Goal: Task Accomplishment & Management: Use online tool/utility

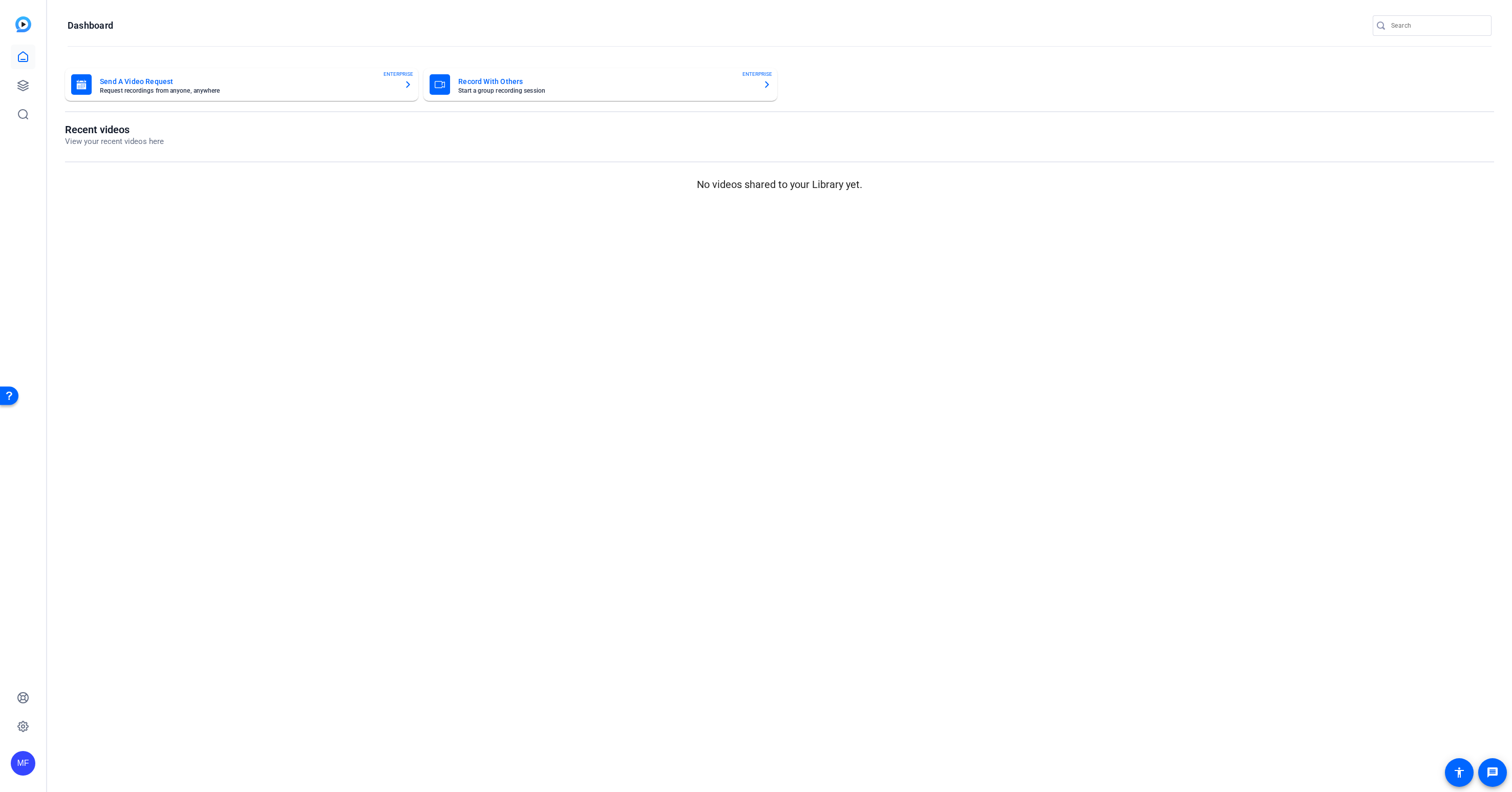
click at [23, 758] on div "MF" at bounding box center [23, 763] width 25 height 25
click at [134, 748] on mat-icon "logout" at bounding box center [136, 748] width 12 height 12
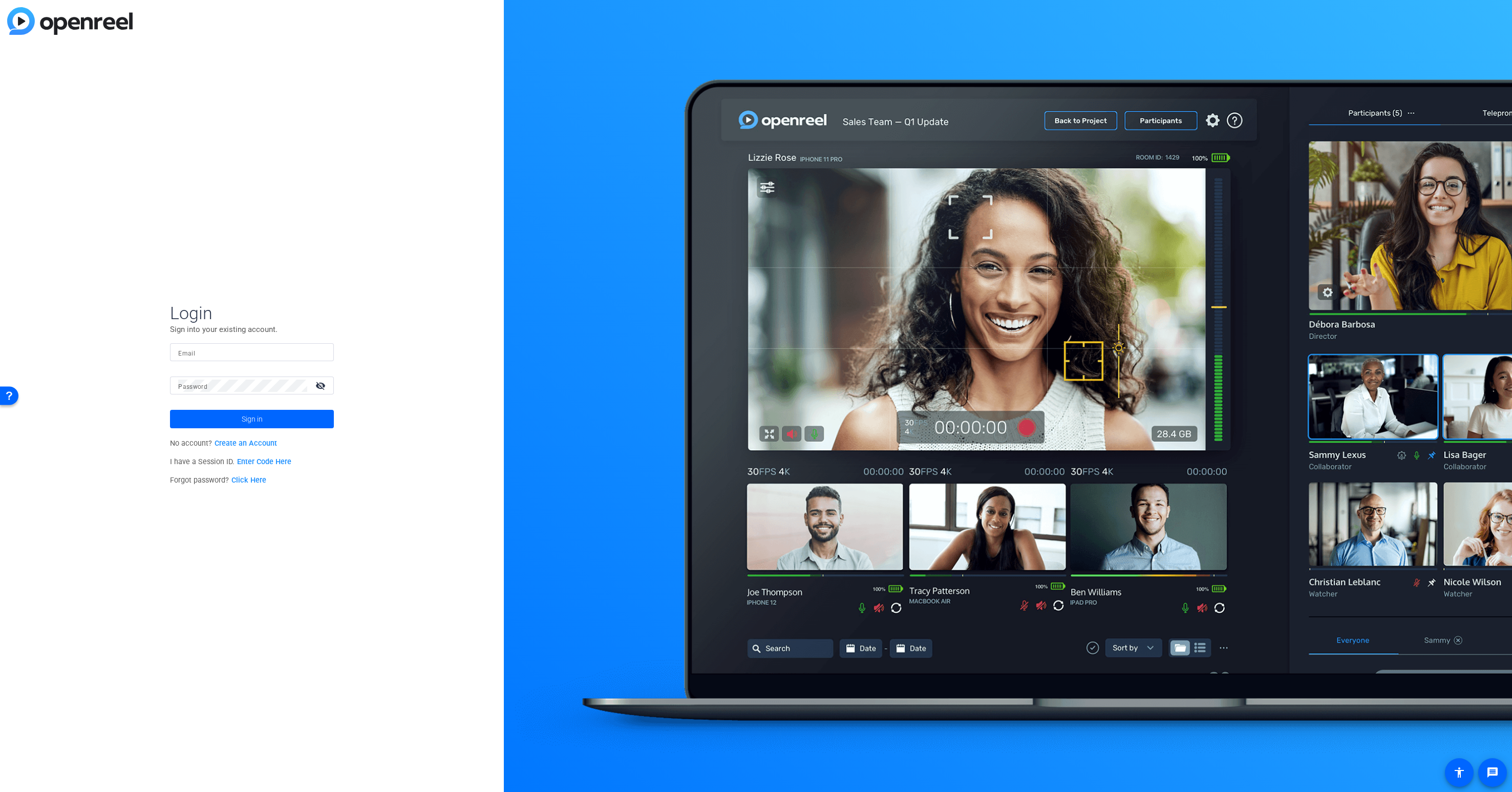
click at [236, 351] on input "Email" at bounding box center [252, 352] width 148 height 12
click at [124, 350] on div "Login Sign into your existing account. Email Password visibility_off Sign in No…" at bounding box center [252, 396] width 504 height 792
click at [187, 351] on mat-label "Email" at bounding box center [187, 353] width 17 height 7
click at [187, 351] on input "Email" at bounding box center [252, 352] width 148 height 12
paste input "[EMAIL_ADDRESS][PERSON_NAME][DOMAIN_NAME]"
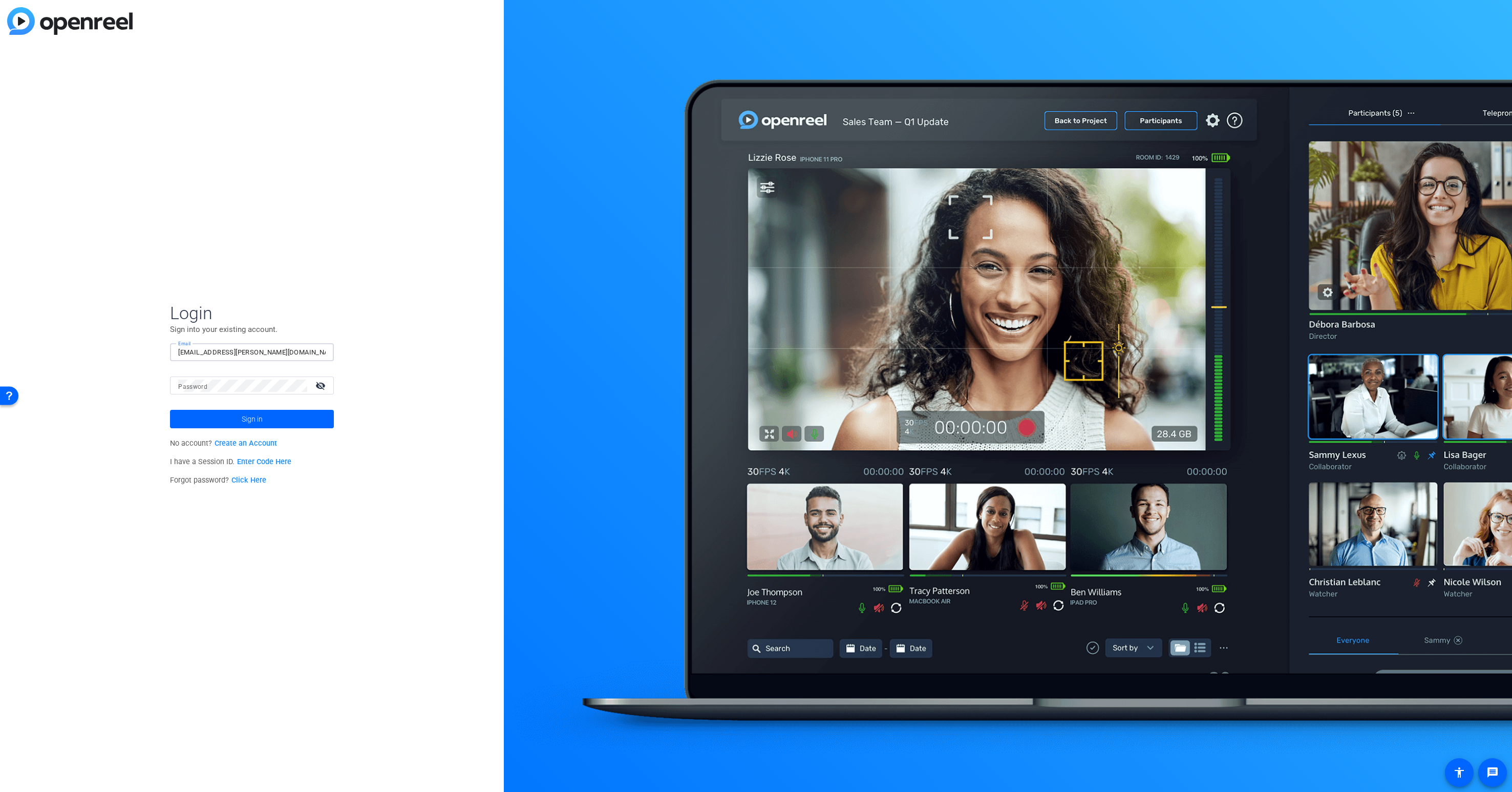
type input "[EMAIL_ADDRESS][PERSON_NAME][DOMAIN_NAME]"
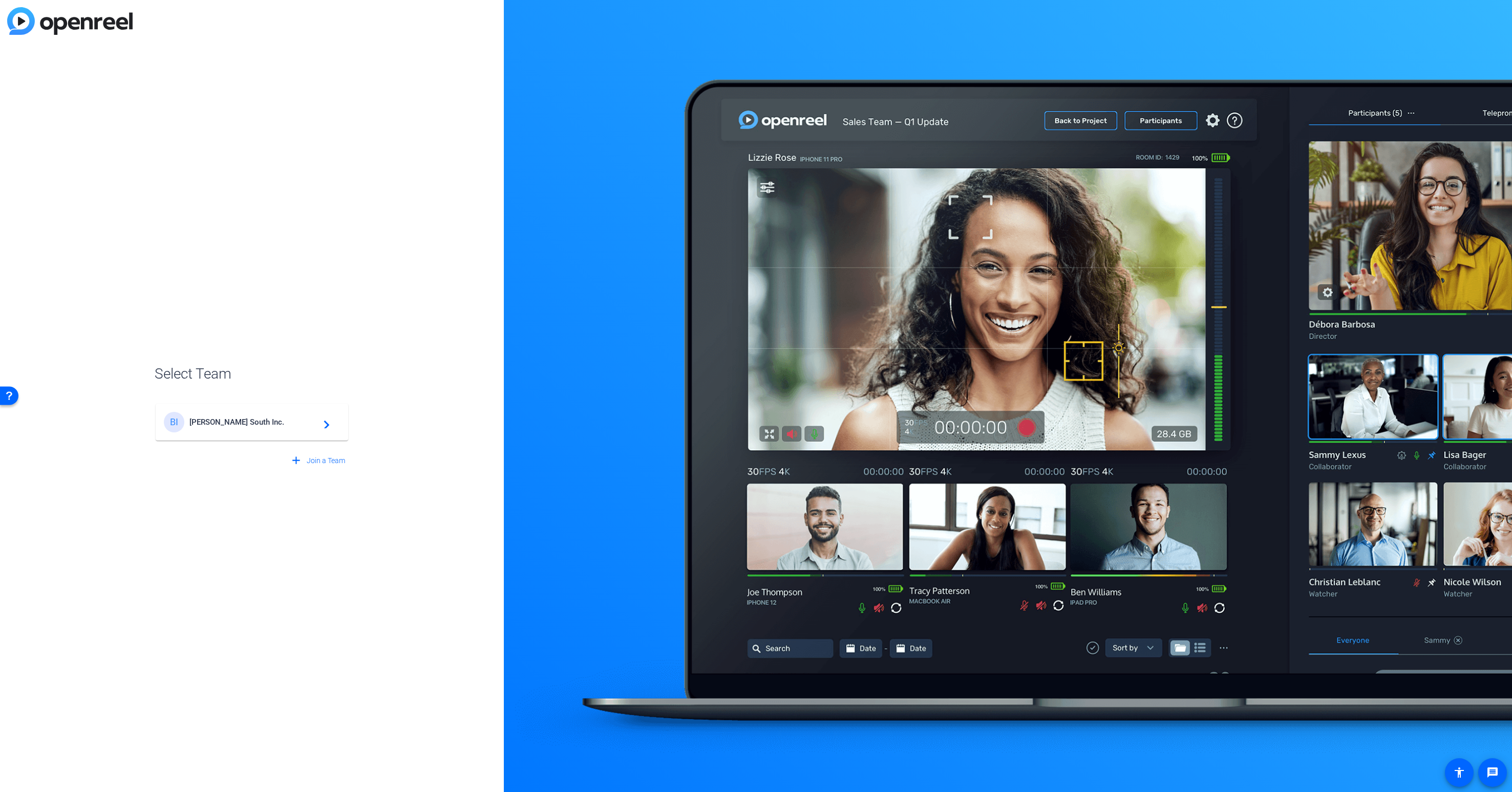
click at [232, 422] on span "[PERSON_NAME] South Inc." at bounding box center [253, 422] width 128 height 9
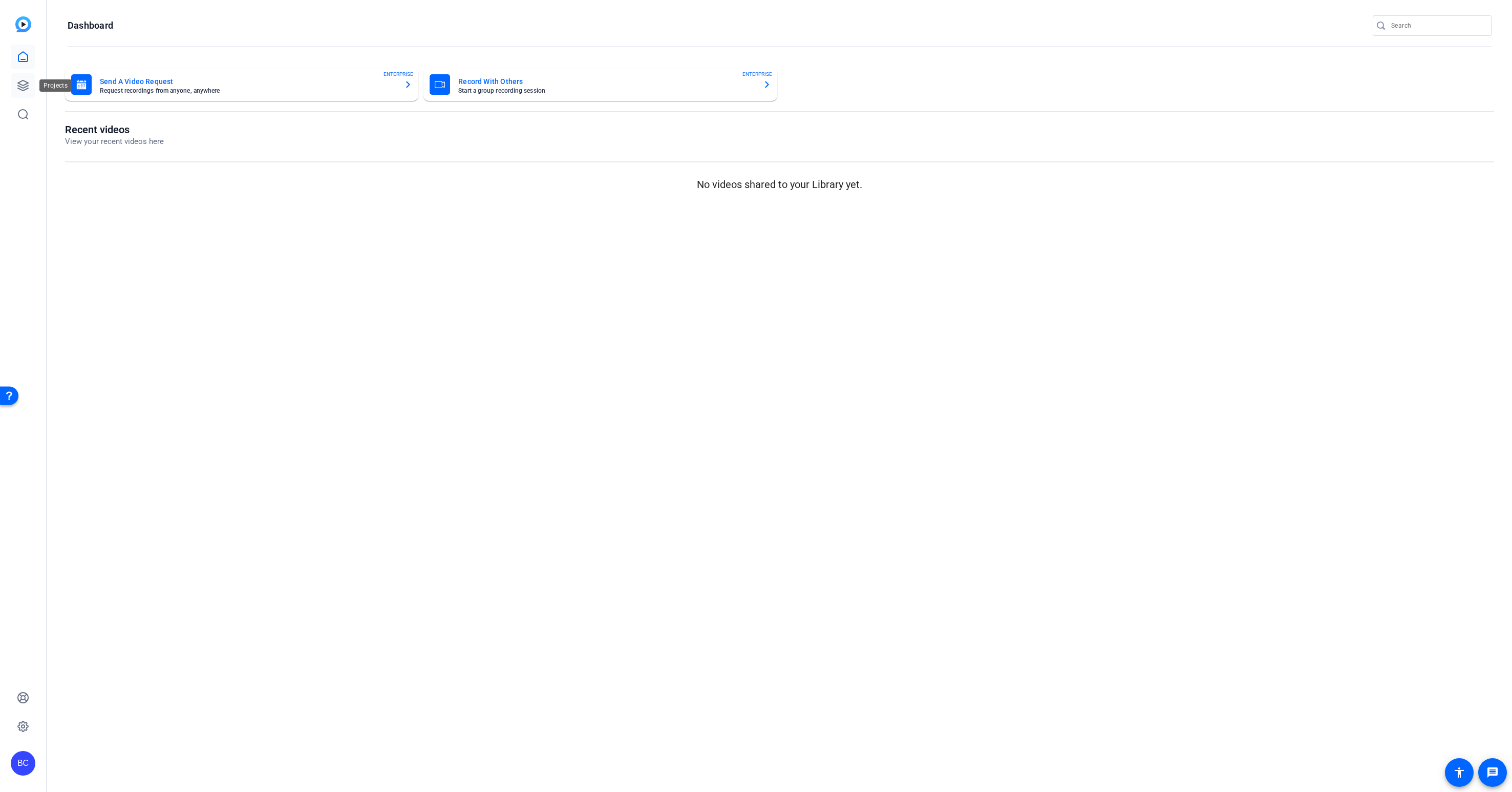
click at [21, 81] on icon at bounding box center [23, 85] width 10 height 10
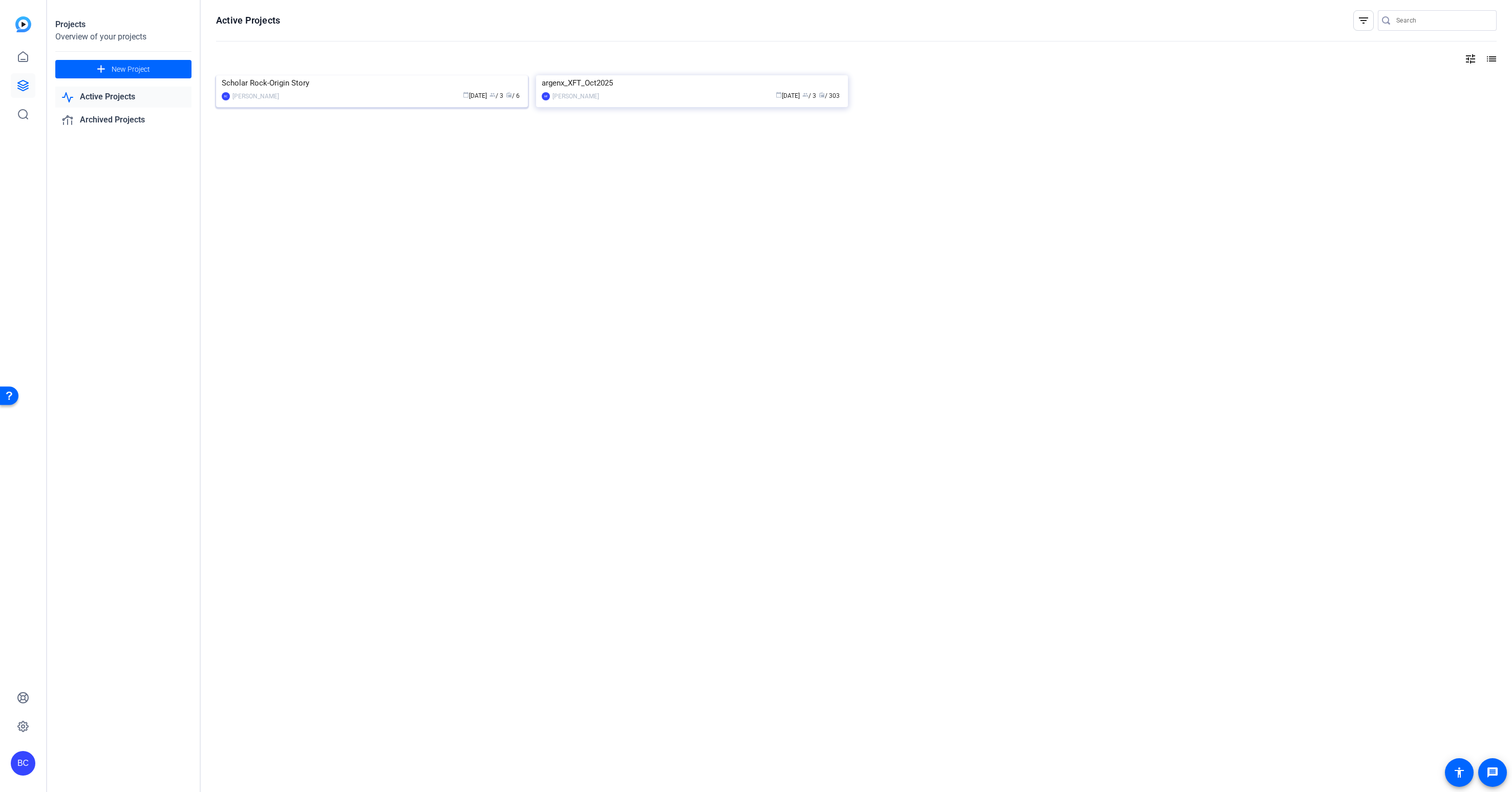
click at [376, 75] on img at bounding box center [372, 75] width 312 height 0
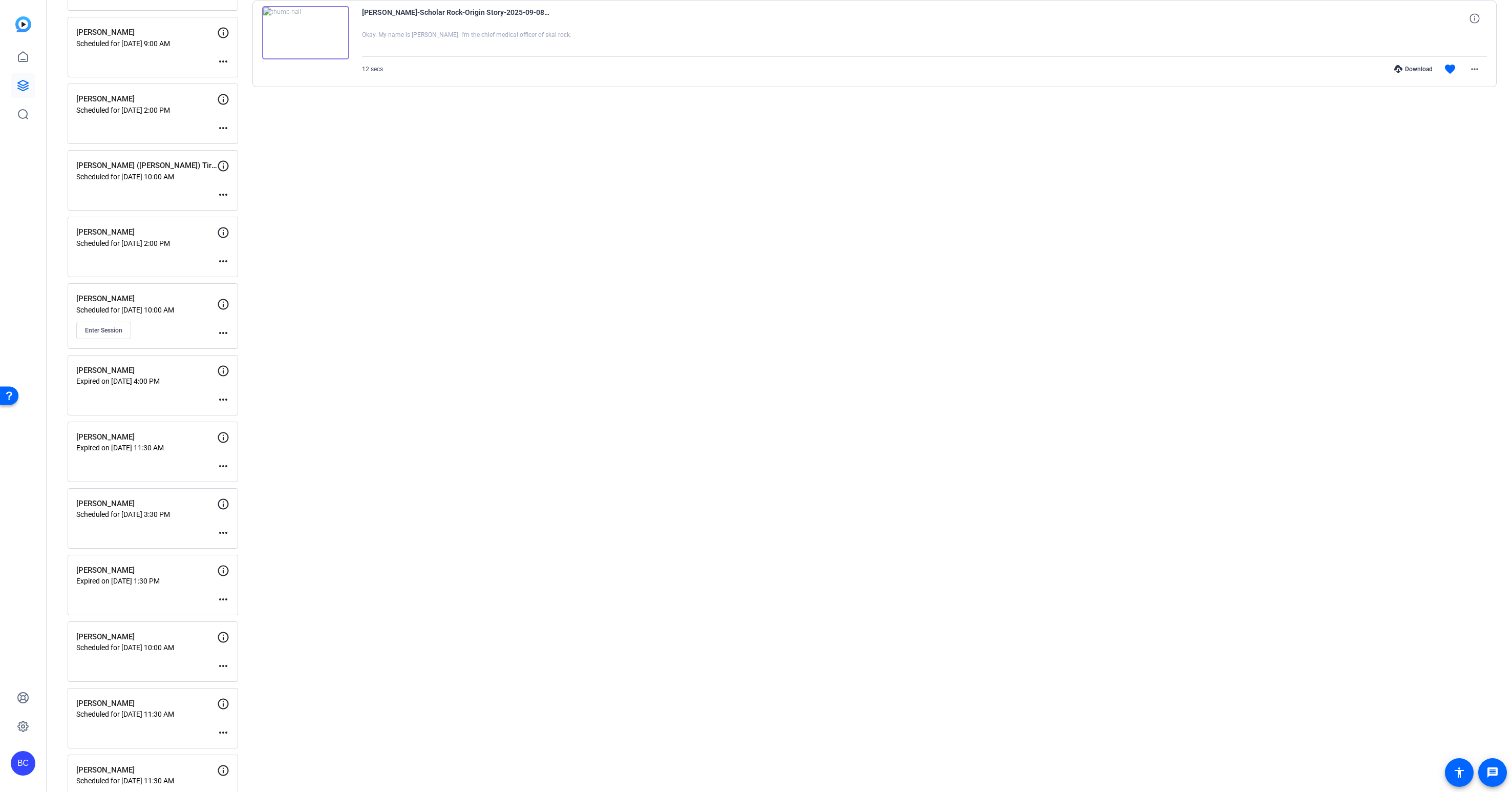
scroll to position [640, 0]
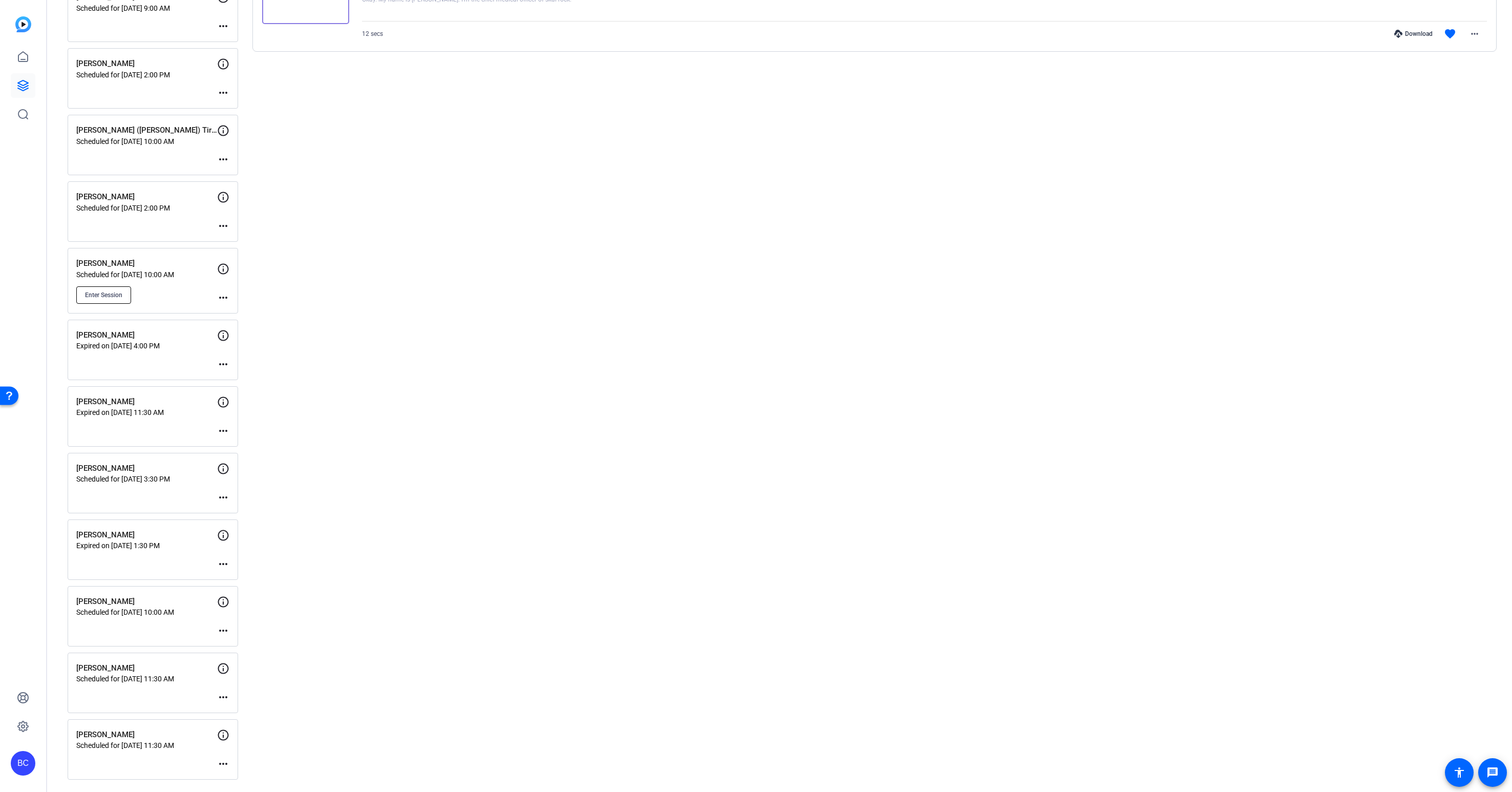
click at [103, 293] on span "Enter Session" at bounding box center [104, 295] width 38 height 8
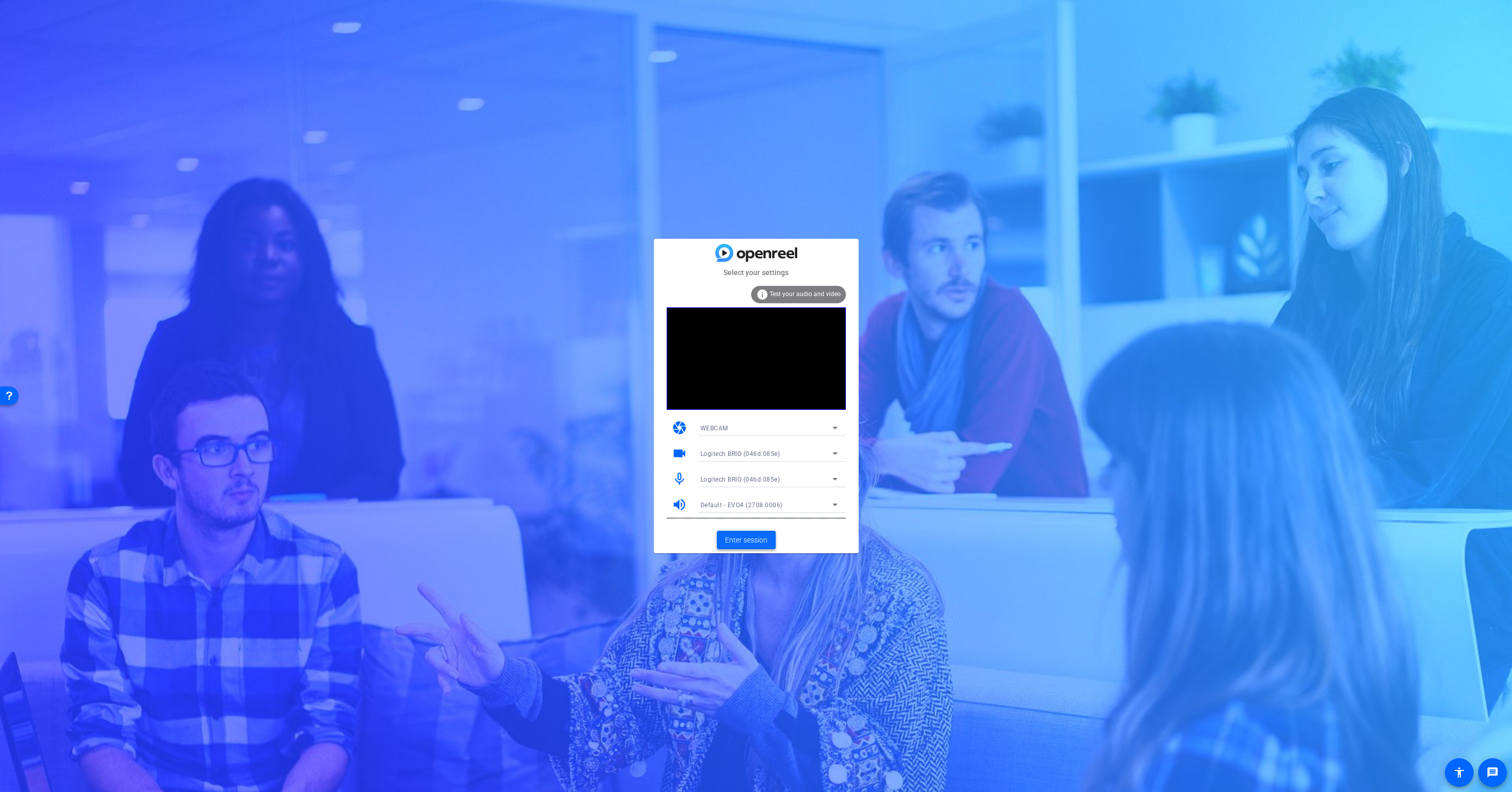
click at [744, 540] on span "Enter session" at bounding box center [746, 540] width 42 height 11
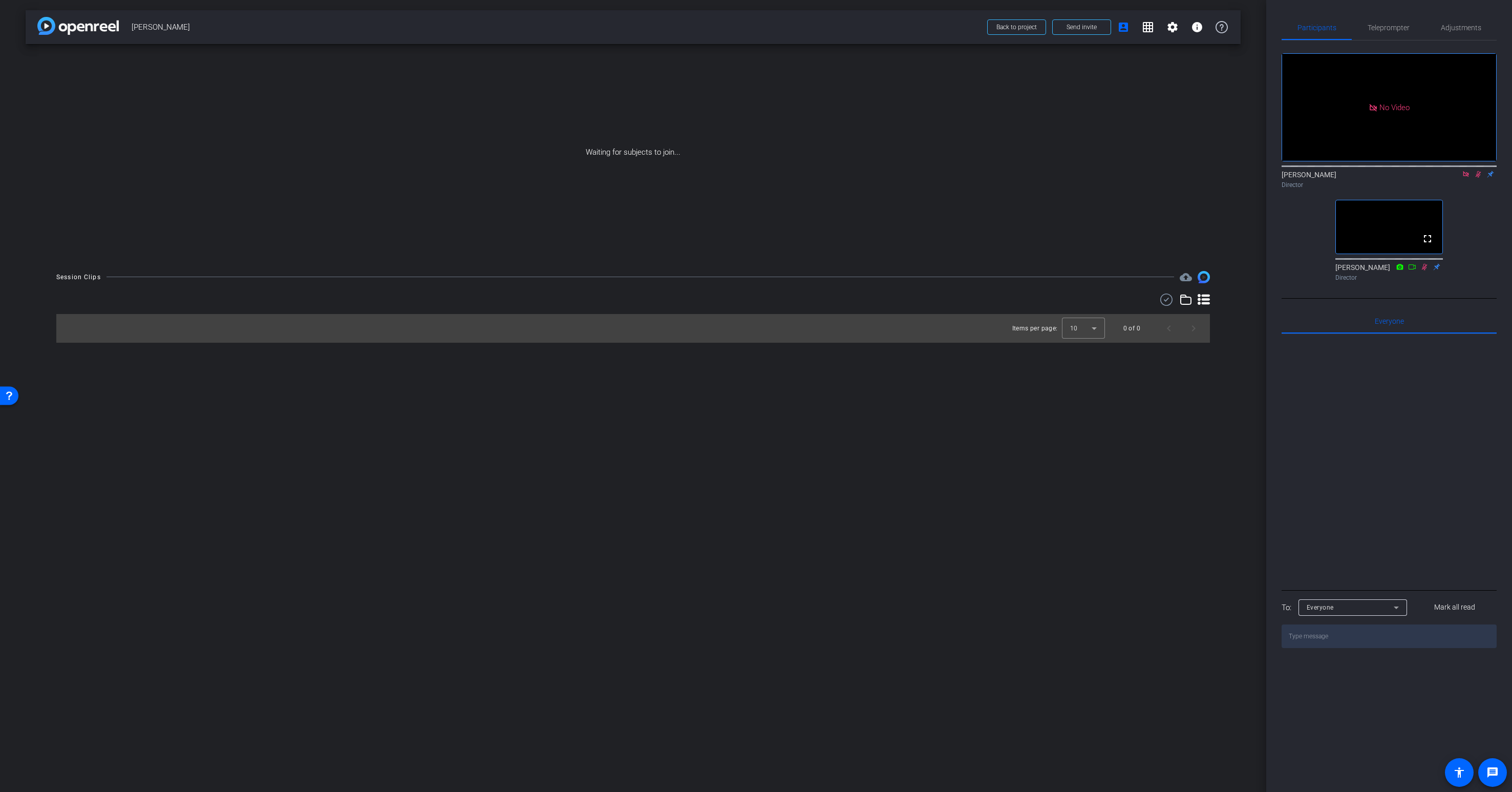
click at [1466, 178] on icon at bounding box center [1466, 174] width 8 height 7
click at [1466, 178] on icon at bounding box center [1466, 175] width 5 height 7
click at [1297, 152] on mat-icon "settings" at bounding box center [1295, 146] width 12 height 12
click at [1351, 188] on div "24" at bounding box center [1351, 187] width 19 height 13
click at [1353, 211] on mat-option "30" at bounding box center [1353, 208] width 41 height 16
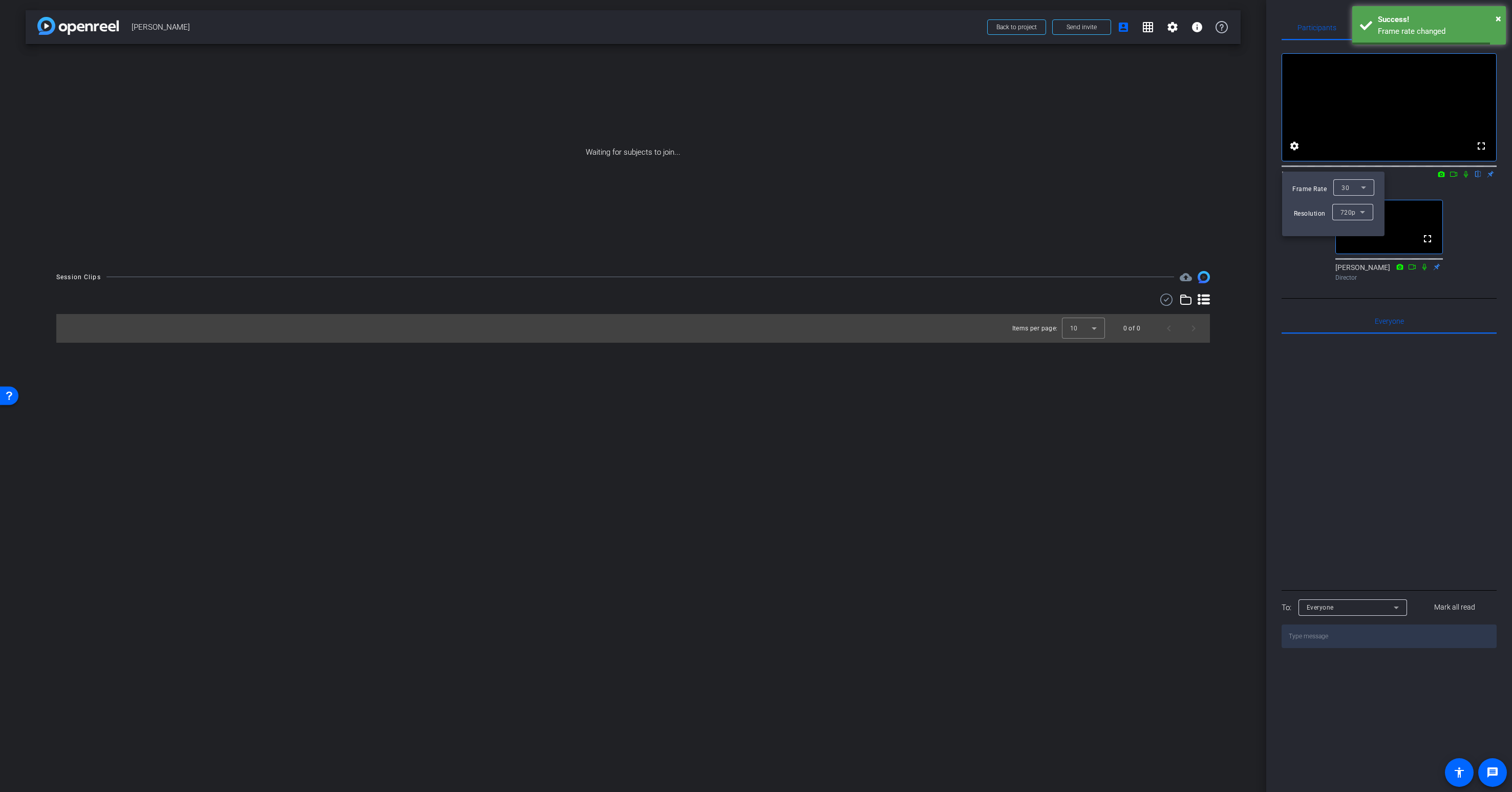
drag, startPoint x: 1213, startPoint y: 413, endPoint x: 1213, endPoint y: 421, distance: 8.0
click at [1213, 413] on div at bounding box center [756, 396] width 1512 height 792
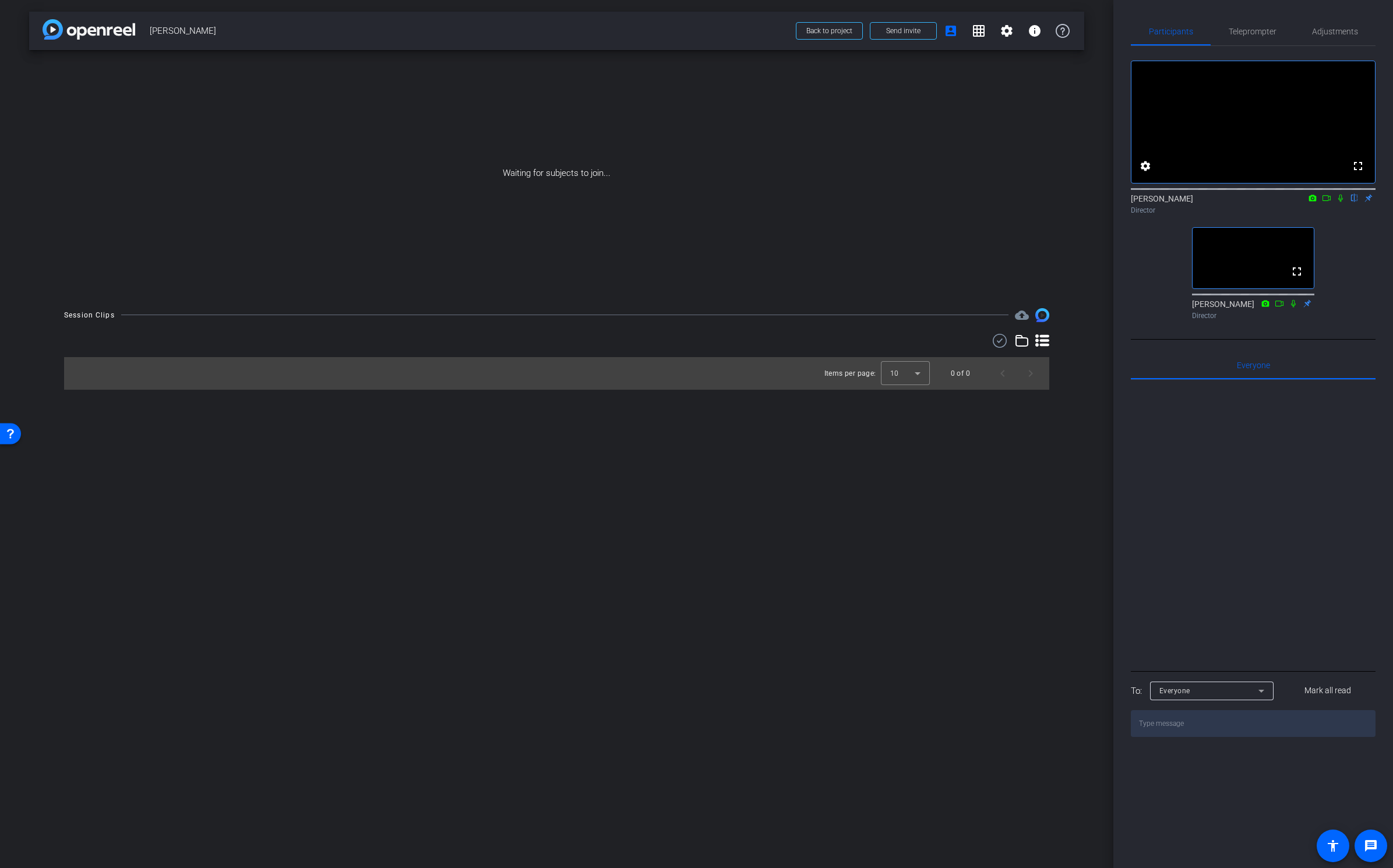
click at [360, 548] on div "arrow_back Kaleigh Canonico Back to project Send invite account_box grid_on set…" at bounding box center [557, 434] width 1113 height 868
click at [1144, 173] on mat-icon "settings" at bounding box center [1146, 166] width 14 height 14
click at [1207, 213] on span "24" at bounding box center [1203, 214] width 8 height 8
click at [1208, 240] on mat-option "30" at bounding box center [1212, 237] width 47 height 18
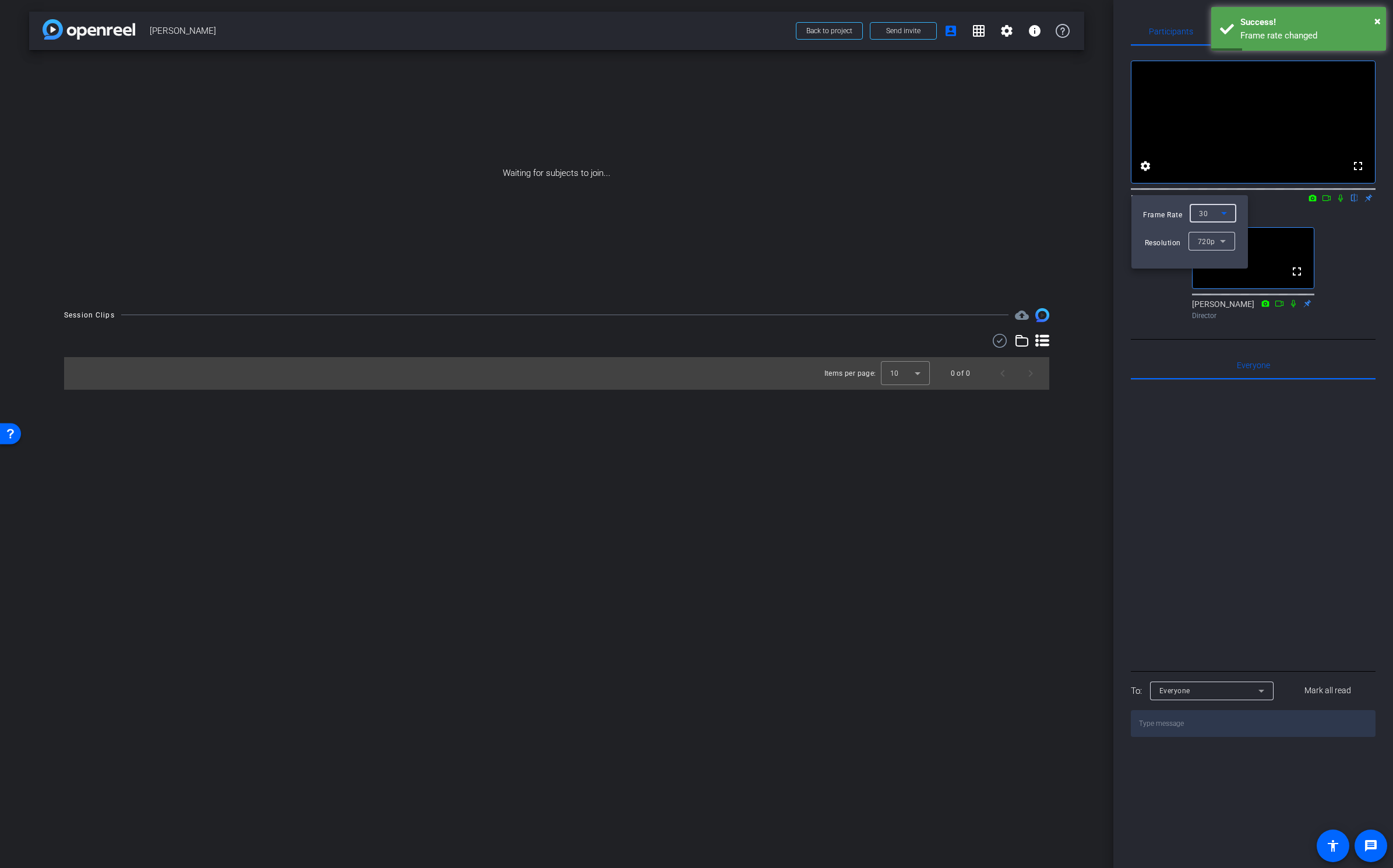
click at [1071, 382] on div at bounding box center [696, 434] width 1393 height 868
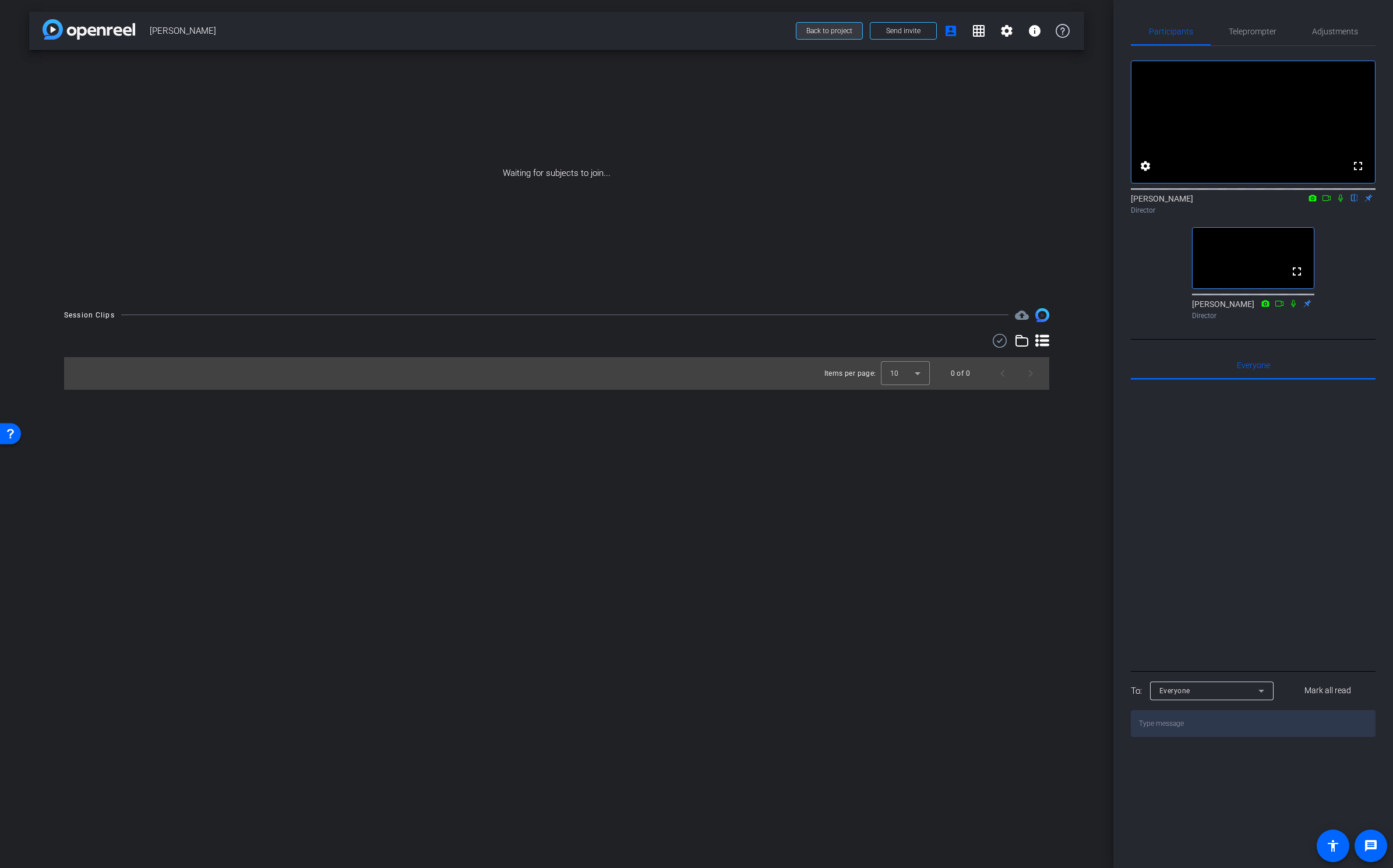
click at [815, 30] on span "Back to project" at bounding box center [829, 31] width 46 height 8
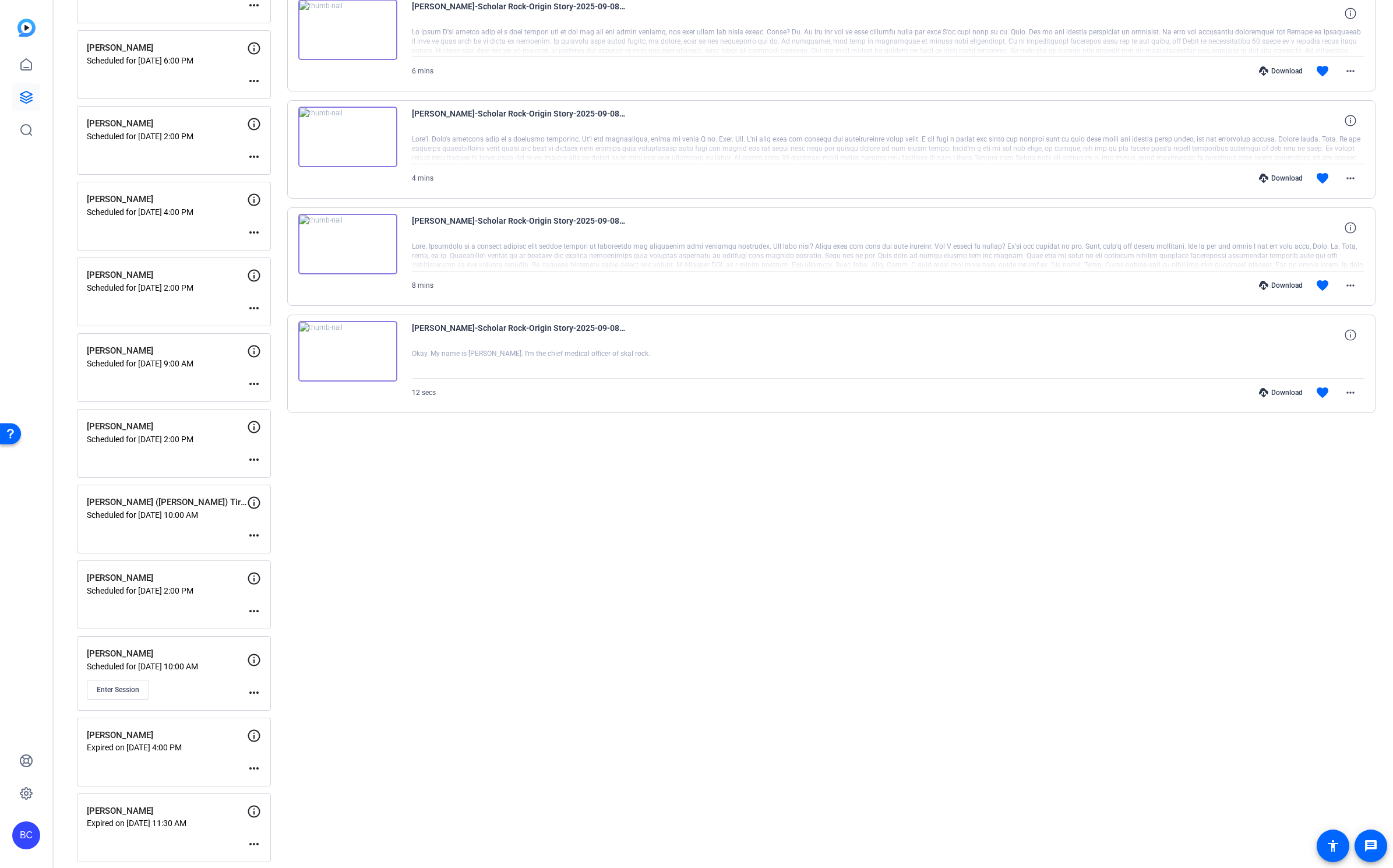
scroll to position [380, 0]
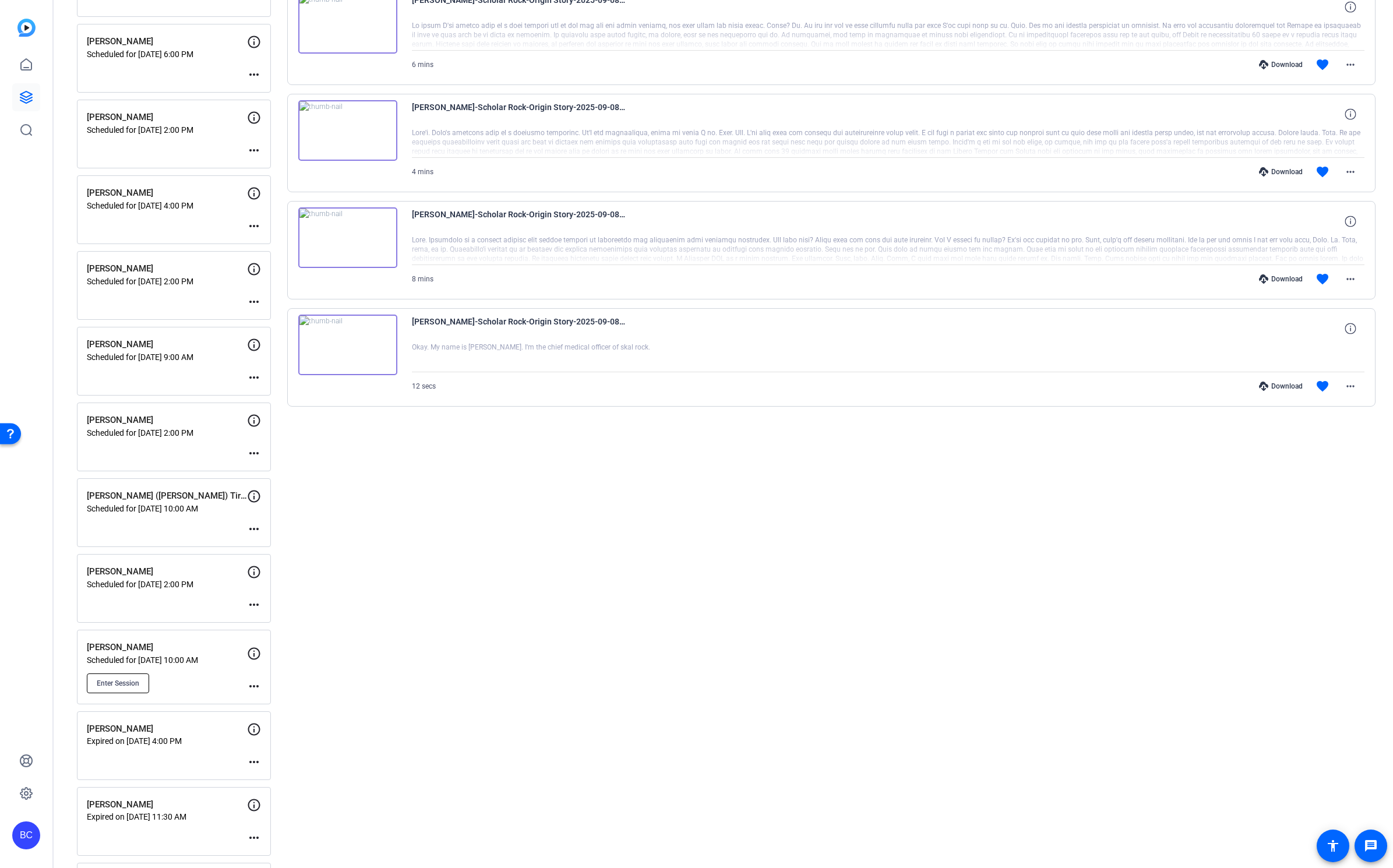
click at [123, 681] on span "Enter Session" at bounding box center [118, 683] width 43 height 9
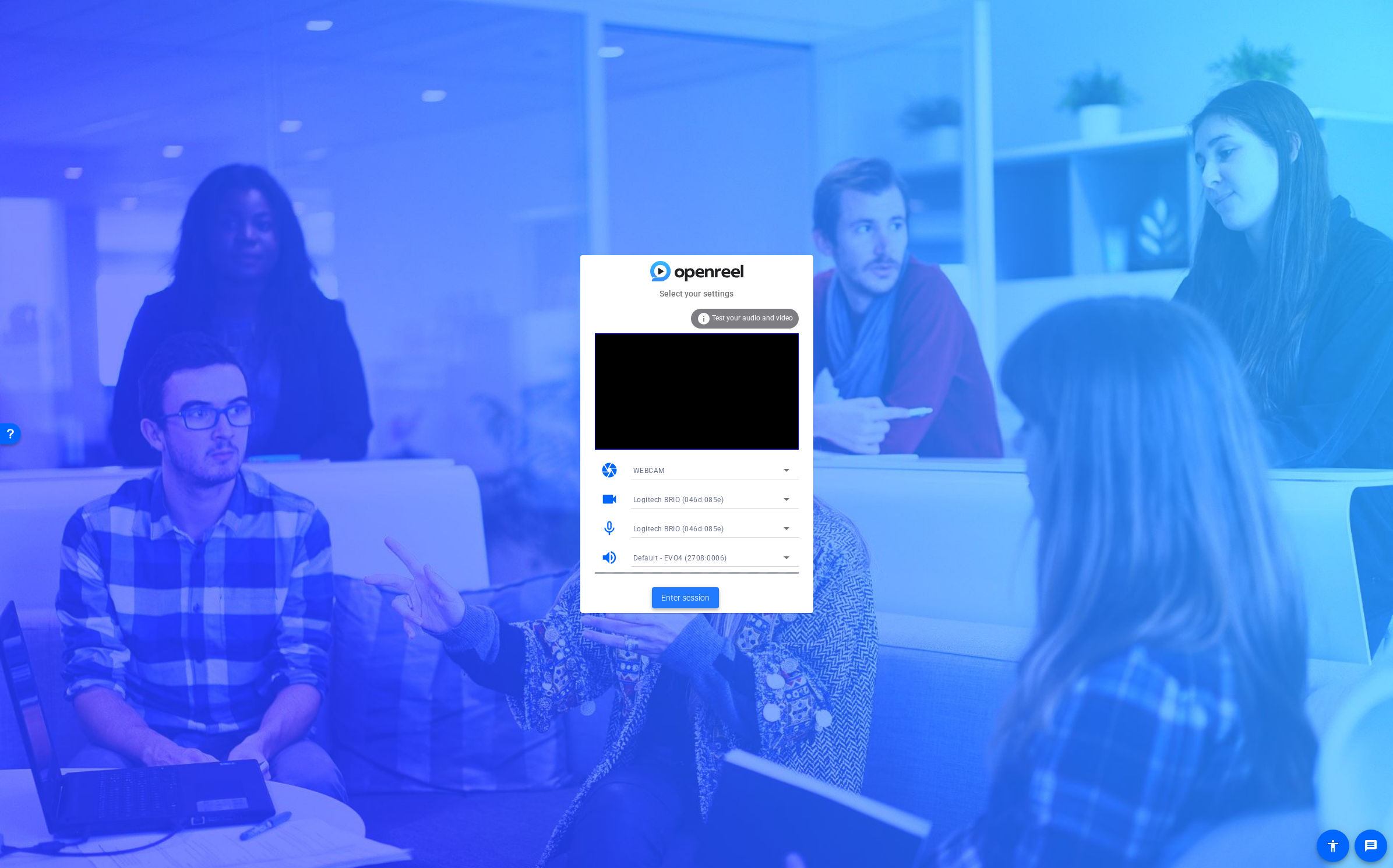
click at [680, 599] on span "Enter session" at bounding box center [685, 598] width 48 height 12
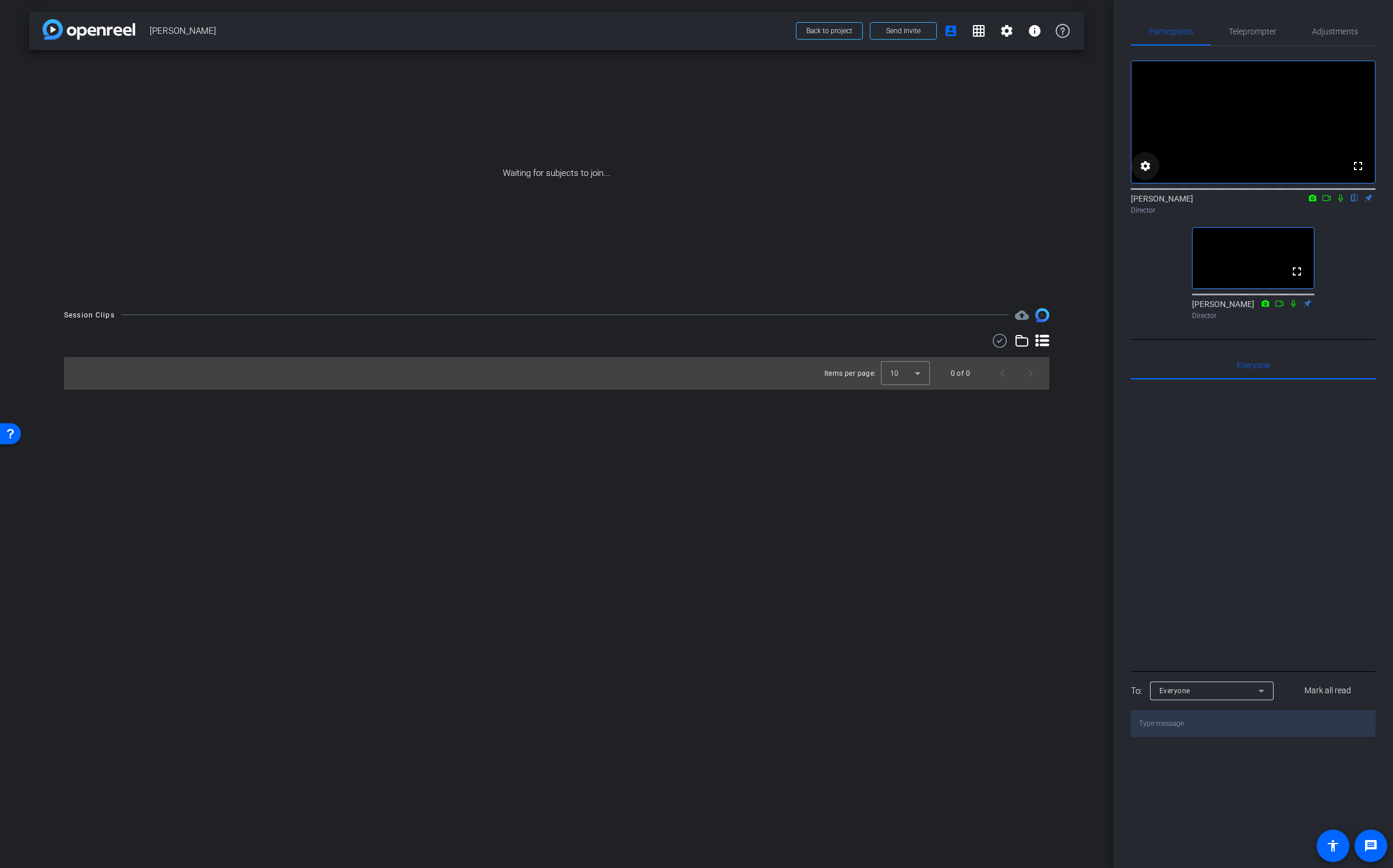
click at [1145, 173] on mat-icon "settings" at bounding box center [1146, 166] width 14 height 14
drag, startPoint x: 1145, startPoint y: 313, endPoint x: 1136, endPoint y: 326, distance: 15.8
click at [1145, 313] on div at bounding box center [696, 434] width 1393 height 868
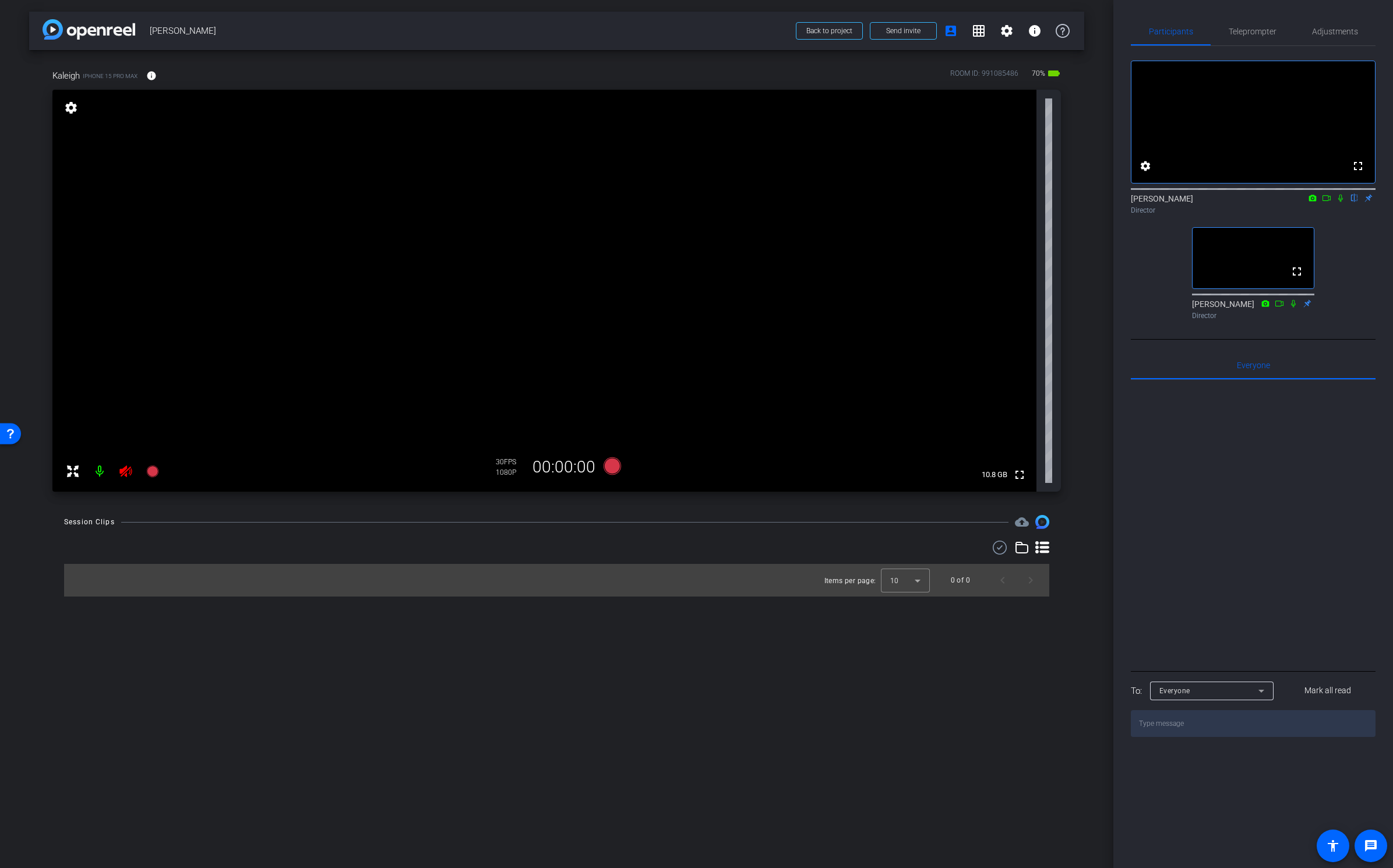
drag, startPoint x: 314, startPoint y: 643, endPoint x: 257, endPoint y: 634, distance: 57.7
click at [314, 643] on div "arrow_back [PERSON_NAME] Back to project Send invite account_box grid_on settin…" at bounding box center [557, 434] width 1113 height 868
click at [124, 474] on icon at bounding box center [126, 471] width 14 height 14
click at [1327, 32] on span "Adjustments" at bounding box center [1335, 31] width 46 height 8
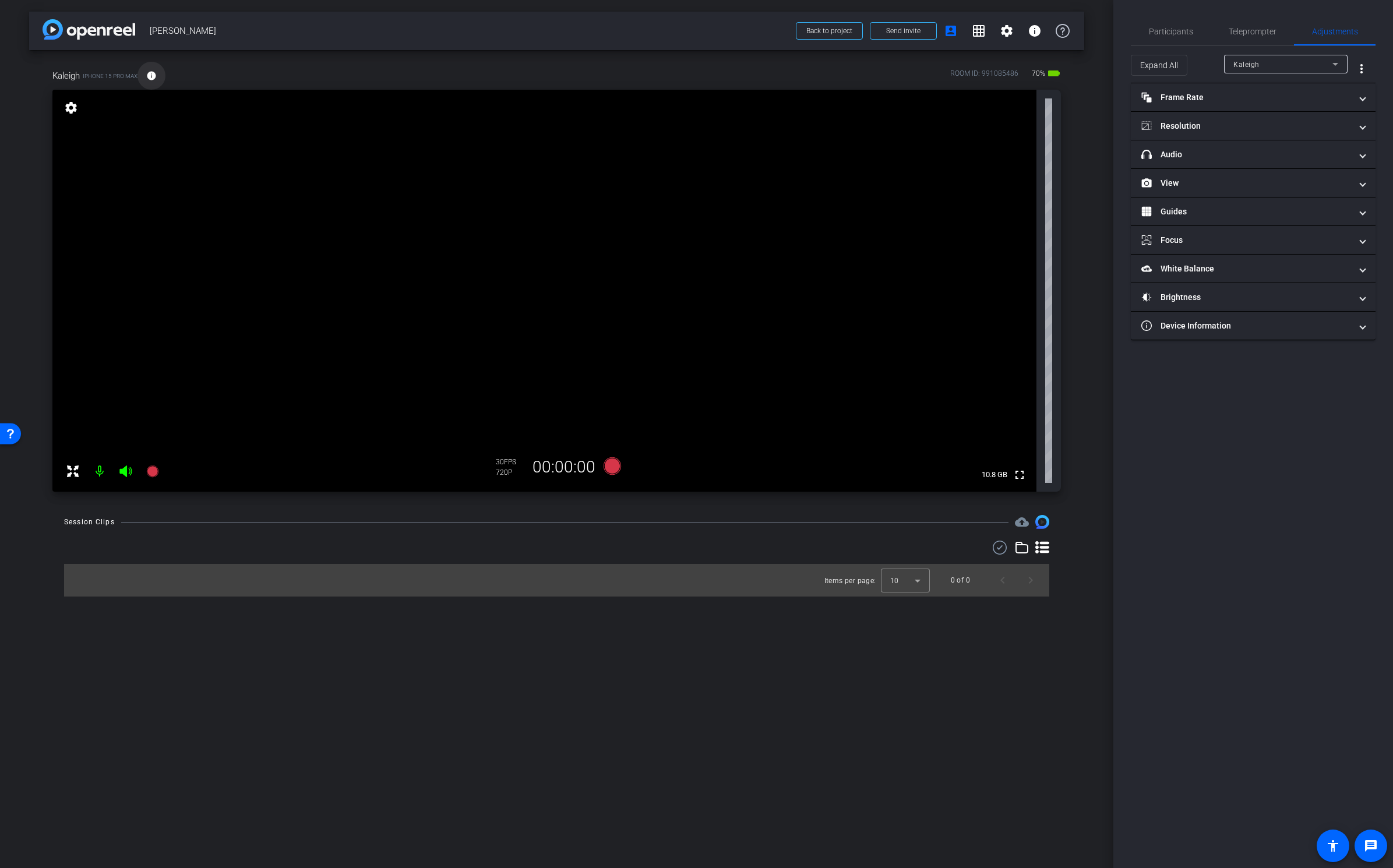
click at [154, 73] on mat-icon "info" at bounding box center [152, 76] width 11 height 11
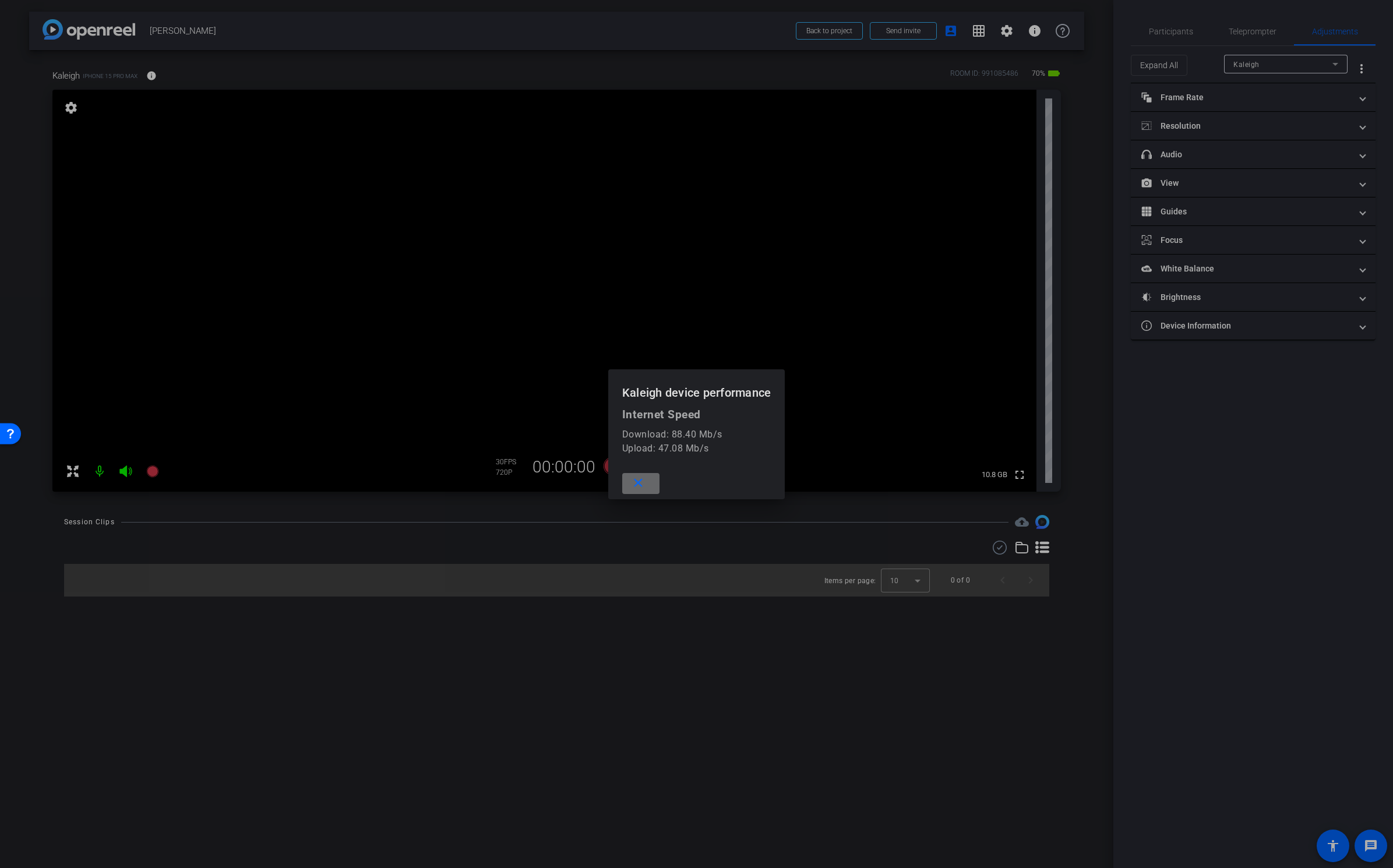
click at [645, 488] on span at bounding box center [641, 483] width 37 height 28
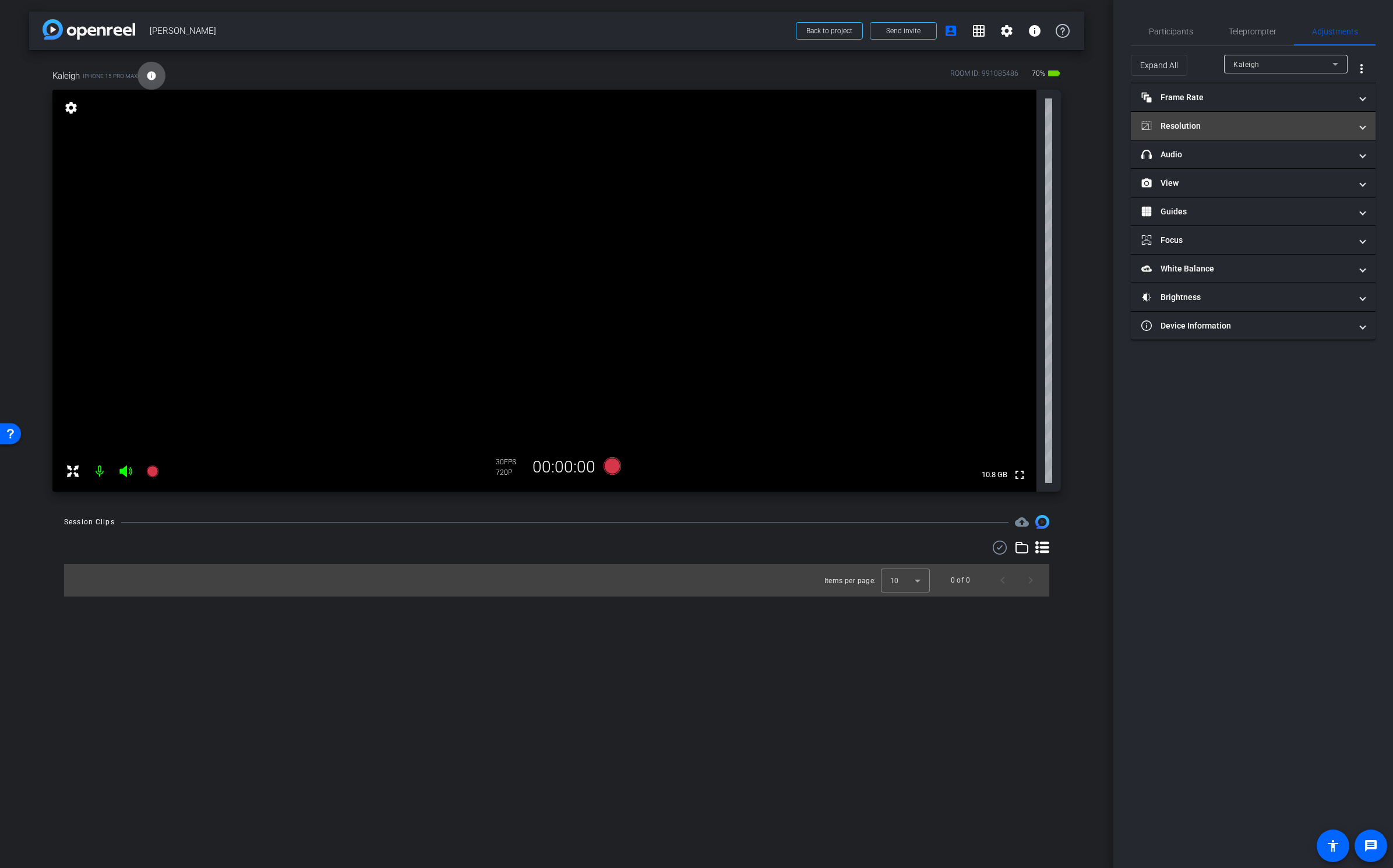
click at [1177, 123] on mat-panel-title "Resolution" at bounding box center [1246, 126] width 210 height 12
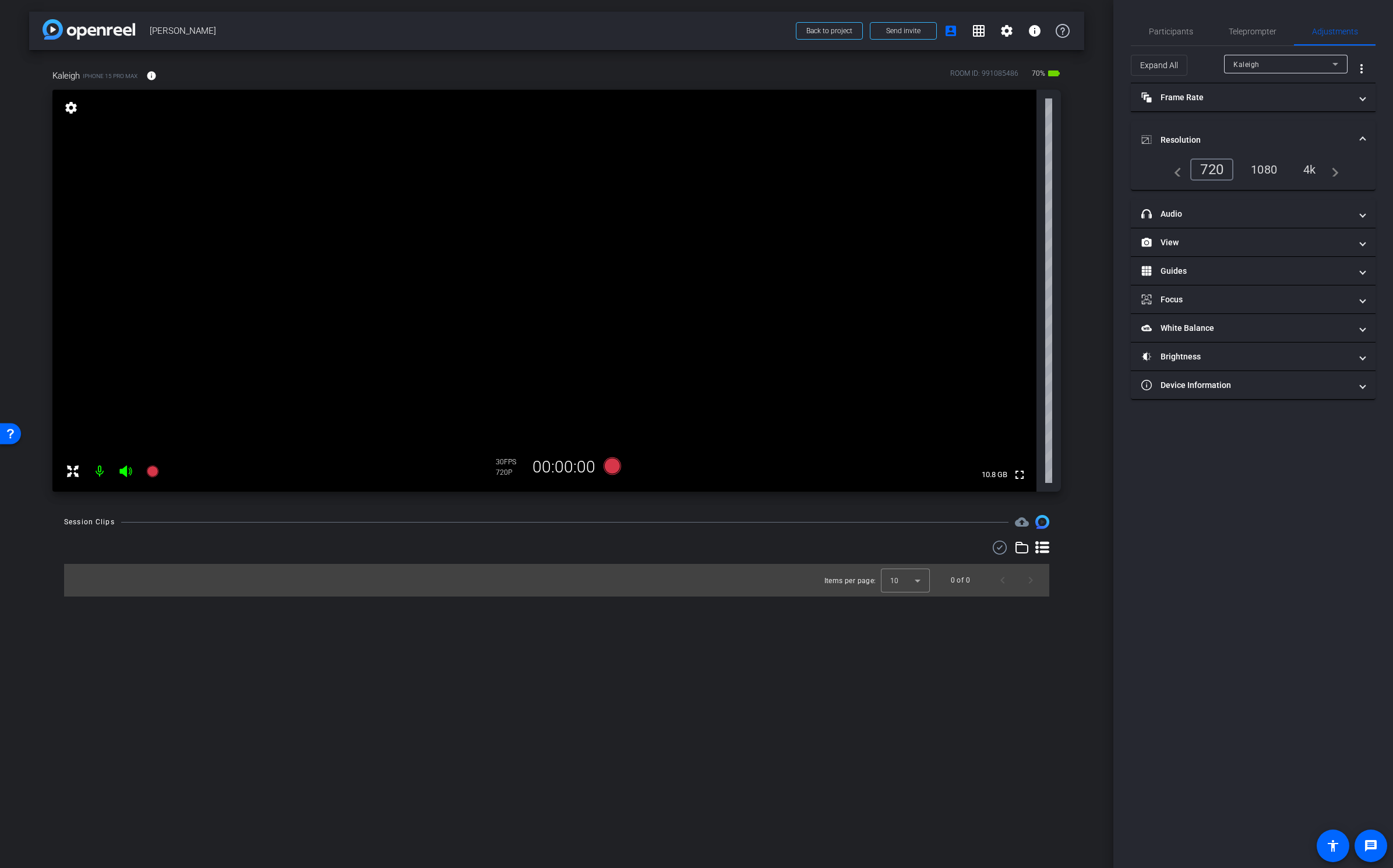
click at [1314, 170] on div "4k" at bounding box center [1311, 169] width 31 height 20
click at [1221, 124] on mat-expansion-panel-header "Resolution" at bounding box center [1253, 140] width 244 height 37
drag, startPoint x: 1182, startPoint y: 182, endPoint x: 1182, endPoint y: 189, distance: 7.0
click at [1182, 182] on mat-panel-title "View" at bounding box center [1246, 183] width 210 height 12
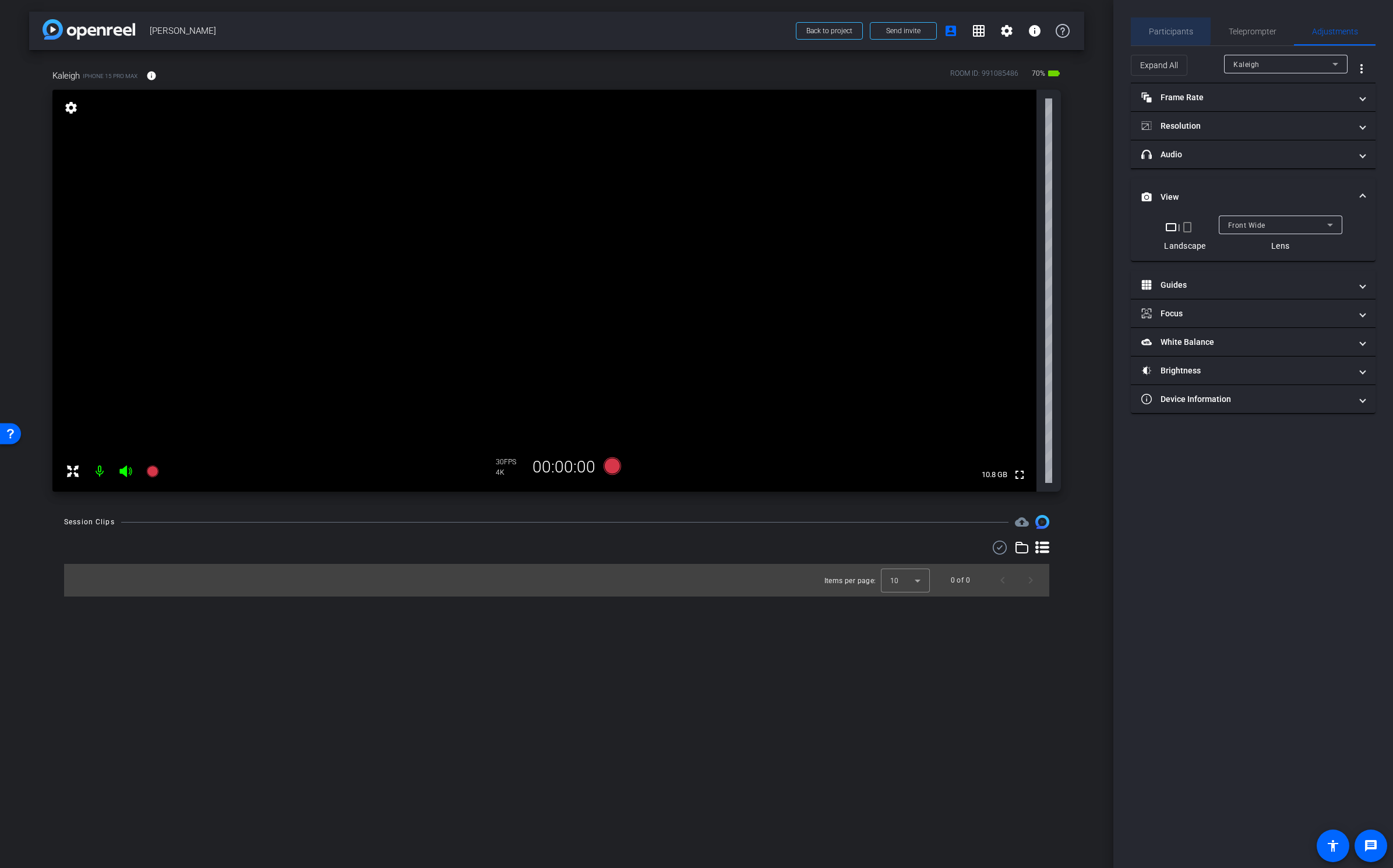
click at [1161, 28] on span "Participants" at bounding box center [1172, 31] width 44 height 8
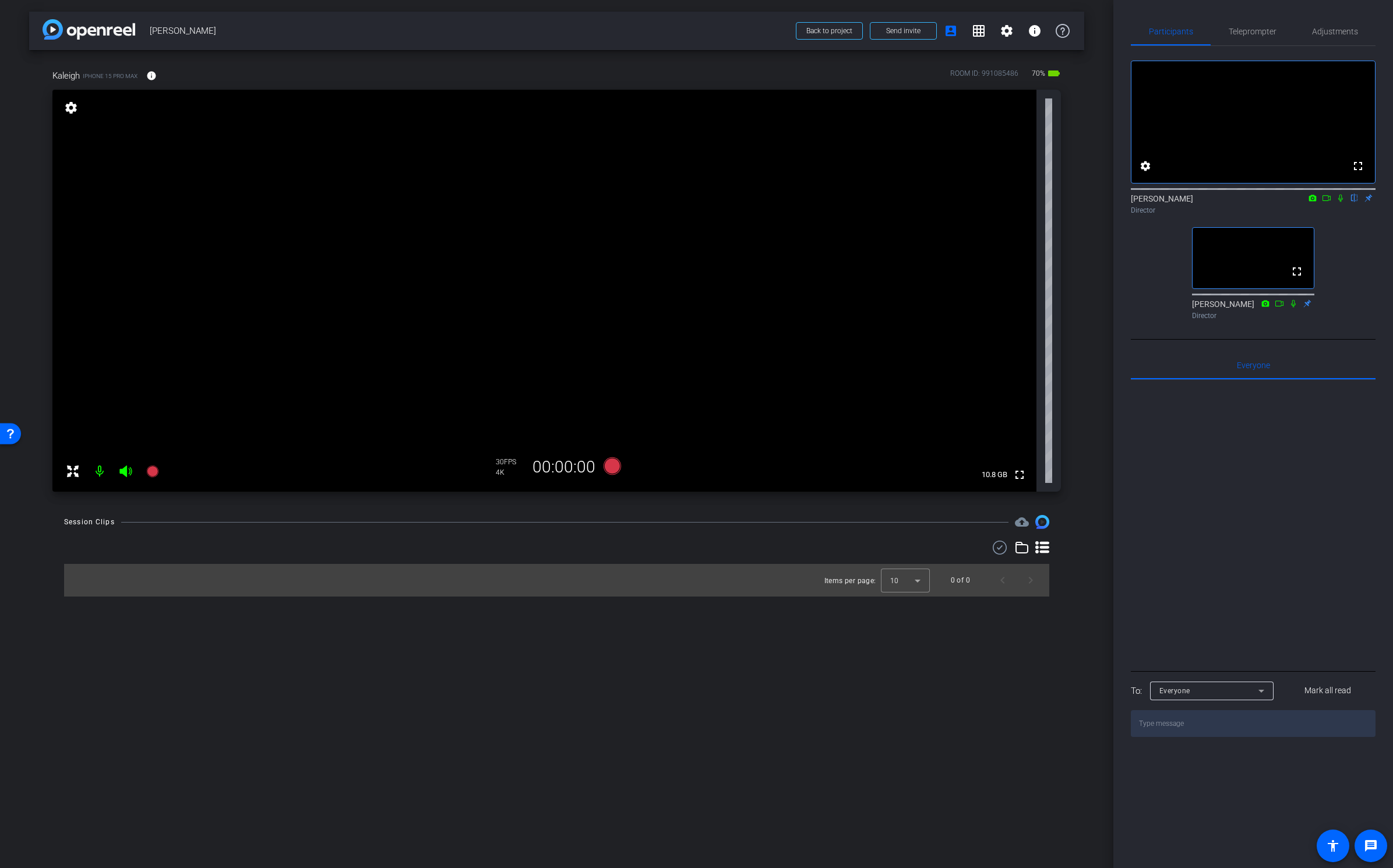
click at [1039, 547] on icon at bounding box center [1042, 547] width 14 height 12
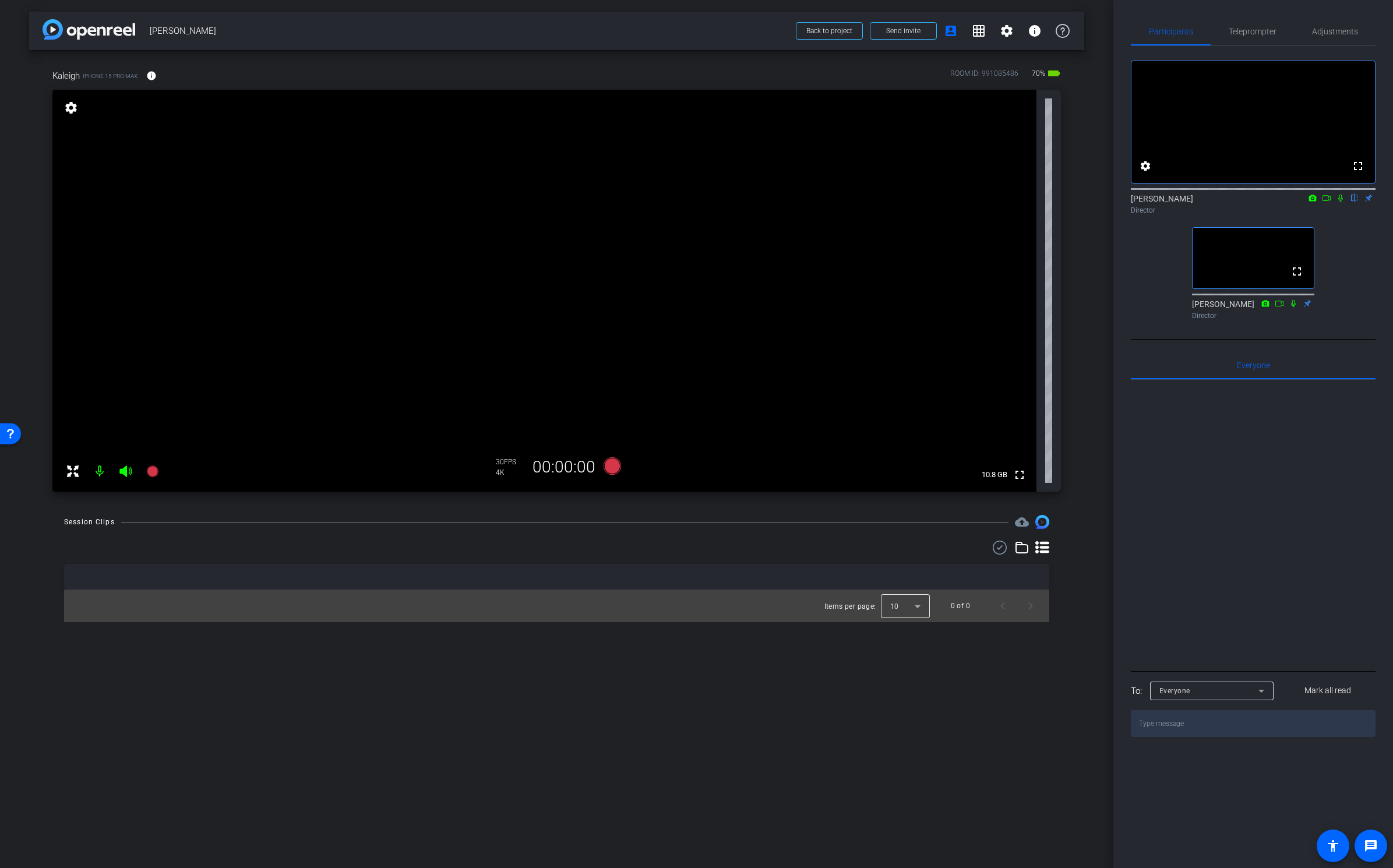
click at [923, 610] on div at bounding box center [906, 605] width 49 height 28
click at [909, 671] on mat-option "25" at bounding box center [906, 670] width 49 height 18
click at [1054, 598] on div "Session Clips cloud_upload Items per page: 25 0 of 0" at bounding box center [557, 569] width 1055 height 107
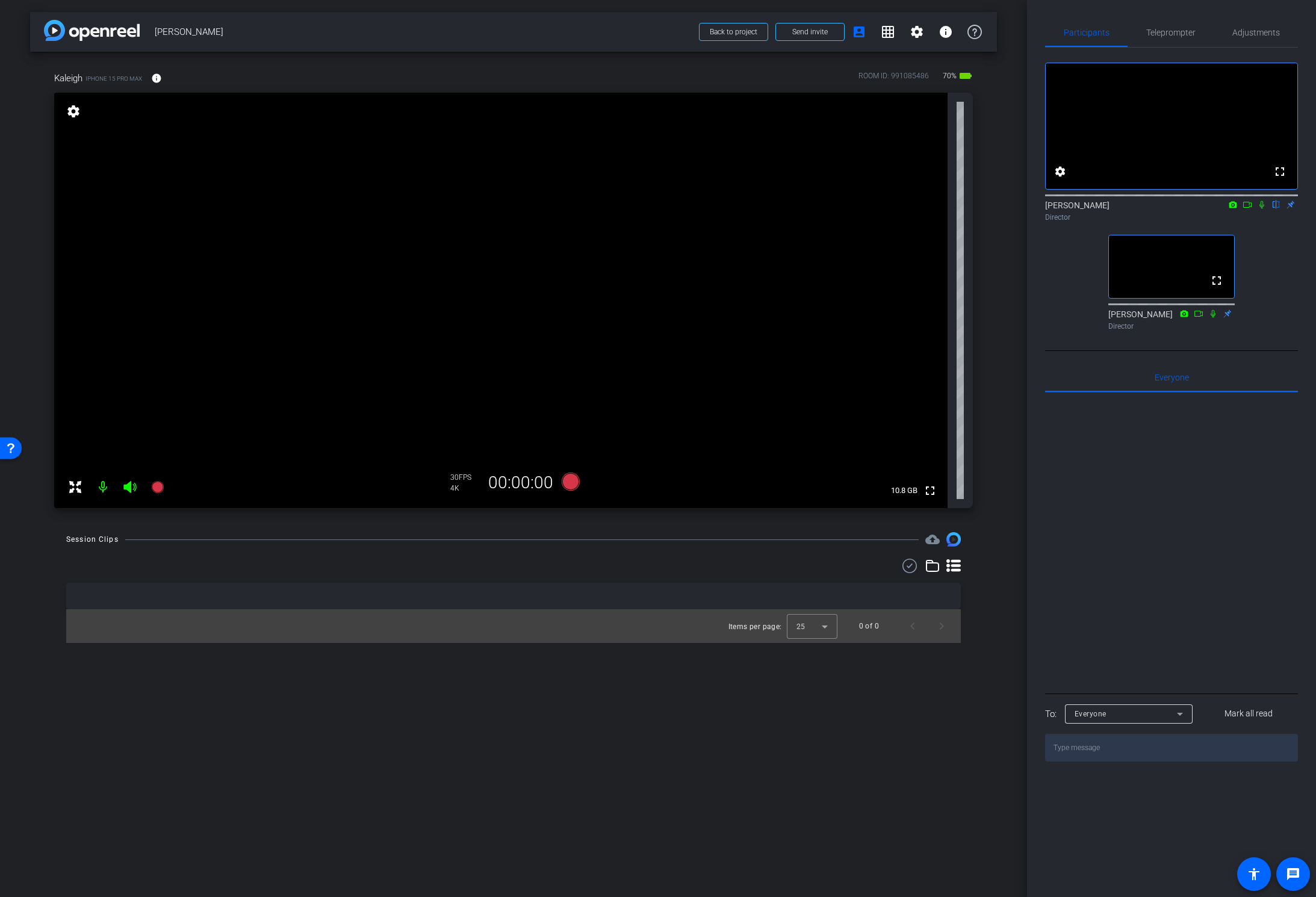
click at [518, 570] on div at bounding box center [514, 566] width 895 height 14
click at [503, 564] on div at bounding box center [514, 566] width 895 height 14
click at [484, 712] on div "arrow_back Kaleigh Canonico Back to project Send invite account_box grid_on set…" at bounding box center [514, 448] width 1027 height 897
click at [1255, 29] on span "Adjustments" at bounding box center [1256, 32] width 47 height 9
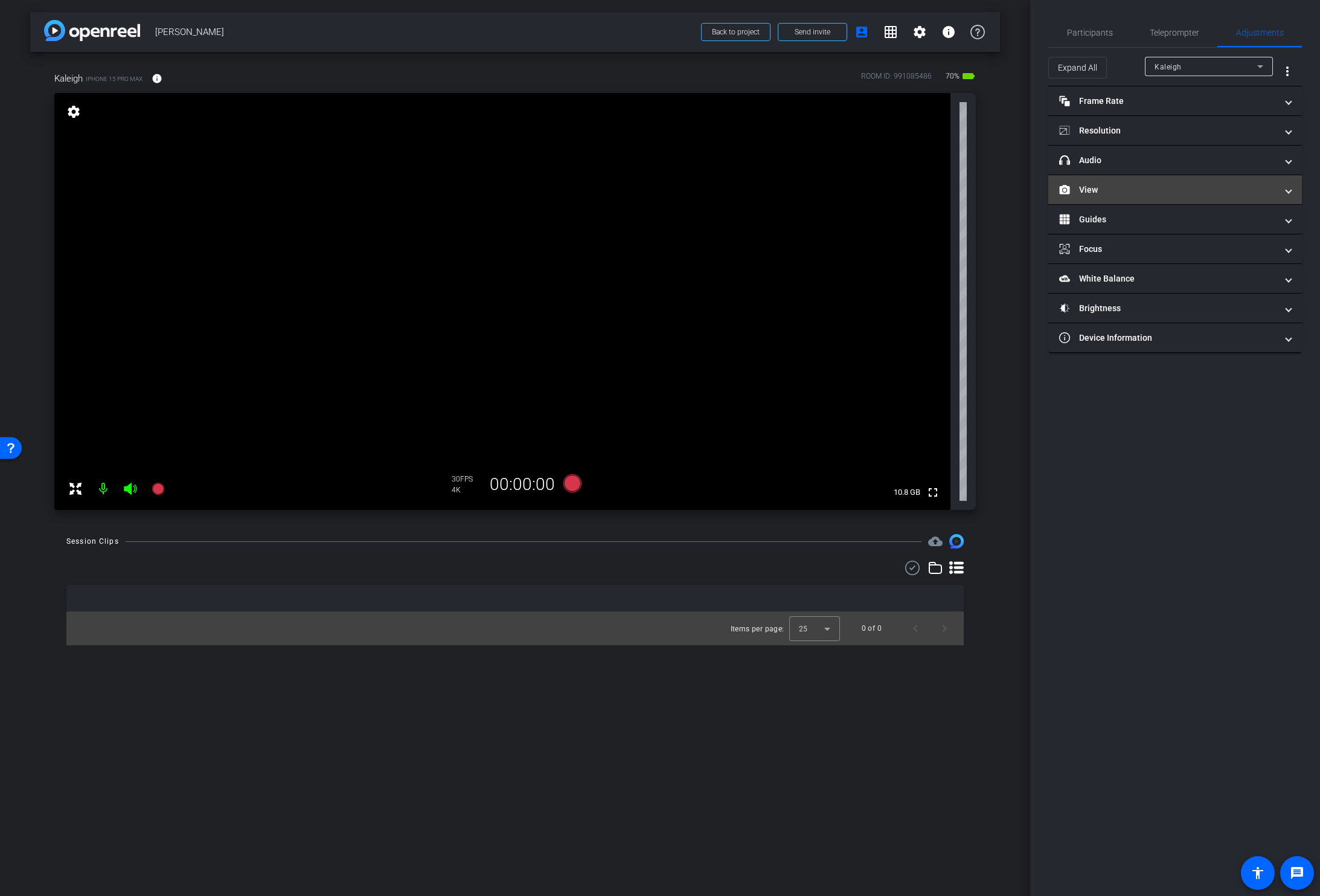
click at [1094, 184] on mat-panel-title "View" at bounding box center [1167, 190] width 218 height 13
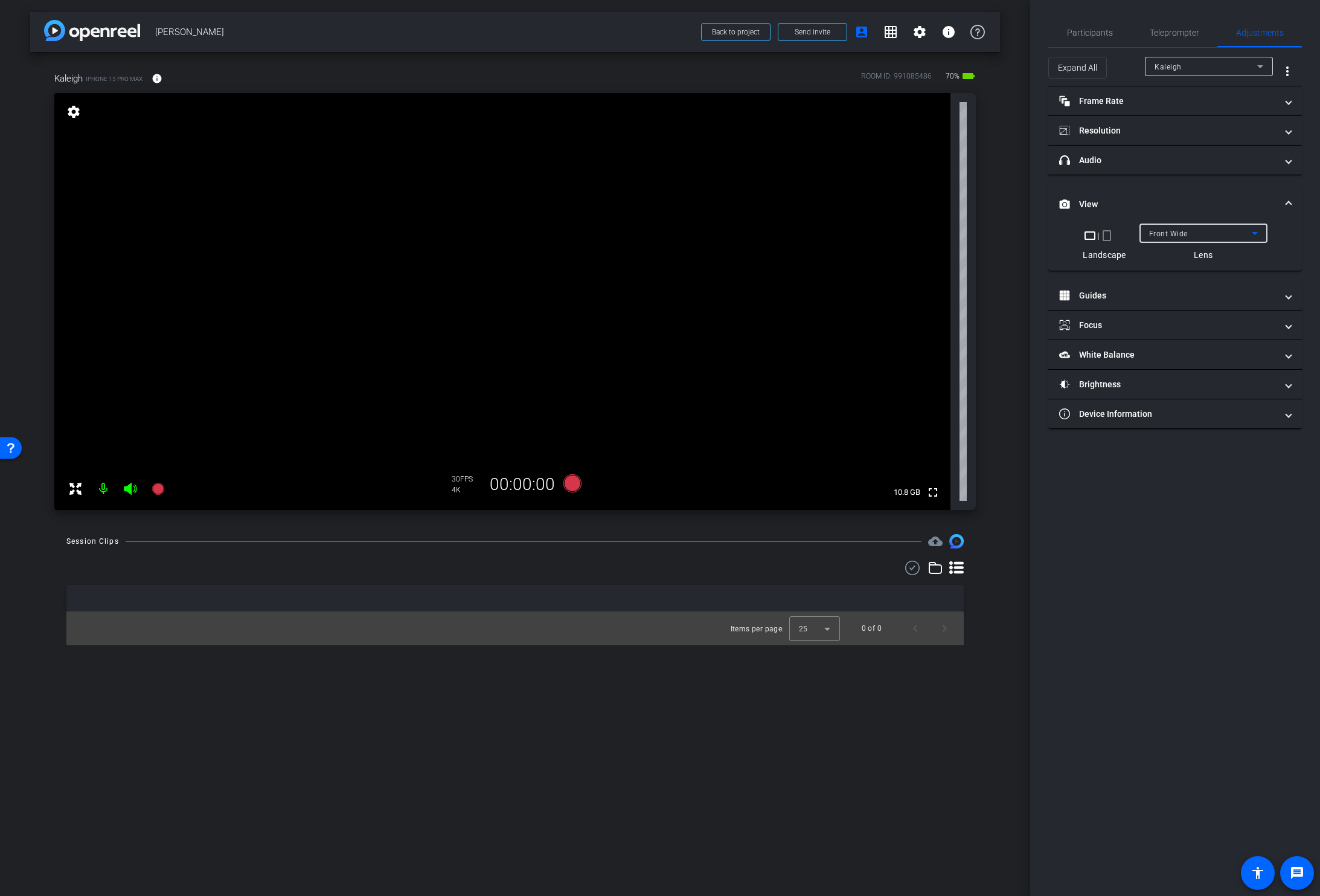
click at [1179, 233] on span "Front Wide" at bounding box center [1168, 233] width 39 height 9
click at [1196, 256] on mat-option "Back Wide" at bounding box center [1203, 257] width 128 height 19
click at [1081, 28] on span "Participants" at bounding box center [1090, 32] width 46 height 9
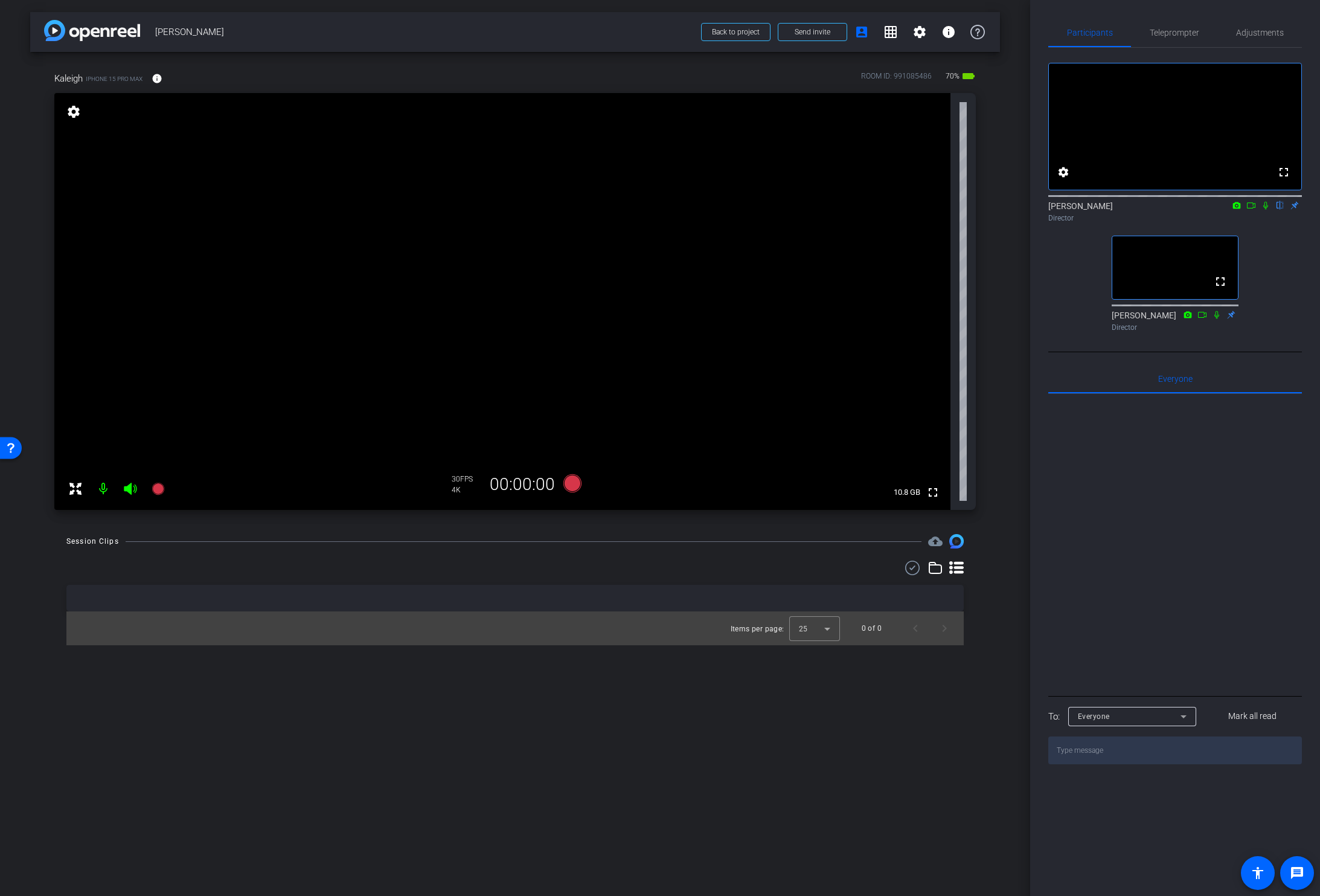
click at [493, 264] on video at bounding box center [503, 302] width 896 height 417
click at [697, 287] on video at bounding box center [503, 302] width 896 height 417
click at [237, 258] on video at bounding box center [503, 302] width 896 height 417
click at [478, 294] on video at bounding box center [503, 302] width 896 height 417
click at [455, 287] on video at bounding box center [503, 302] width 896 height 417
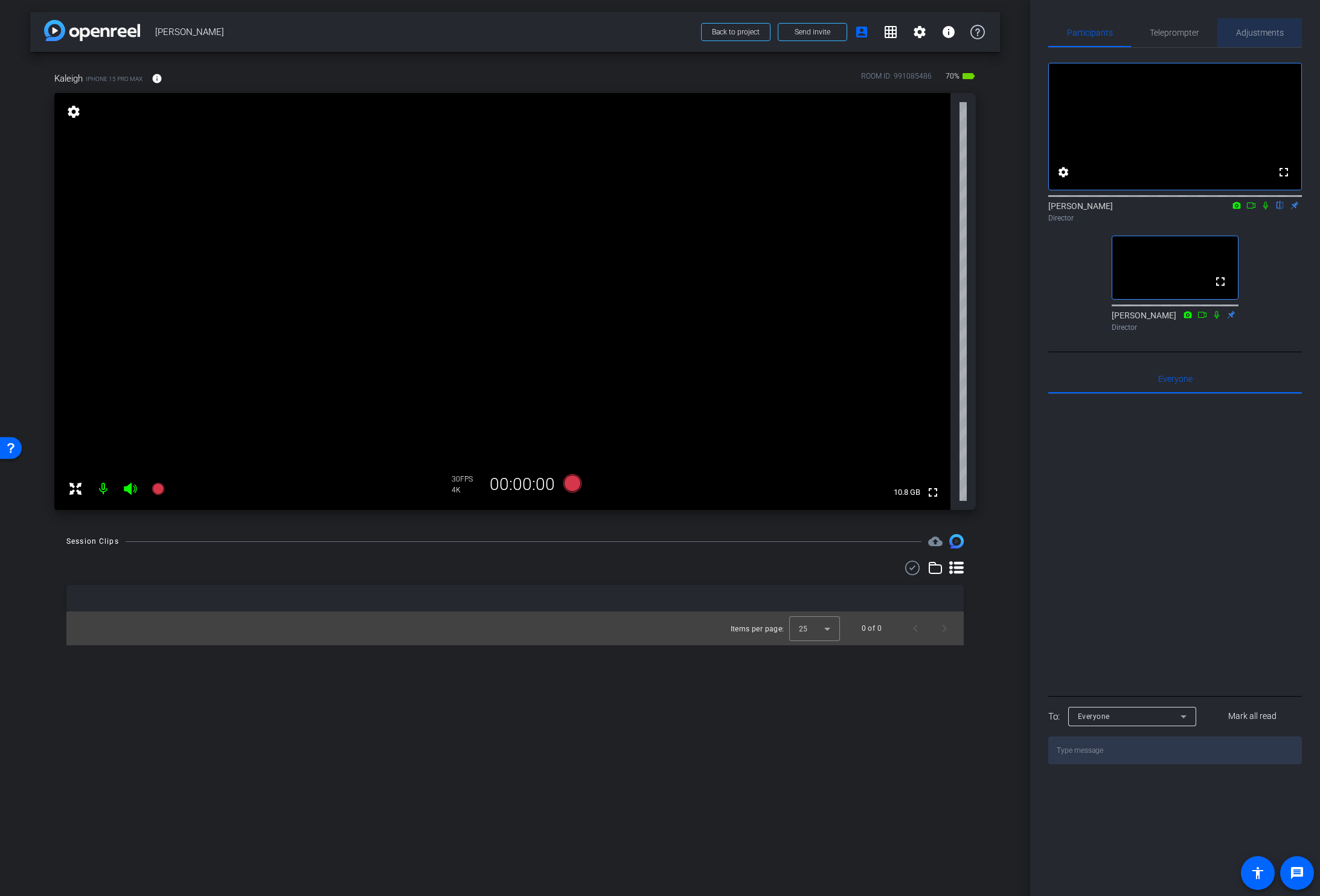
click at [1261, 37] on span "Adjustments" at bounding box center [1260, 32] width 47 height 9
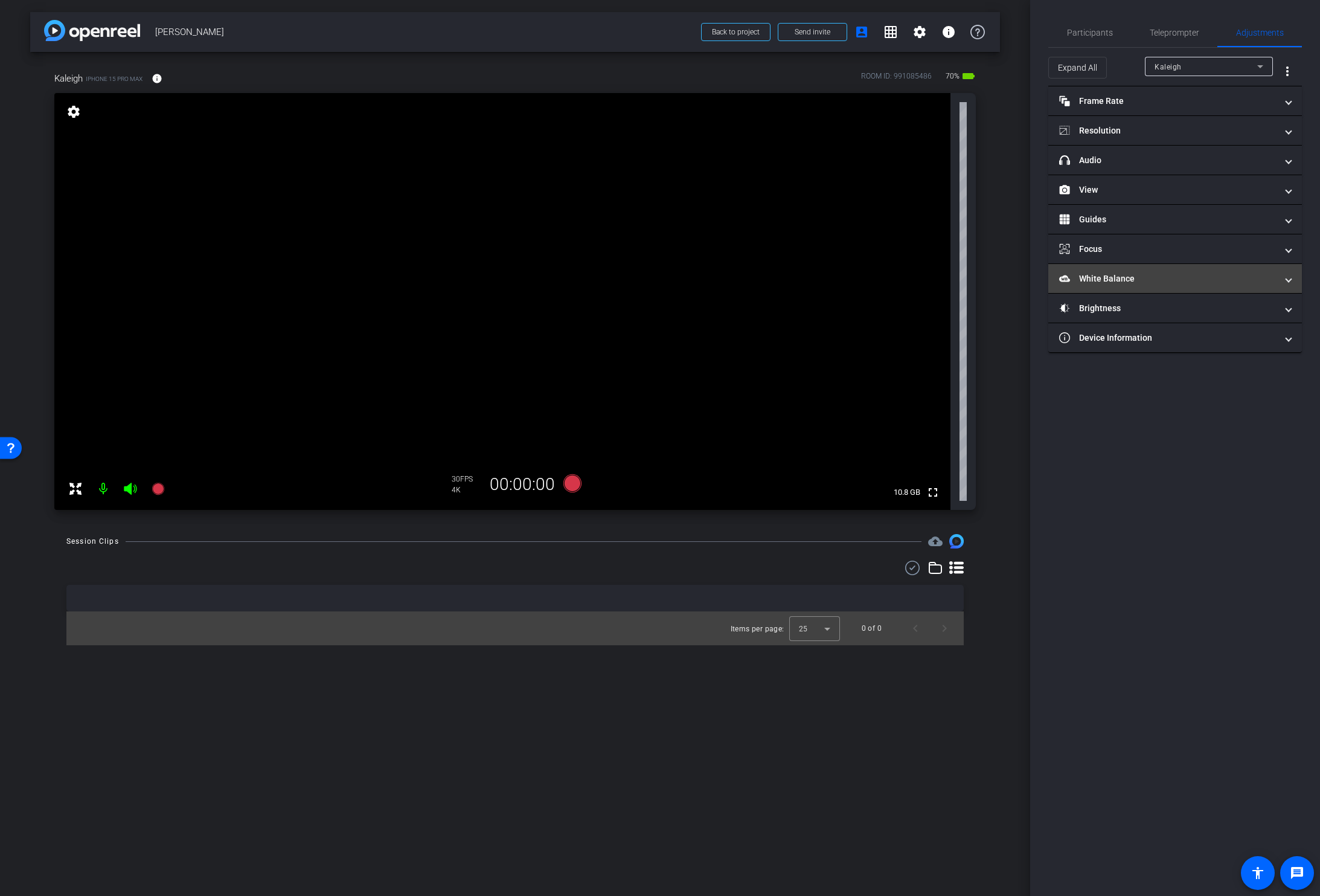
click at [1139, 280] on mat-panel-title "White Balance White Balance" at bounding box center [1167, 279] width 218 height 13
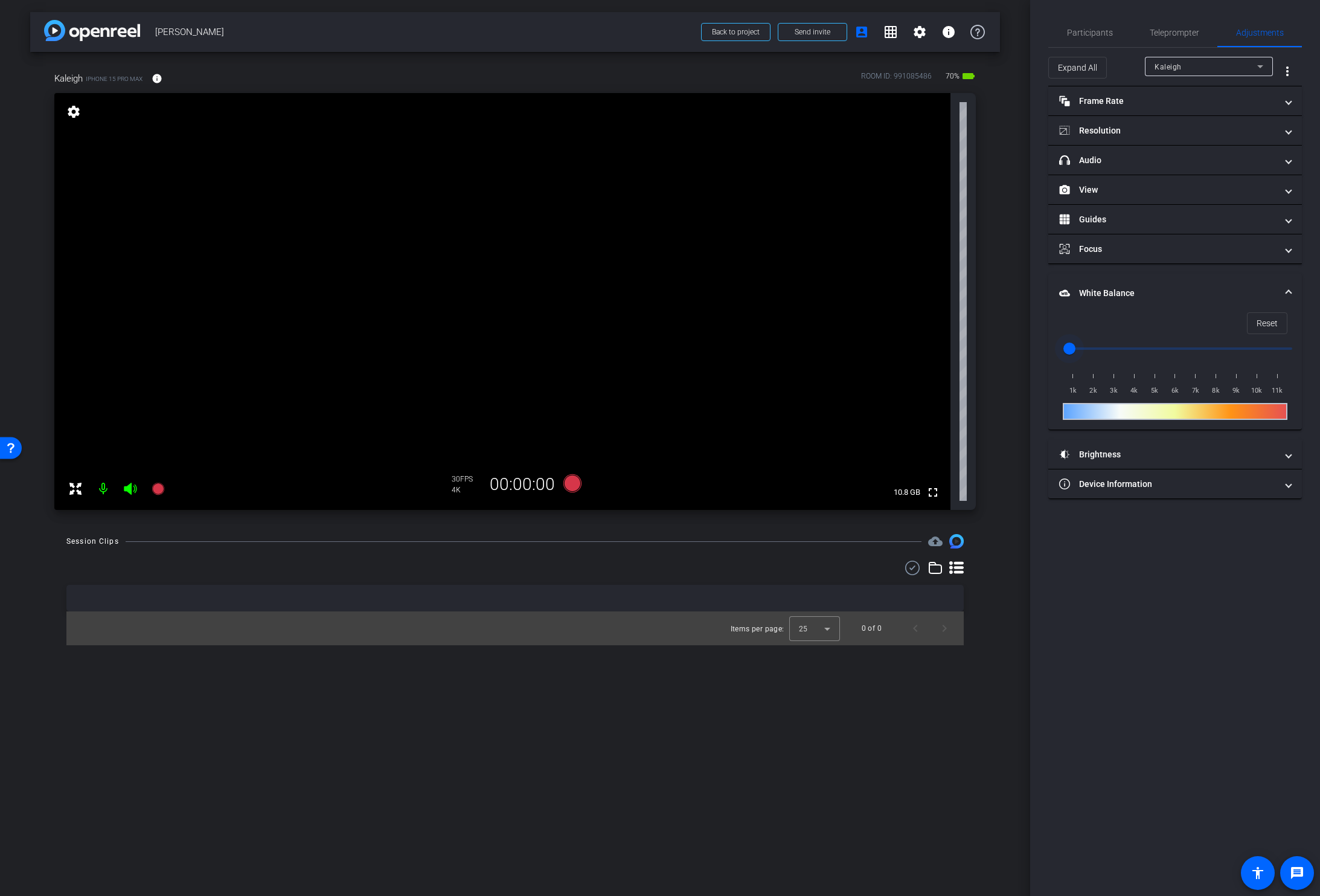
click at [1067, 340] on input "range" at bounding box center [1180, 349] width 250 height 27
drag, startPoint x: 1073, startPoint y: 345, endPoint x: 1107, endPoint y: 351, distance: 34.5
click at [1107, 351] on input "range" at bounding box center [1180, 349] width 250 height 27
drag, startPoint x: 1110, startPoint y: 351, endPoint x: 1117, endPoint y: 351, distance: 7.0
click at [1117, 351] on input "range" at bounding box center [1180, 349] width 250 height 27
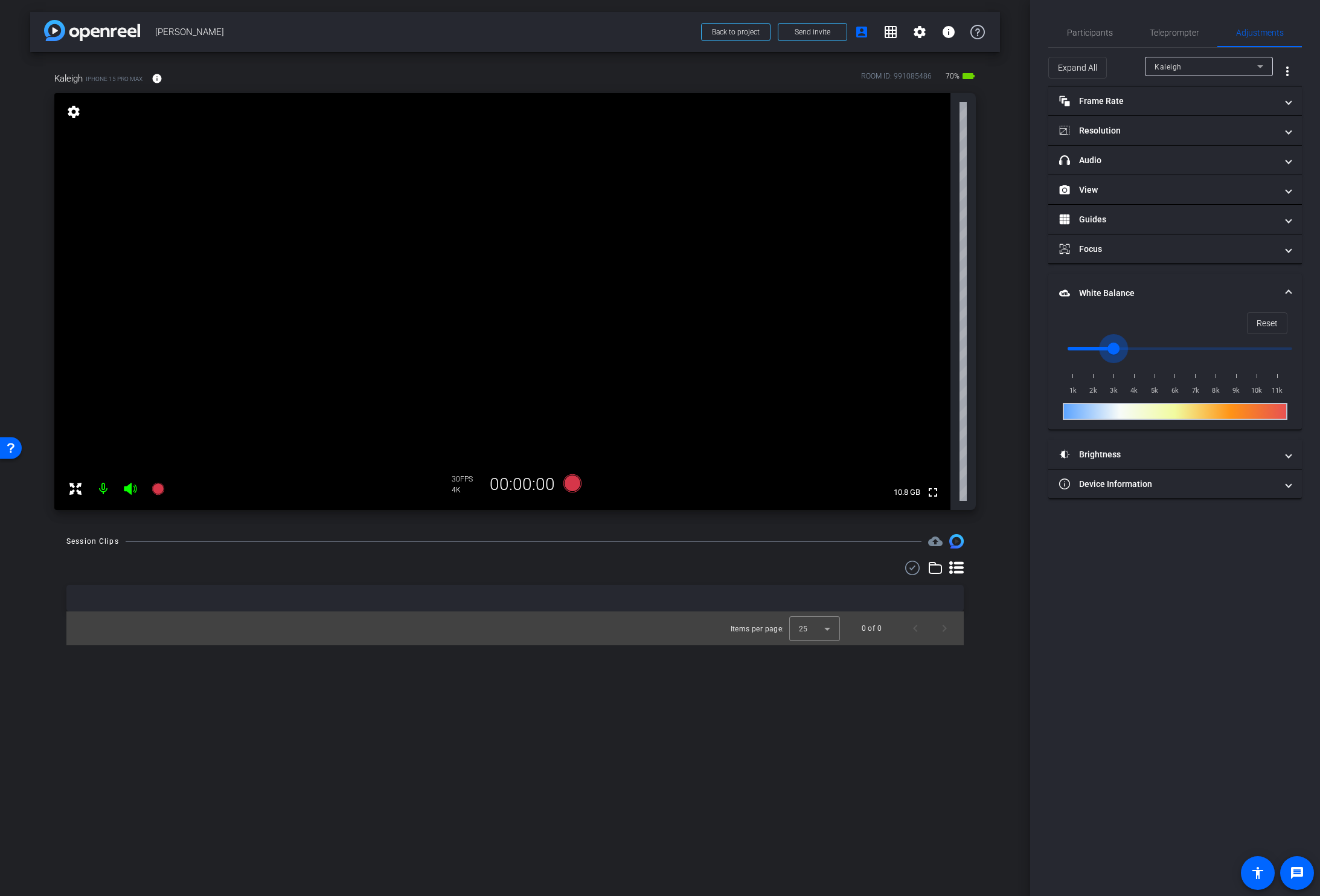
click at [1113, 349] on input "range" at bounding box center [1180, 349] width 250 height 27
click at [1267, 325] on span "Reset" at bounding box center [1267, 323] width 21 height 23
drag, startPoint x: 1079, startPoint y: 344, endPoint x: 1100, endPoint y: 346, distance: 21.1
click at [1100, 346] on input "range" at bounding box center [1180, 349] width 250 height 27
drag, startPoint x: 1101, startPoint y: 346, endPoint x: 1114, endPoint y: 348, distance: 13.2
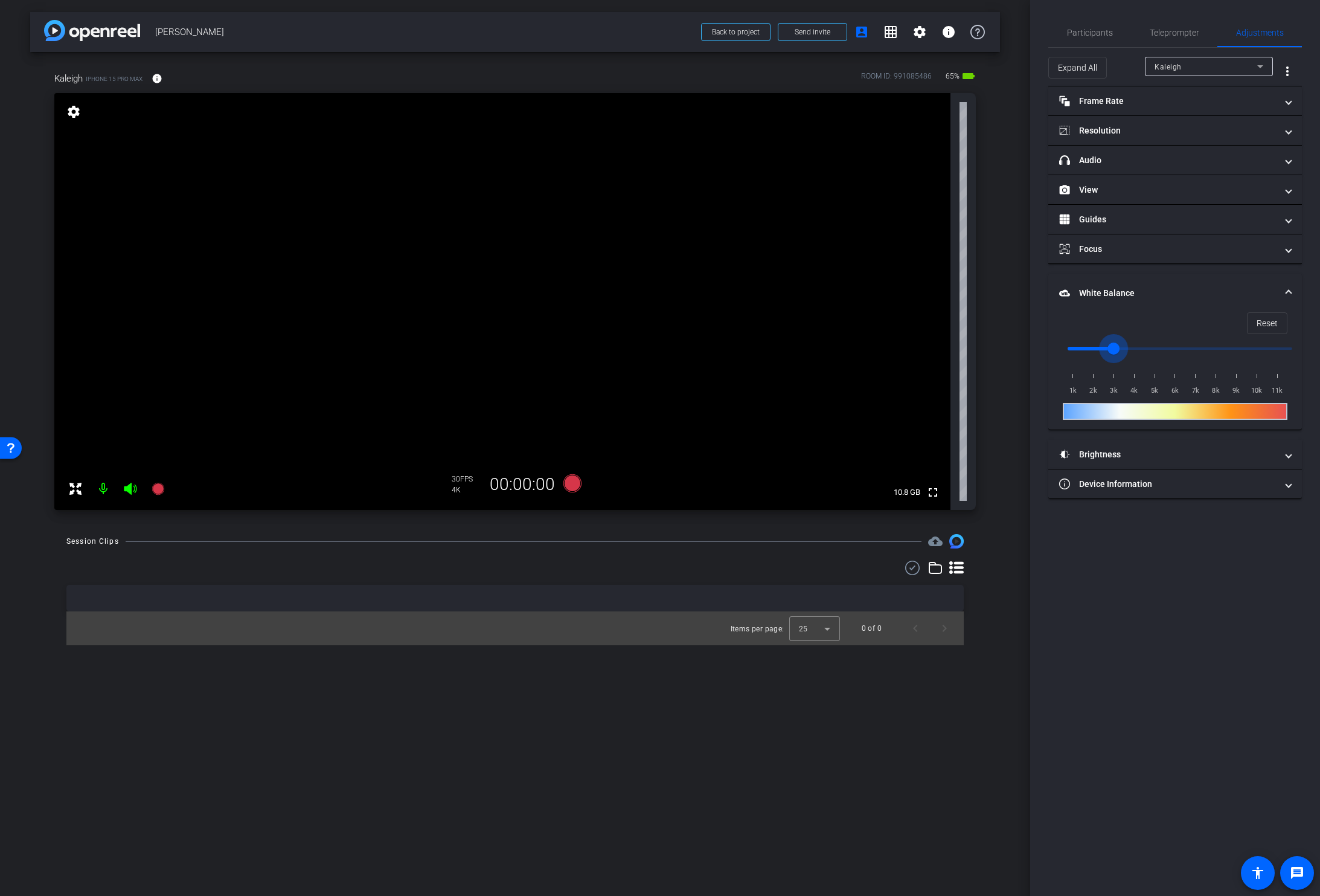
click at [1115, 348] on input "range" at bounding box center [1180, 349] width 250 height 27
drag, startPoint x: 1113, startPoint y: 348, endPoint x: 1131, endPoint y: 349, distance: 18.0
click at [1131, 349] on input "range" at bounding box center [1180, 349] width 250 height 27
drag, startPoint x: 1133, startPoint y: 347, endPoint x: 1113, endPoint y: 351, distance: 20.4
click at [1113, 351] on input "range" at bounding box center [1180, 349] width 250 height 27
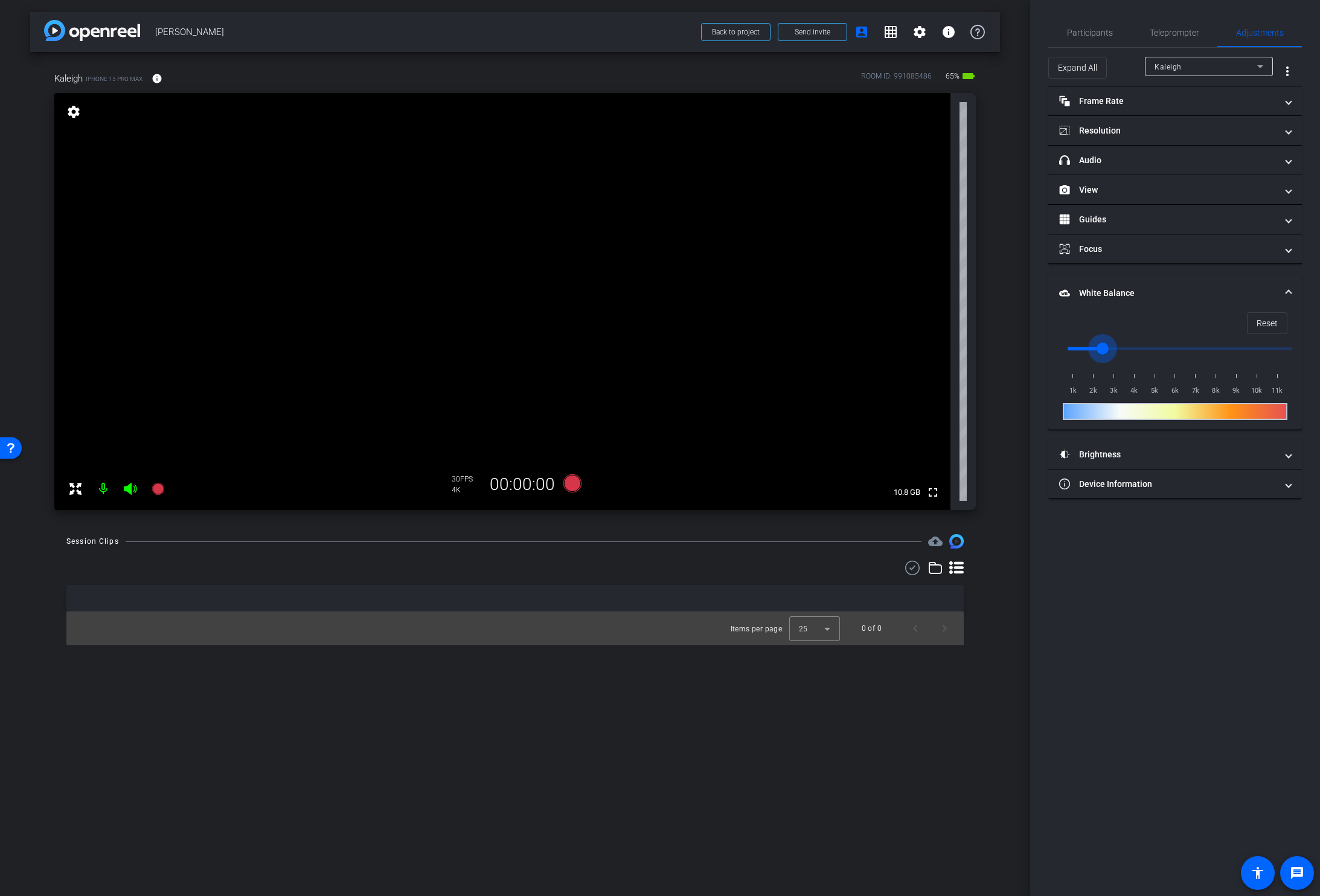
drag, startPoint x: 1114, startPoint y: 349, endPoint x: 1092, endPoint y: 352, distance: 22.2
click at [1092, 352] on input "range" at bounding box center [1180, 349] width 250 height 27
click at [1256, 325] on button "Reset" at bounding box center [1267, 323] width 40 height 21
type input "1000"
click at [491, 256] on video at bounding box center [503, 302] width 896 height 417
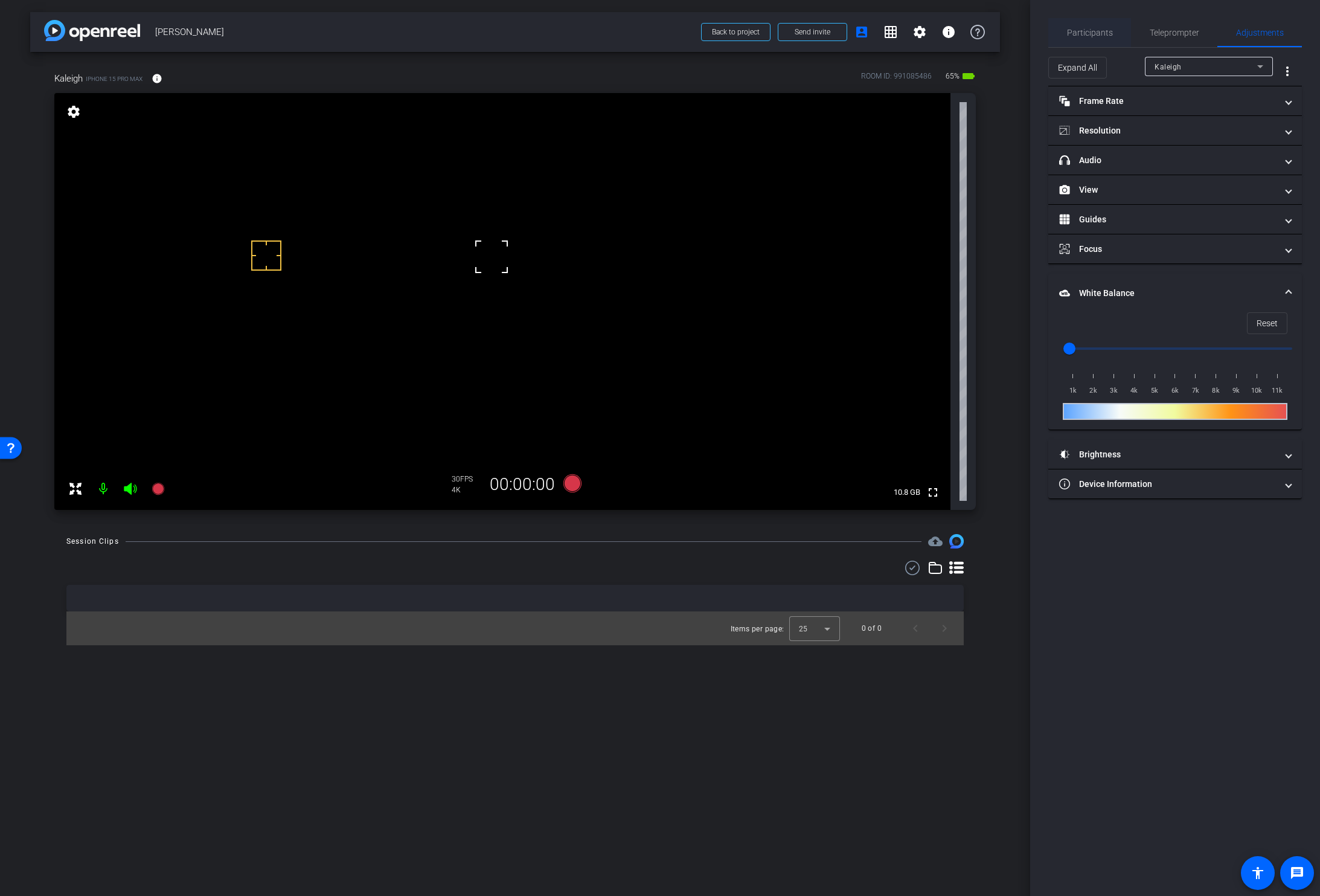
click at [1087, 31] on span "Participants" at bounding box center [1090, 32] width 46 height 9
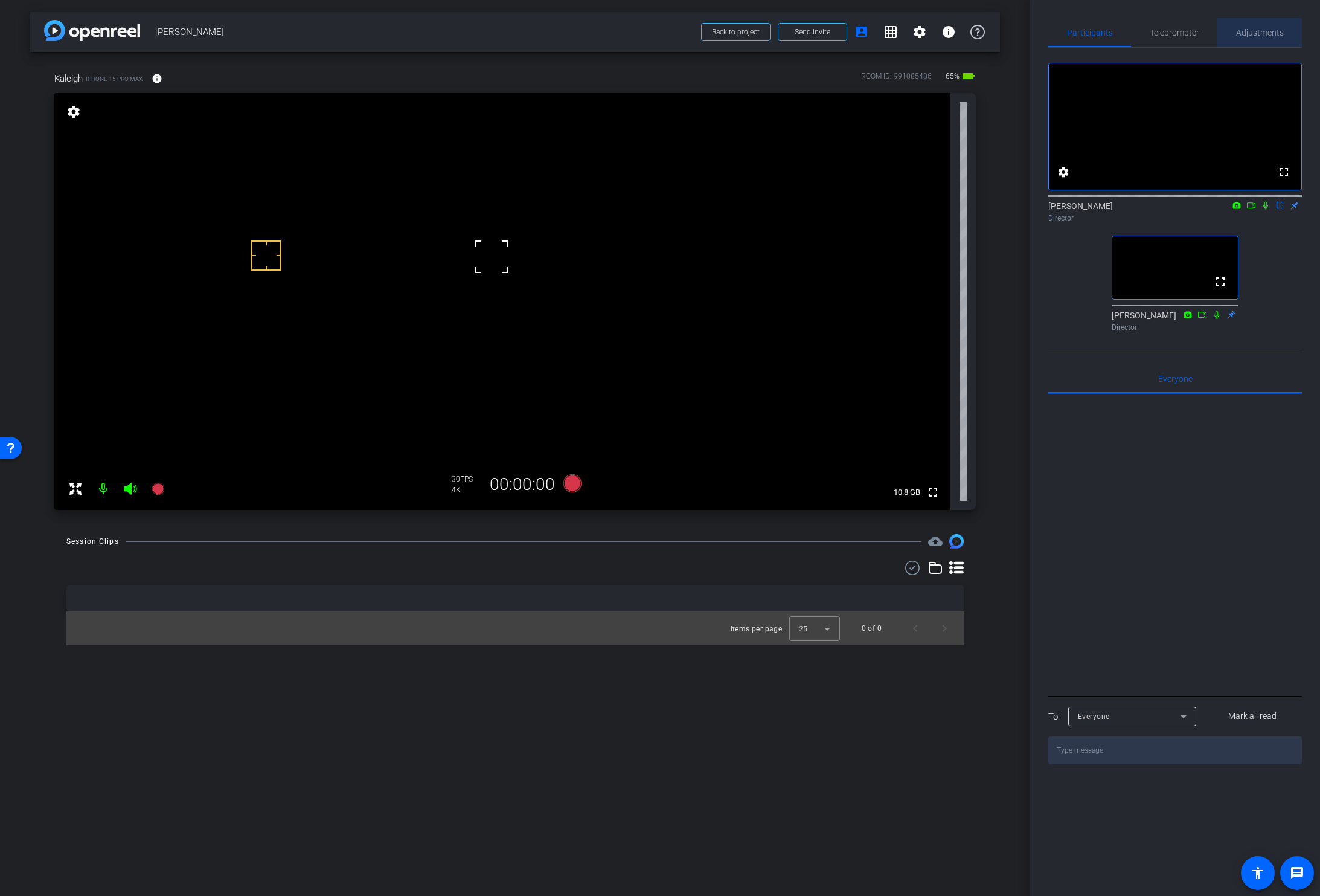
click at [1245, 34] on span "Adjustments" at bounding box center [1260, 32] width 47 height 9
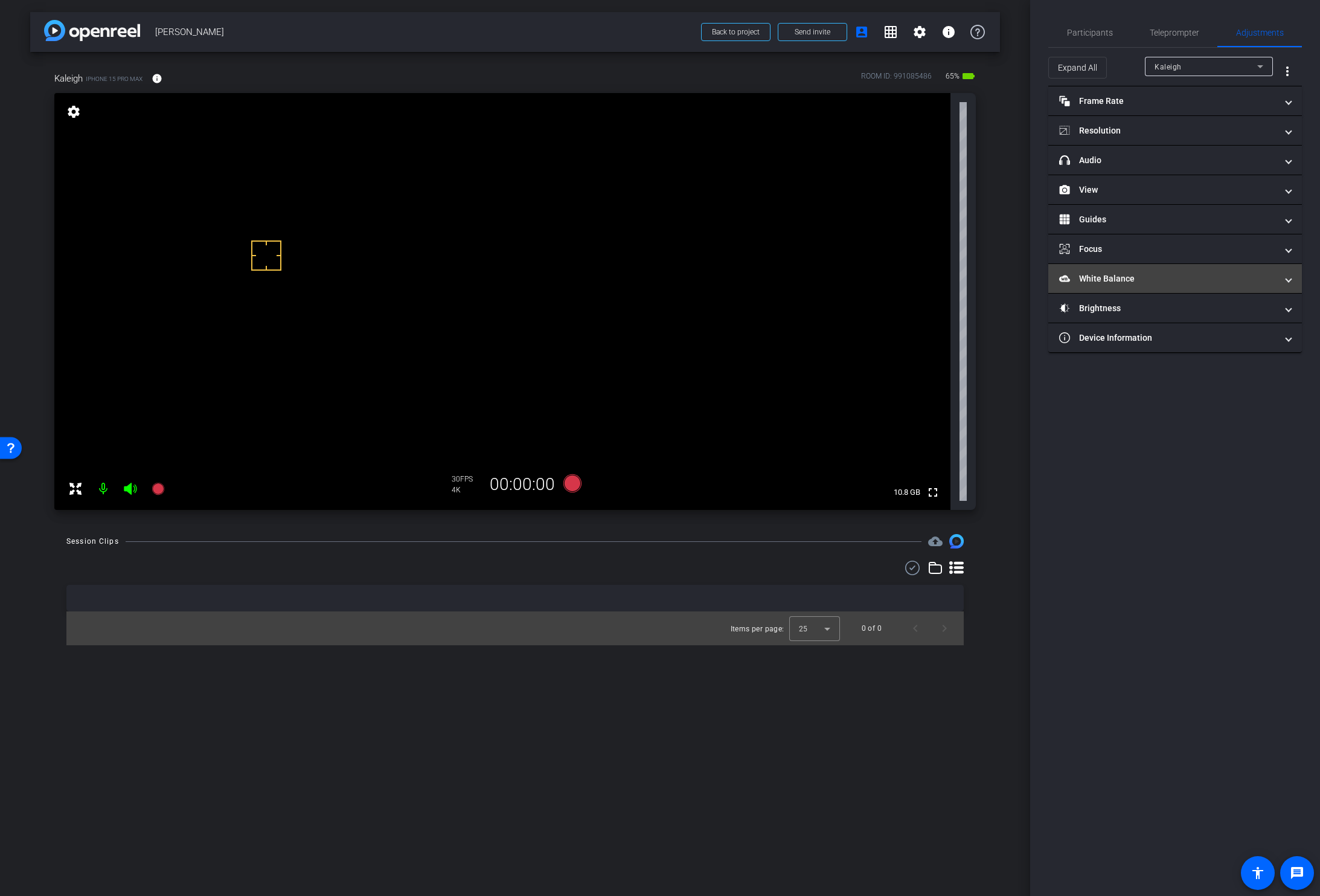
click at [1122, 279] on mat-panel-title "White Balance White Balance" at bounding box center [1167, 279] width 218 height 13
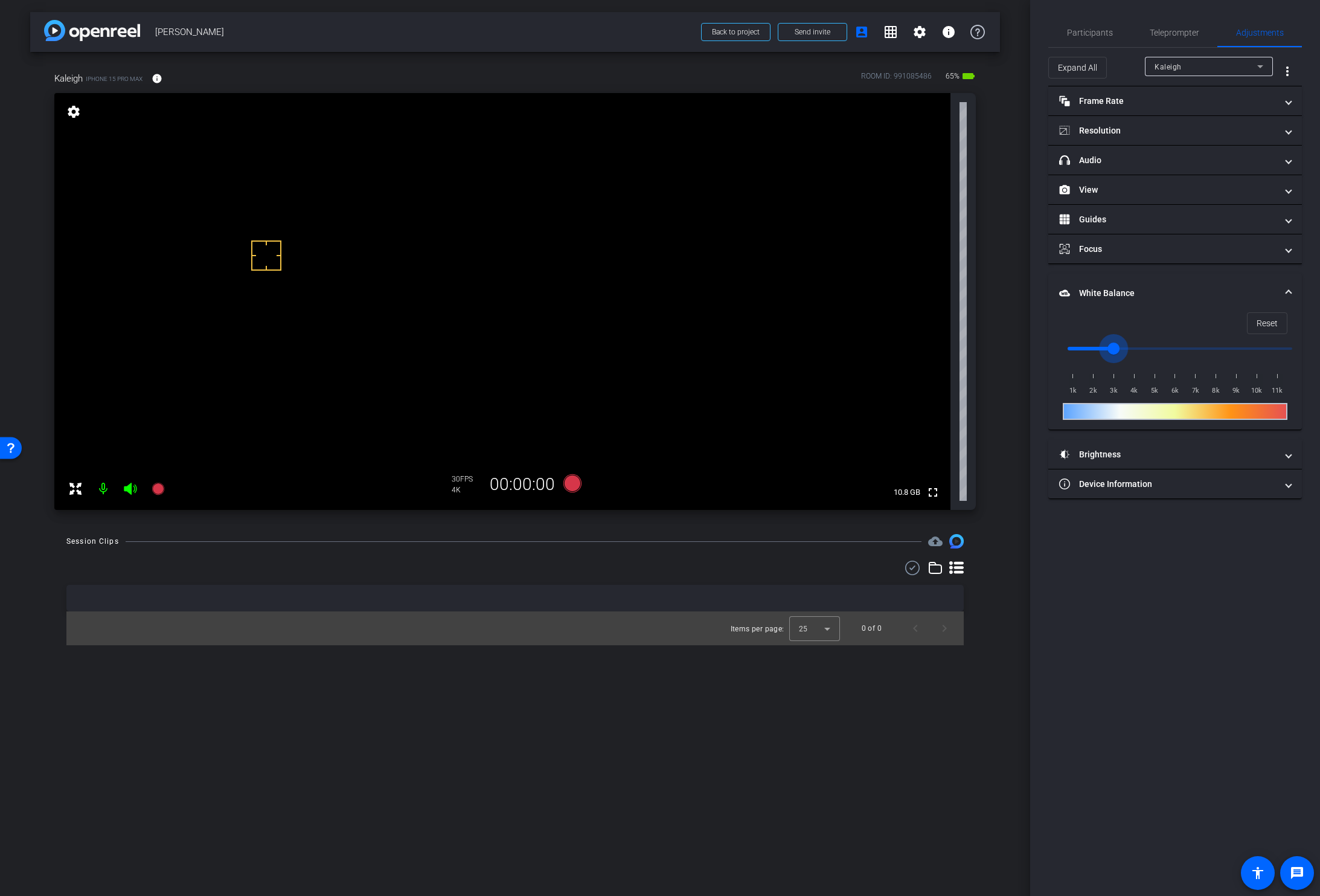
drag, startPoint x: 1069, startPoint y: 345, endPoint x: 1116, endPoint y: 345, distance: 47.0
click at [1117, 344] on input "range" at bounding box center [1180, 349] width 250 height 27
drag, startPoint x: 1115, startPoint y: 347, endPoint x: 1136, endPoint y: 351, distance: 21.4
click at [1134, 351] on input "range" at bounding box center [1180, 349] width 250 height 27
drag, startPoint x: 1136, startPoint y: 346, endPoint x: 1113, endPoint y: 348, distance: 23.1
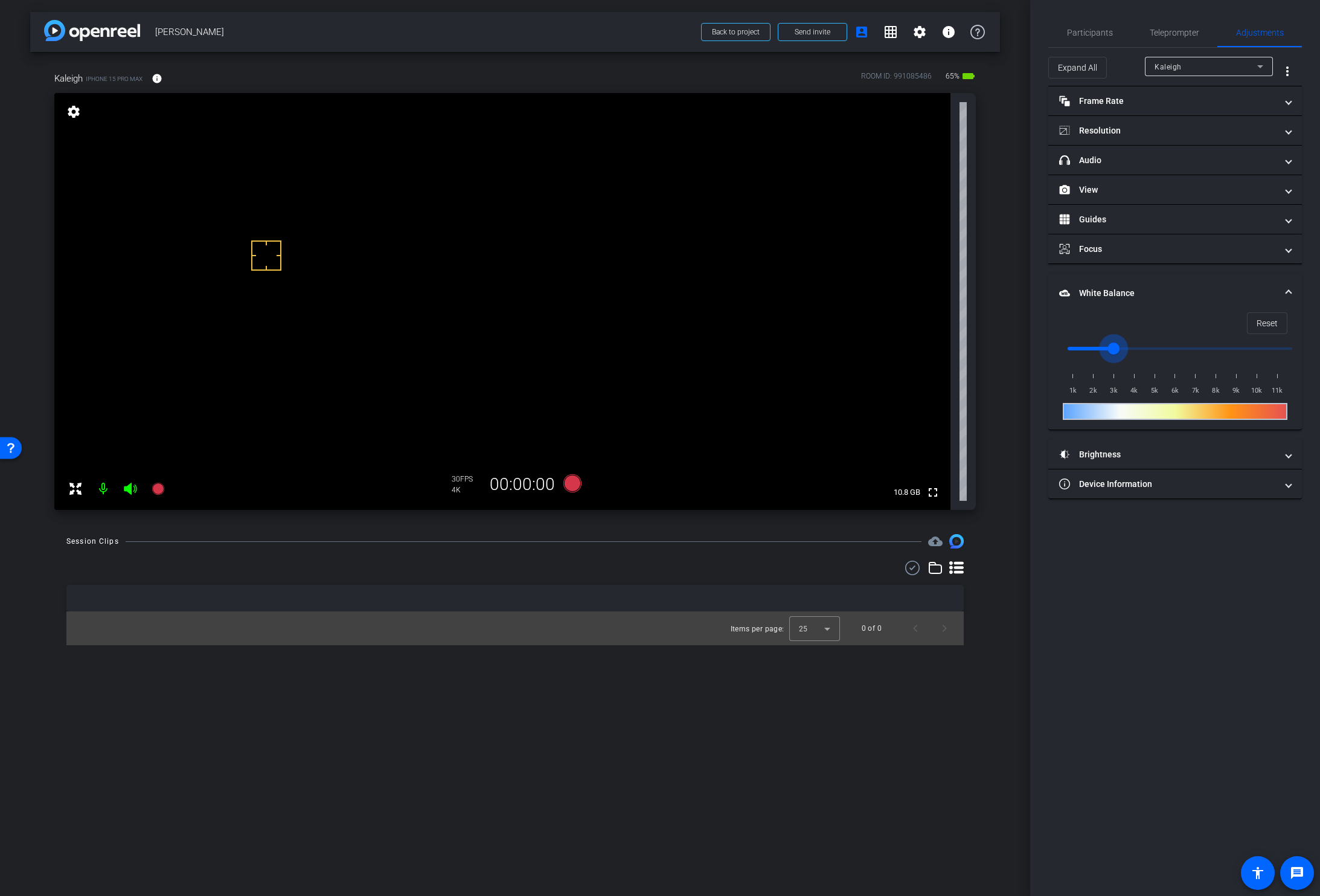
click at [1113, 348] on input "range" at bounding box center [1180, 349] width 250 height 27
drag, startPoint x: 1113, startPoint y: 348, endPoint x: 1104, endPoint y: 351, distance: 9.5
type input "2500"
click at [1102, 349] on input "range" at bounding box center [1180, 349] width 250 height 27
click at [457, 272] on video at bounding box center [503, 302] width 896 height 417
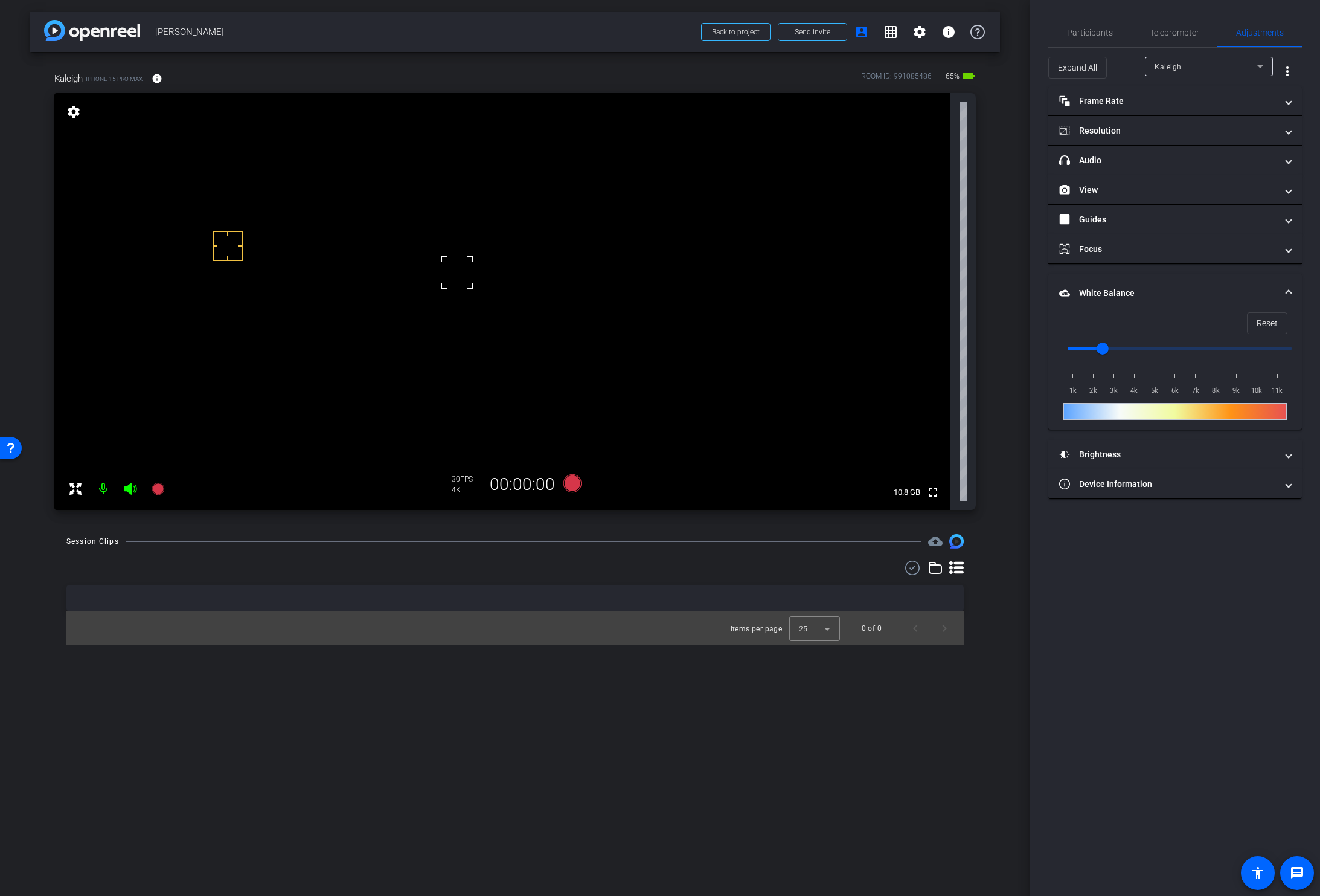
click at [330, 231] on video at bounding box center [503, 302] width 896 height 417
click at [492, 267] on video at bounding box center [503, 302] width 896 height 417
click at [1077, 30] on span "Participants" at bounding box center [1090, 32] width 46 height 9
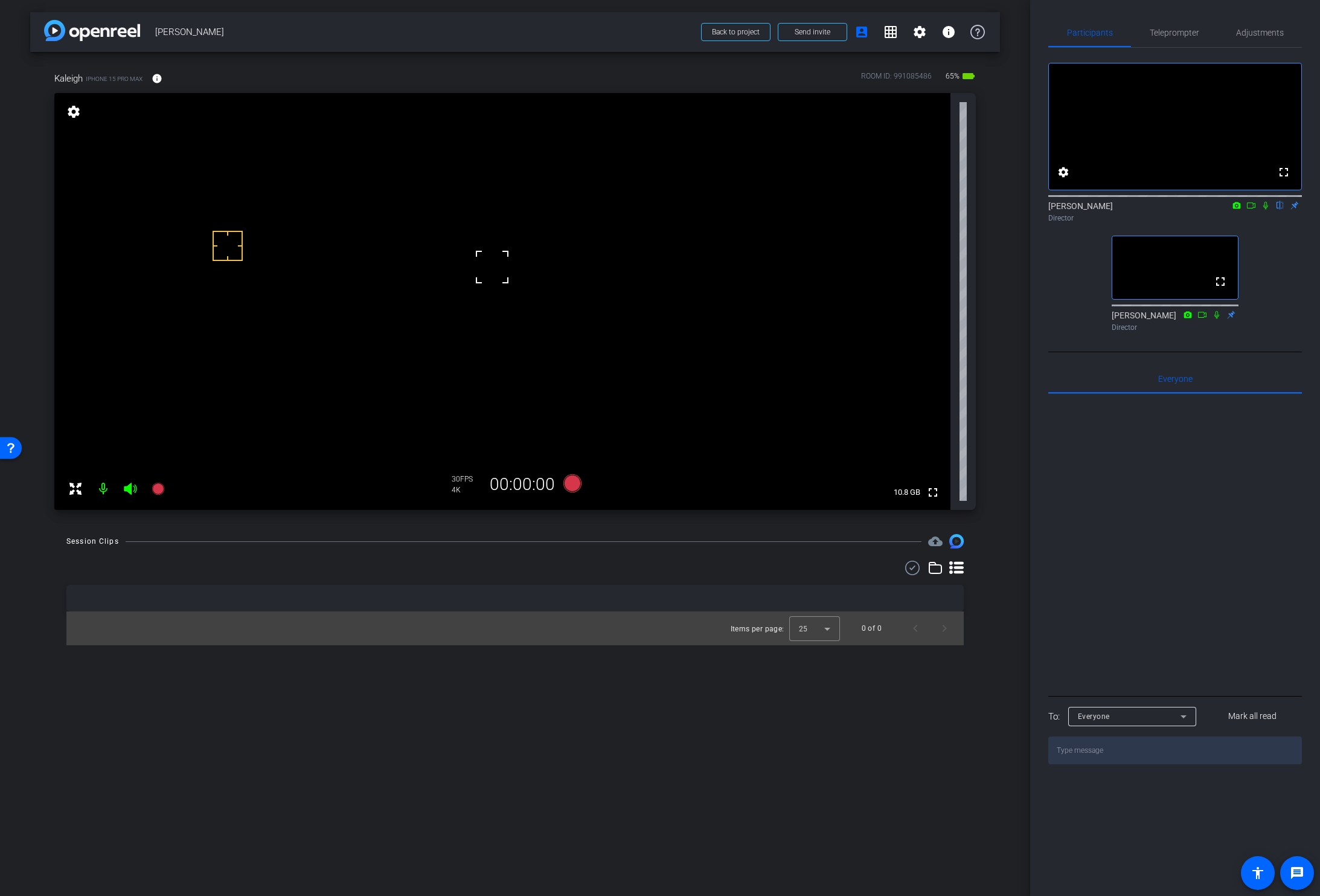
click at [1250, 210] on icon at bounding box center [1251, 205] width 9 height 9
click at [999, 532] on div "arrow_back Kaleigh Canonico Back to project Send invite account_box grid_on set…" at bounding box center [515, 448] width 1030 height 896
click at [596, 538] on div "Session Clips cloud_upload" at bounding box center [515, 541] width 897 height 14
click at [571, 484] on icon at bounding box center [572, 483] width 18 height 18
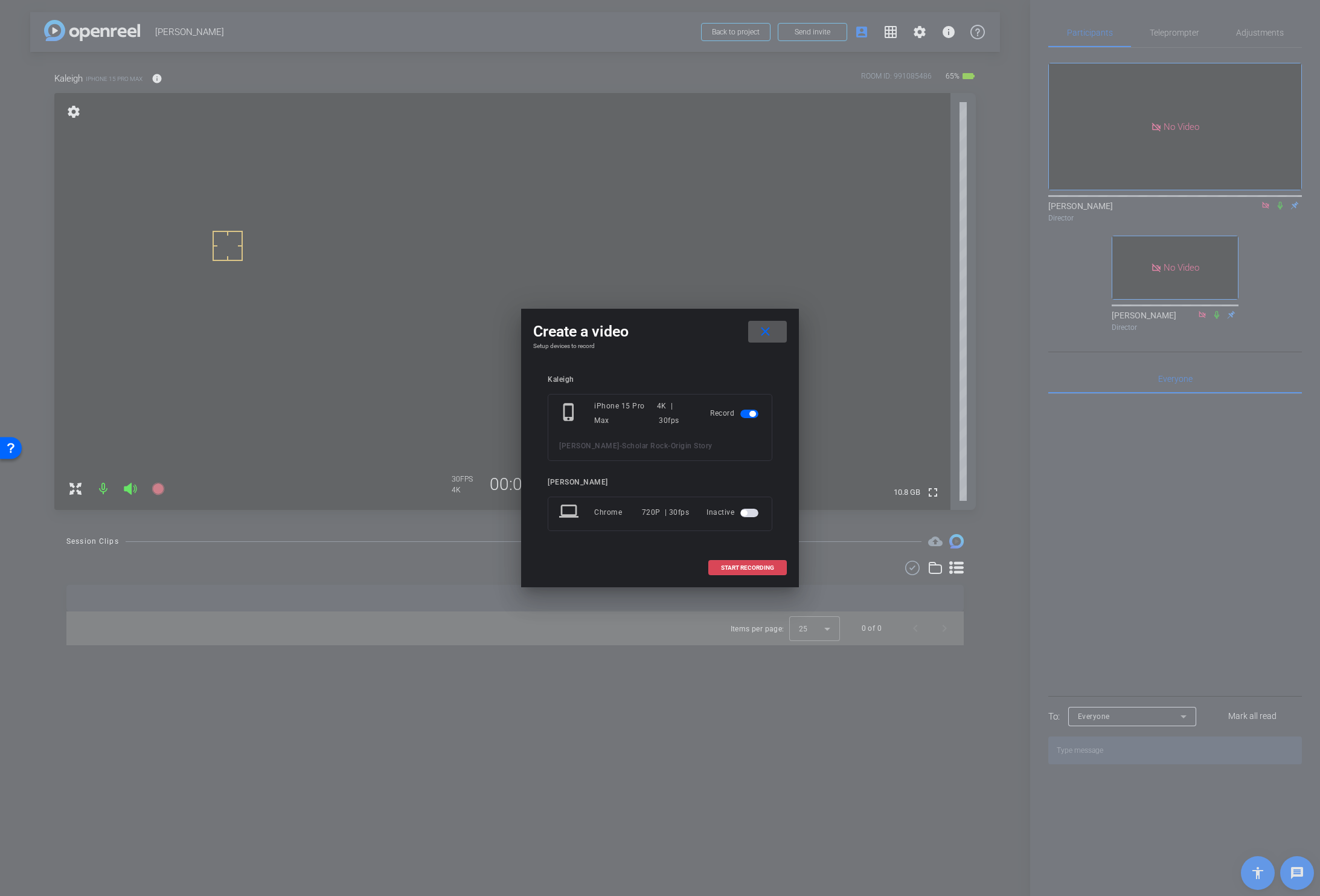
click at [736, 565] on span "START RECORDING" at bounding box center [747, 568] width 53 height 6
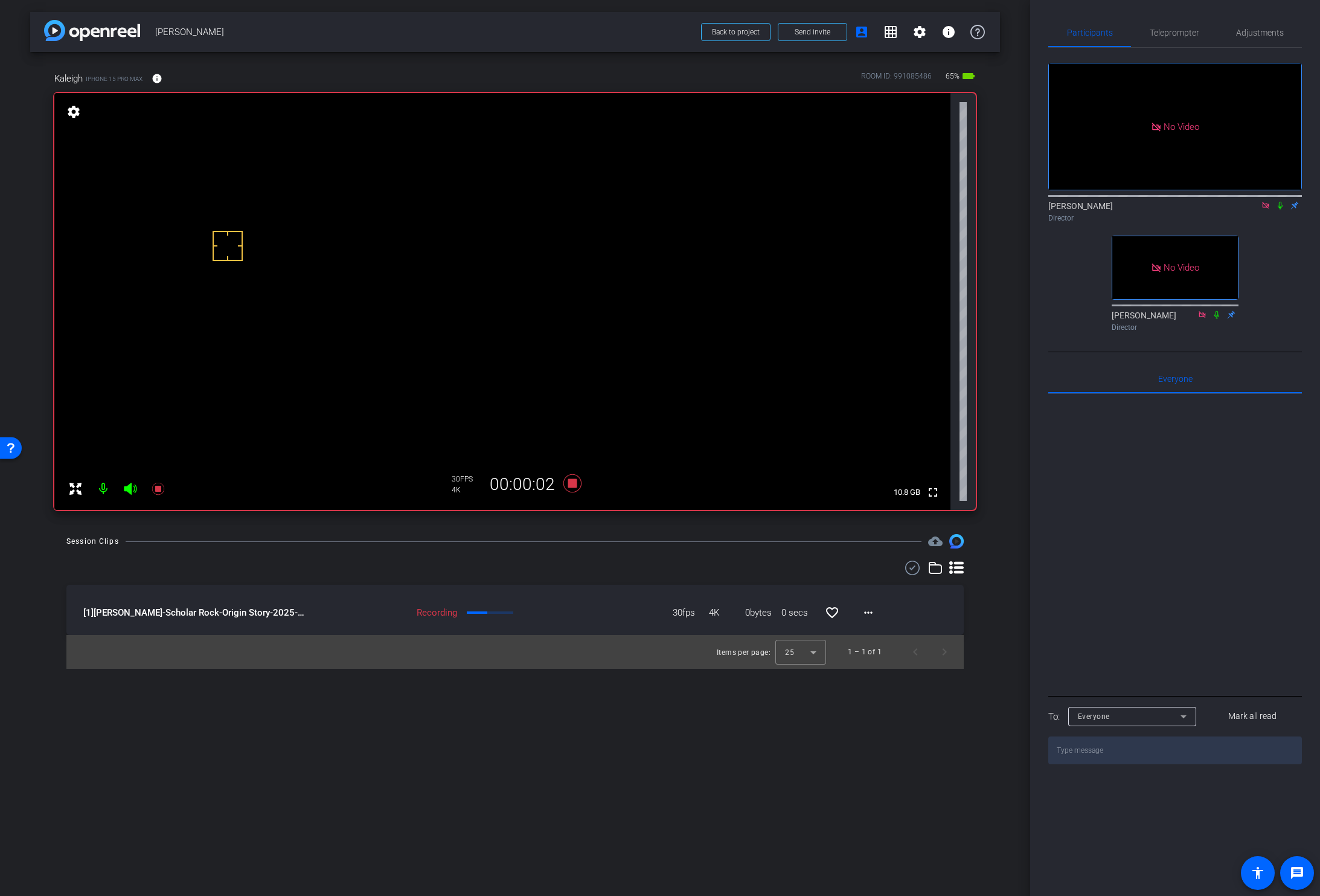
click at [1280, 210] on icon at bounding box center [1280, 205] width 9 height 9
drag, startPoint x: 987, startPoint y: 536, endPoint x: 865, endPoint y: 536, distance: 122.0
click at [987, 536] on div "Session Clips cloud_upload [1] Kaleigh Canonico-Scholar Rock-Origin Story-2025-…" at bounding box center [514, 602] width 969 height 135
click at [572, 486] on icon at bounding box center [572, 483] width 18 height 18
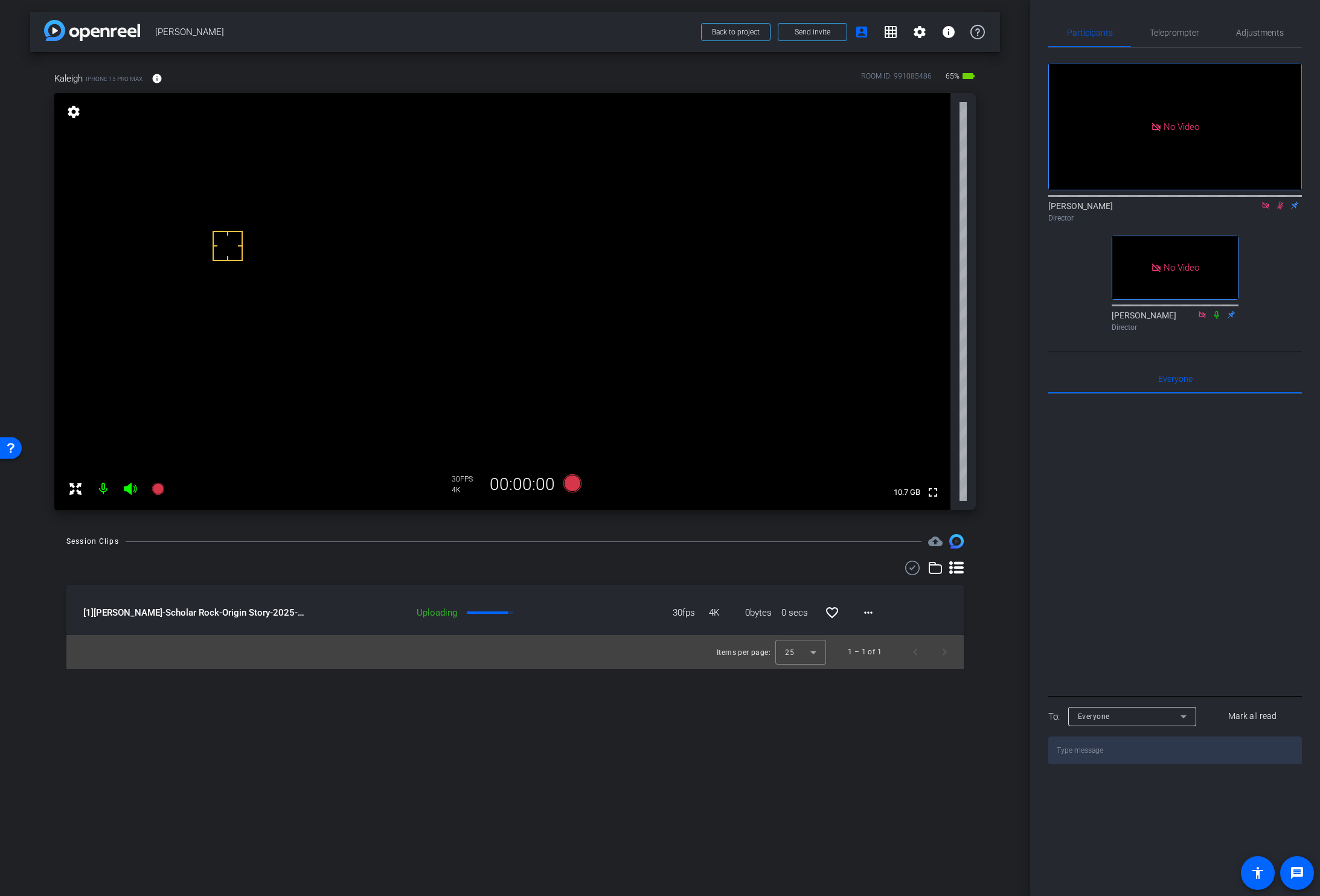
click at [1279, 210] on icon at bounding box center [1280, 205] width 9 height 9
click at [864, 613] on mat-icon "more_horiz" at bounding box center [868, 613] width 14 height 14
click at [871, 636] on span "Download Original" at bounding box center [907, 638] width 88 height 14
click at [1278, 210] on icon at bounding box center [1280, 205] width 9 height 9
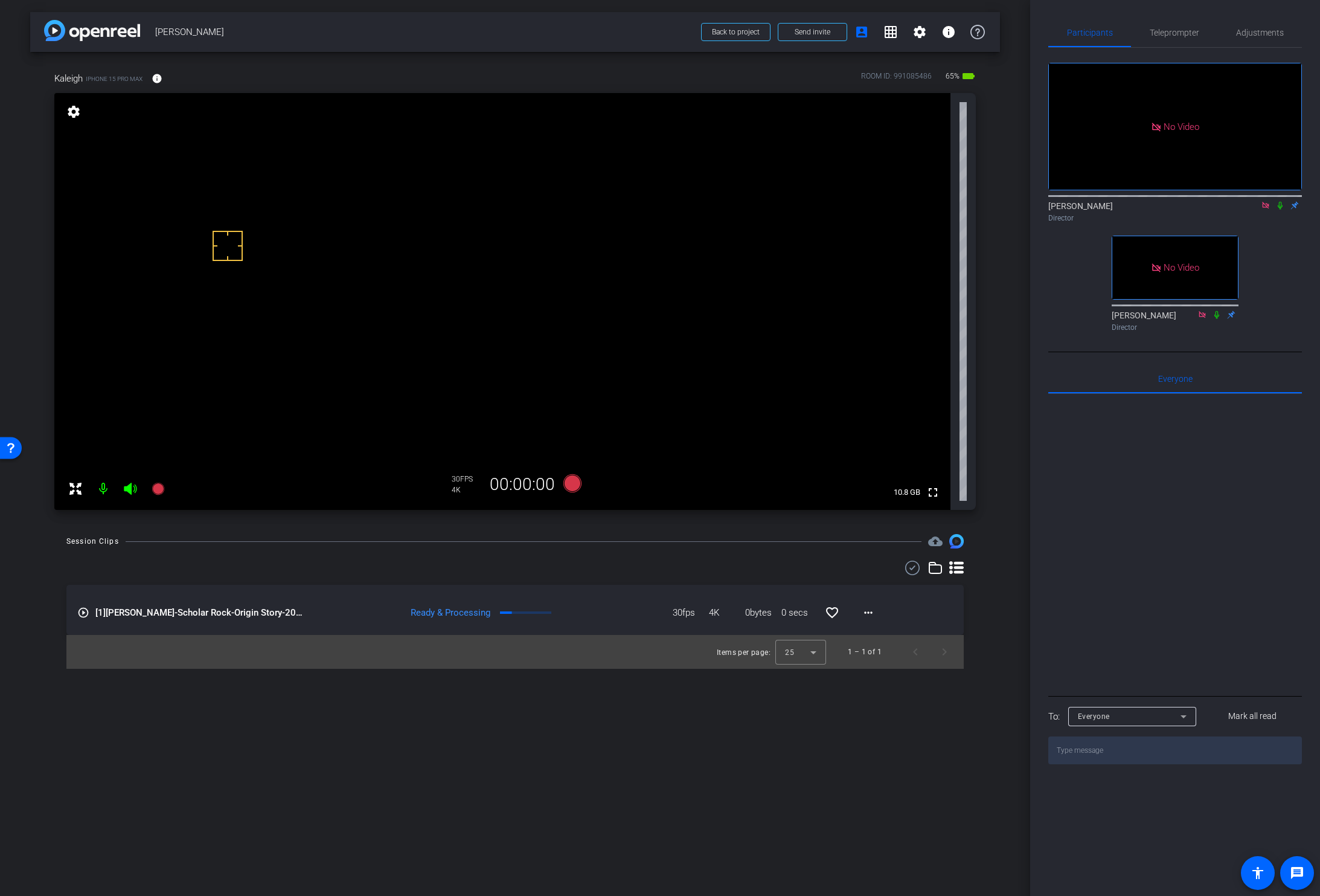
click at [1280, 210] on icon at bounding box center [1280, 205] width 9 height 9
drag, startPoint x: 545, startPoint y: 551, endPoint x: 559, endPoint y: 518, distance: 35.8
click at [545, 551] on div "Session Clips cloud_upload play_circle_outline [1] Kaleigh Canonico-Scholar Roc…" at bounding box center [514, 602] width 969 height 135
click at [570, 485] on icon at bounding box center [572, 483] width 18 height 18
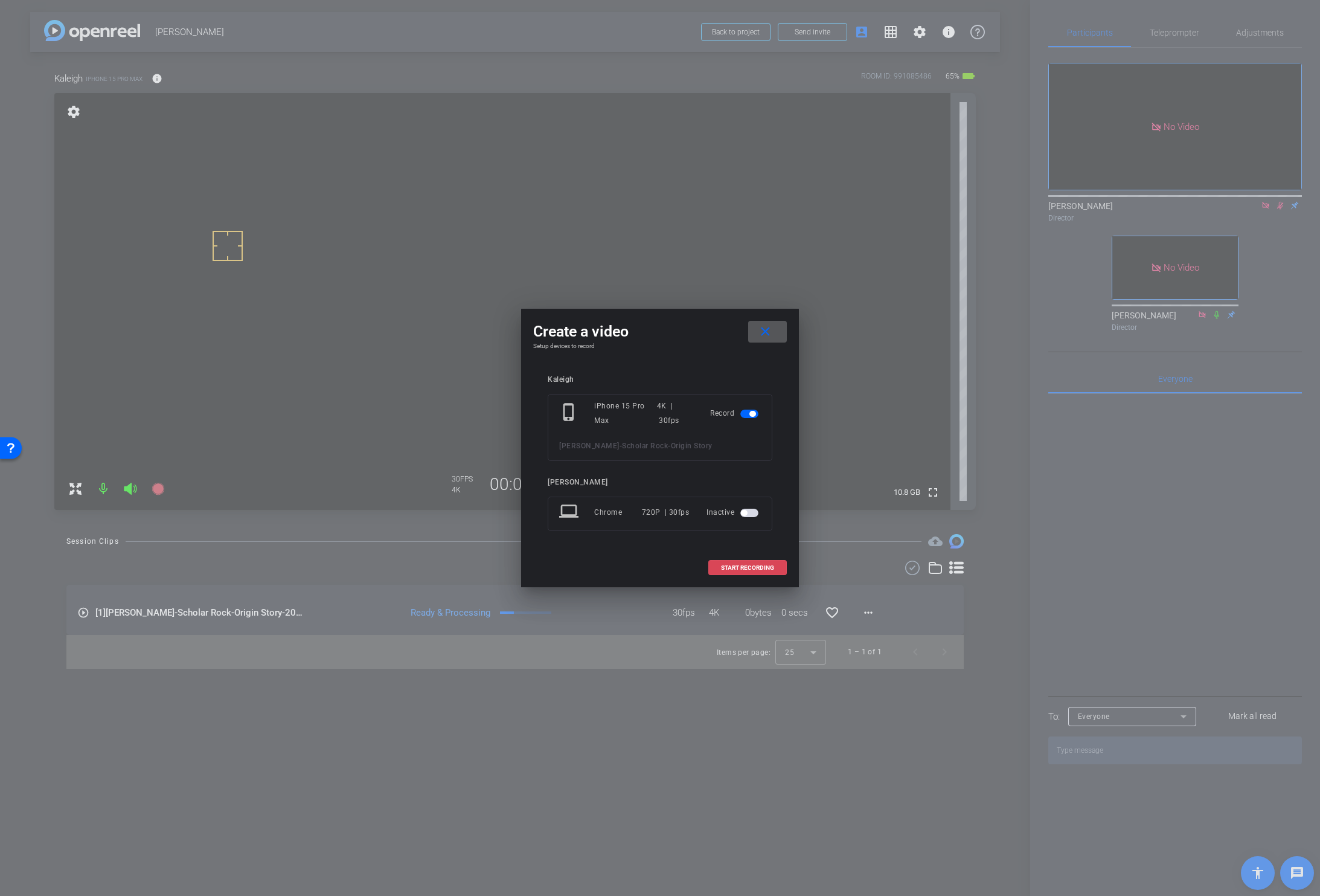
click at [730, 566] on span "START RECORDING" at bounding box center [747, 568] width 53 height 6
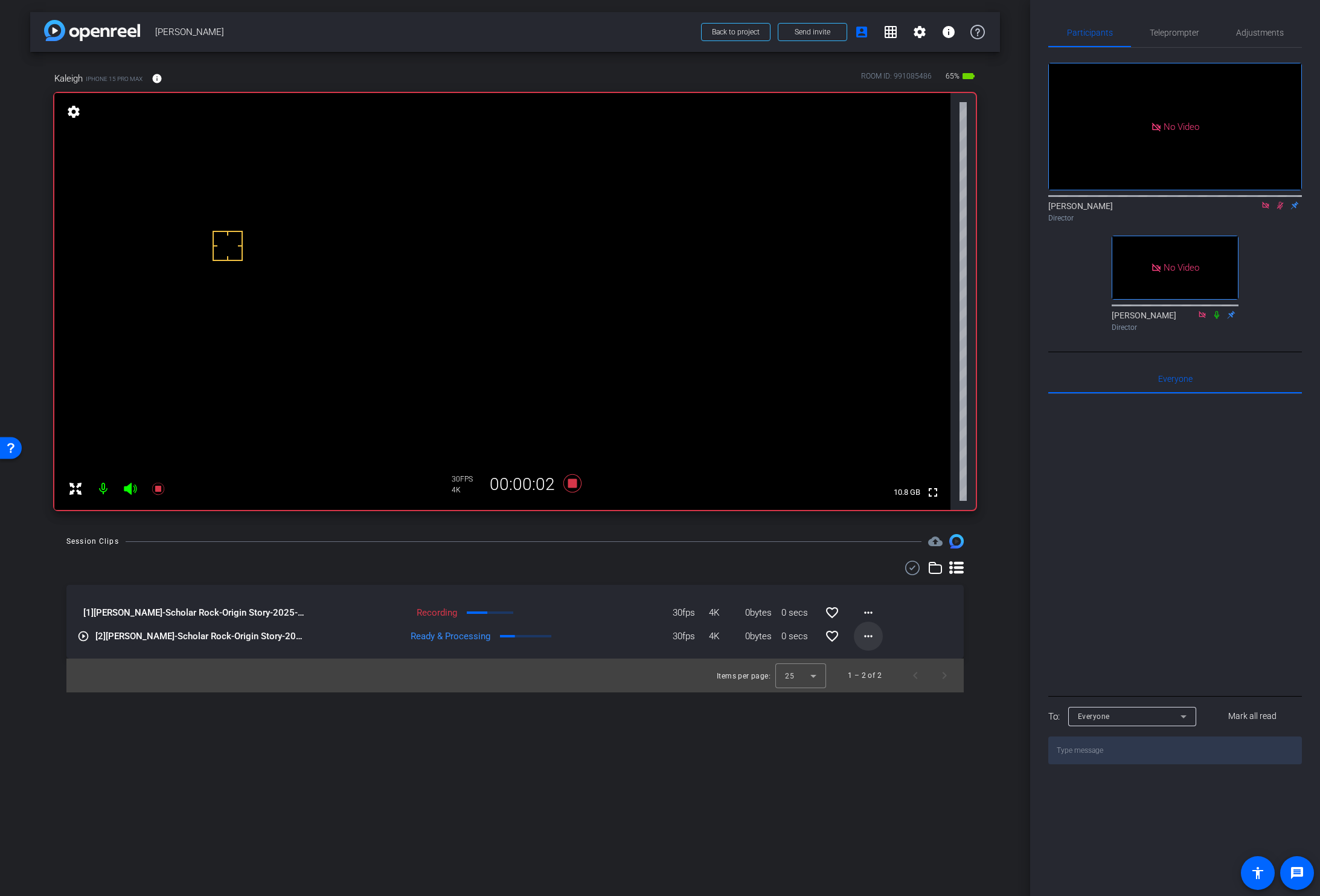
click at [871, 641] on mat-icon "more_horiz" at bounding box center [868, 636] width 14 height 14
click at [876, 662] on span "Download Original" at bounding box center [907, 661] width 88 height 14
click at [1257, 29] on span "Adjustments" at bounding box center [1260, 32] width 47 height 9
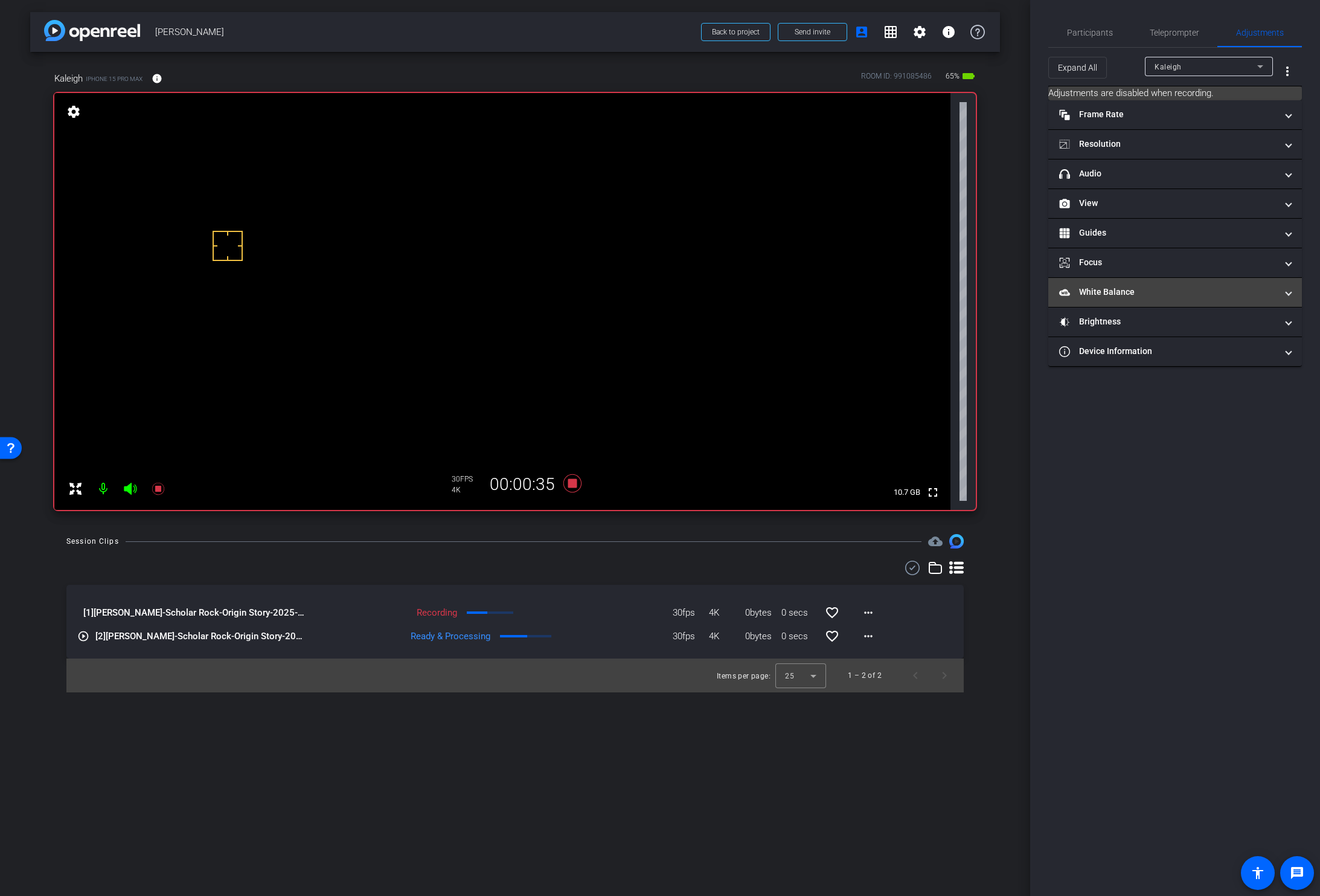
click at [1114, 291] on mat-panel-title "White Balance White Balance" at bounding box center [1167, 292] width 218 height 13
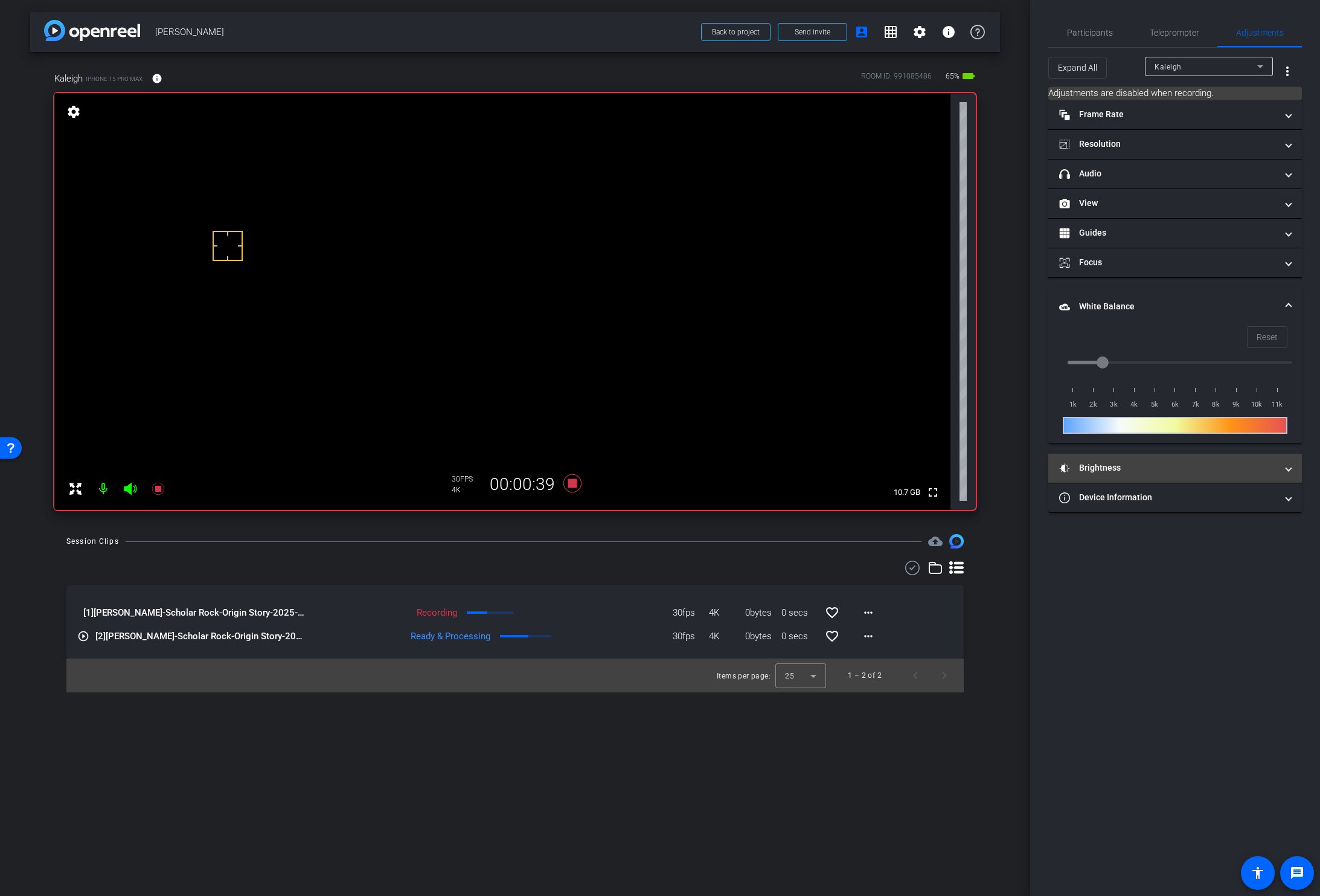
click at [1135, 470] on mat-panel-title "Brightness" at bounding box center [1167, 468] width 218 height 13
click at [1094, 31] on span "Participants" at bounding box center [1090, 32] width 46 height 9
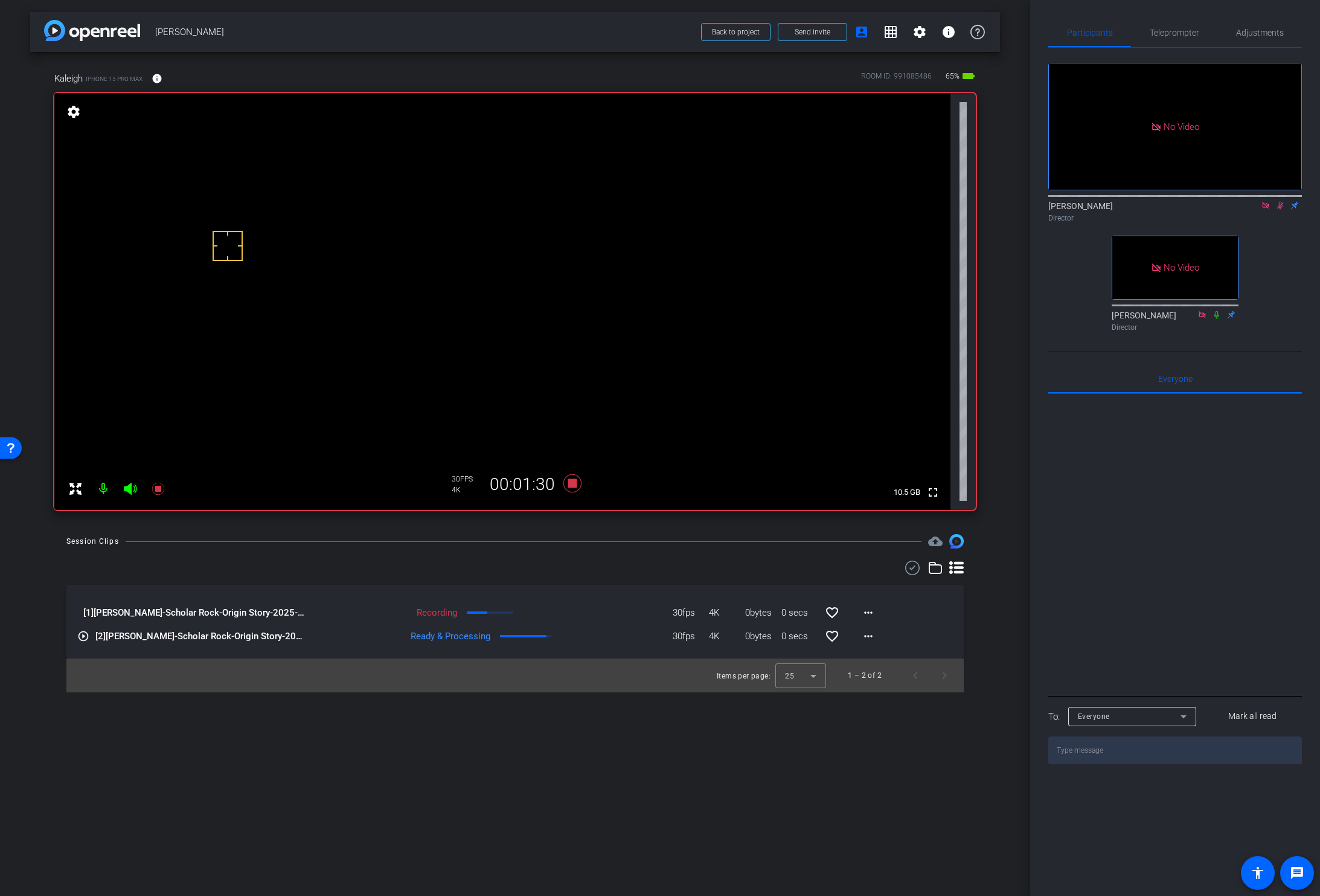
click at [458, 277] on video at bounding box center [503, 302] width 896 height 417
click at [459, 282] on video at bounding box center [503, 302] width 896 height 417
click at [574, 484] on icon at bounding box center [572, 483] width 18 height 18
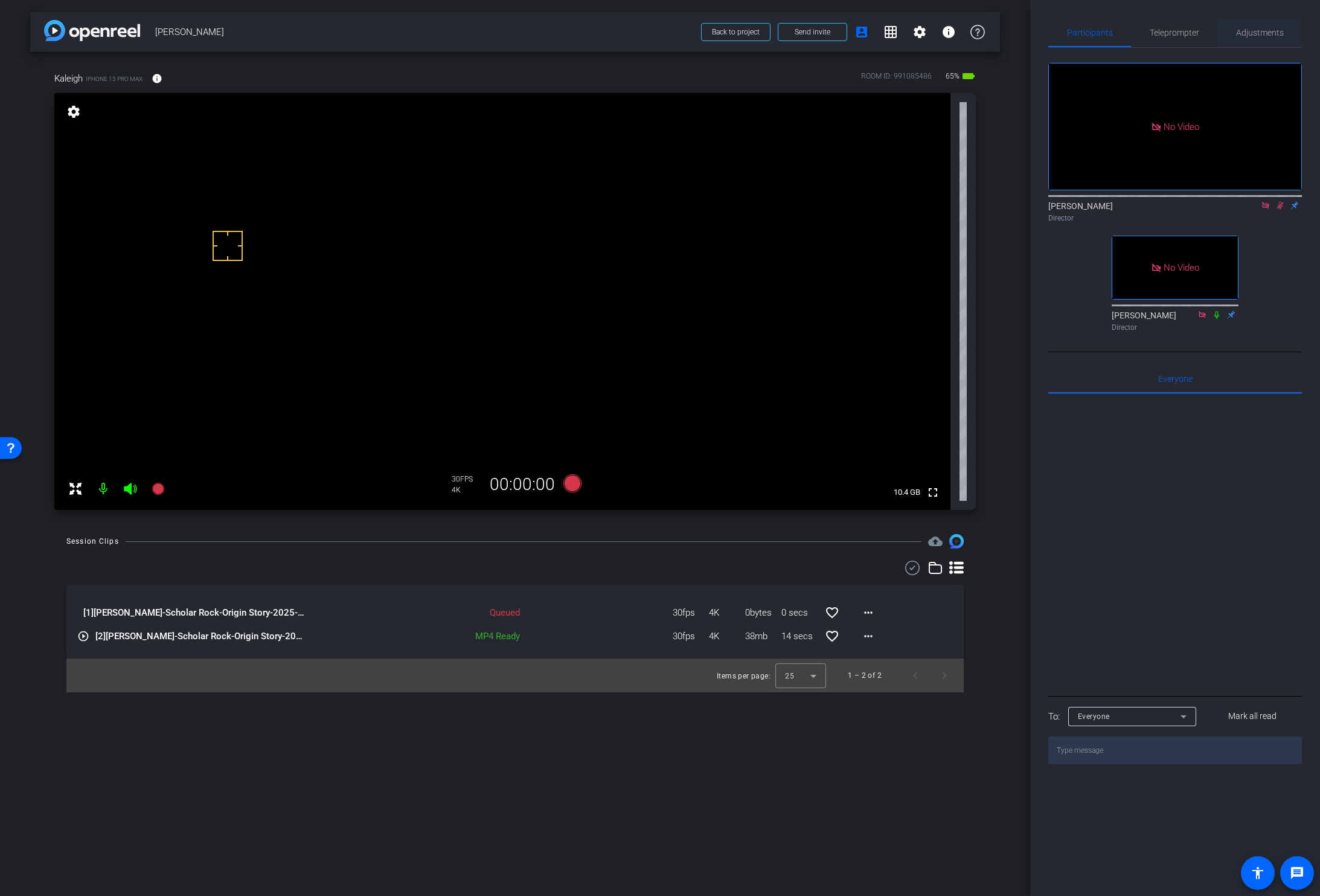
click at [1261, 35] on span "Adjustments" at bounding box center [1260, 32] width 47 height 9
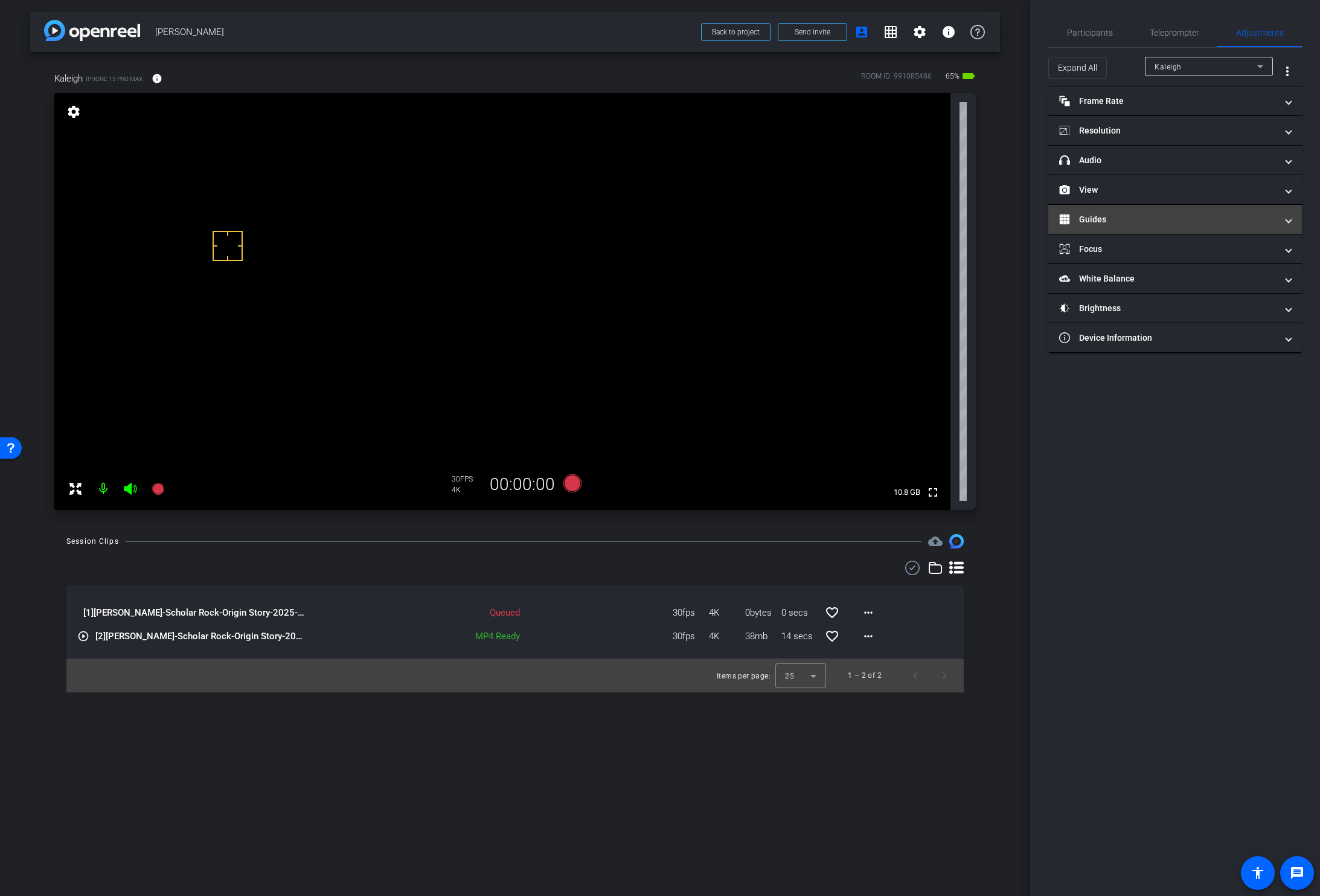
click at [1139, 218] on mat-panel-title "Guides" at bounding box center [1167, 219] width 218 height 13
click at [1164, 261] on span "Enable Guides" at bounding box center [1175, 264] width 43 height 18
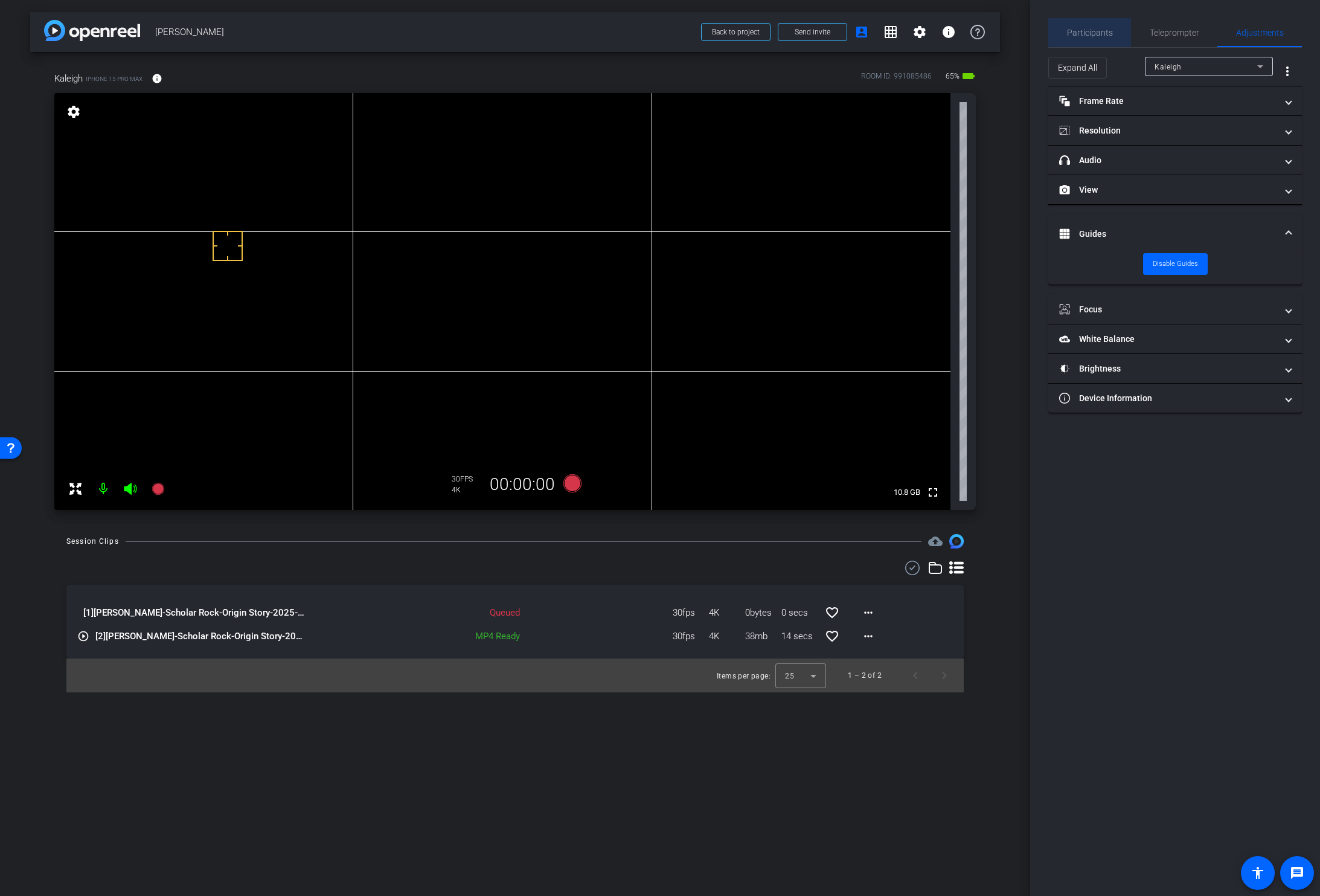
drag, startPoint x: 1093, startPoint y: 34, endPoint x: 1128, endPoint y: 60, distance: 43.6
click at [1093, 34] on span "Participants" at bounding box center [1090, 32] width 46 height 9
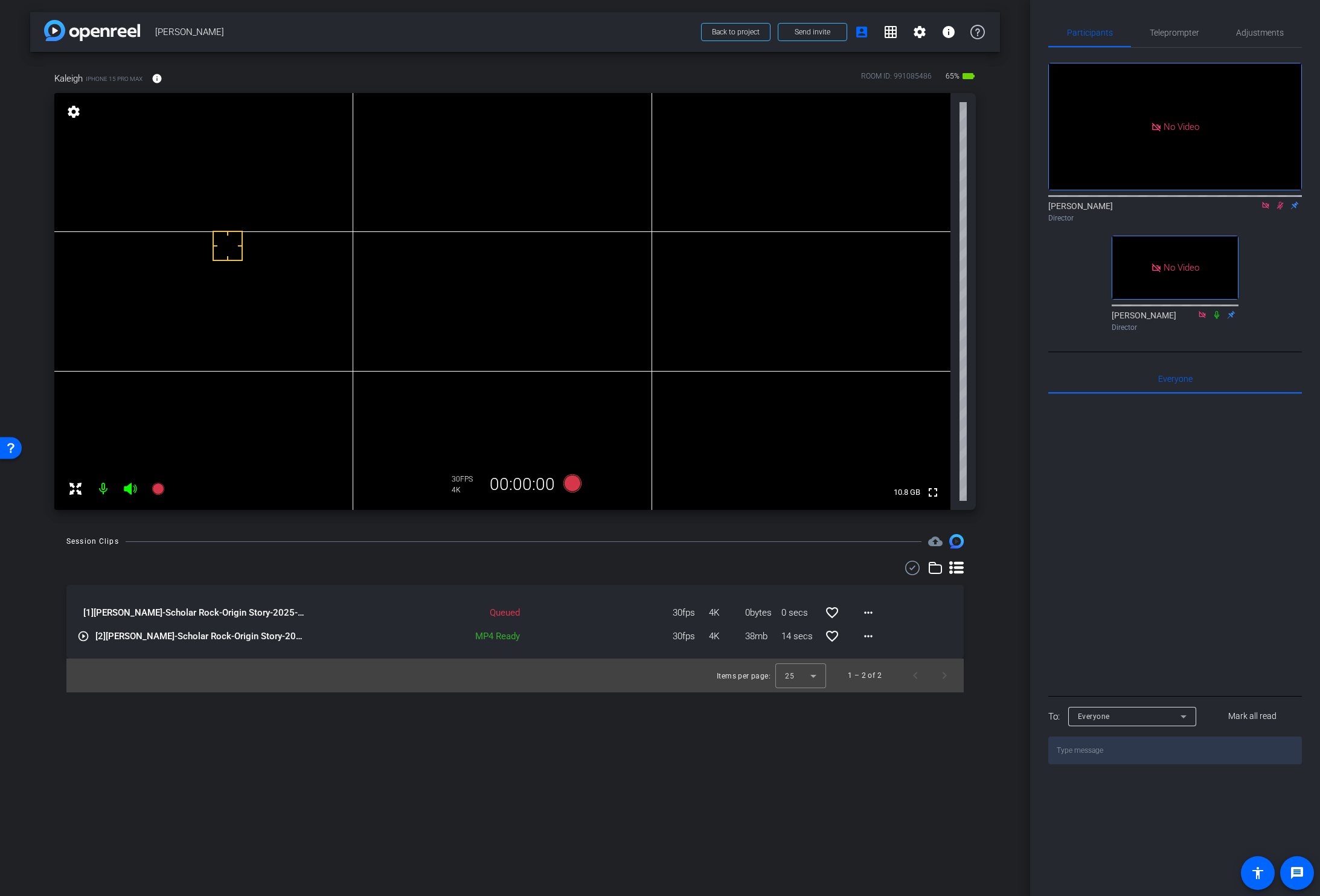
click at [1278, 201] on icon at bounding box center [1280, 205] width 9 height 9
click at [457, 276] on video at bounding box center [503, 302] width 896 height 417
click at [1280, 201] on icon at bounding box center [1280, 205] width 9 height 9
click at [572, 483] on icon at bounding box center [572, 483] width 18 height 18
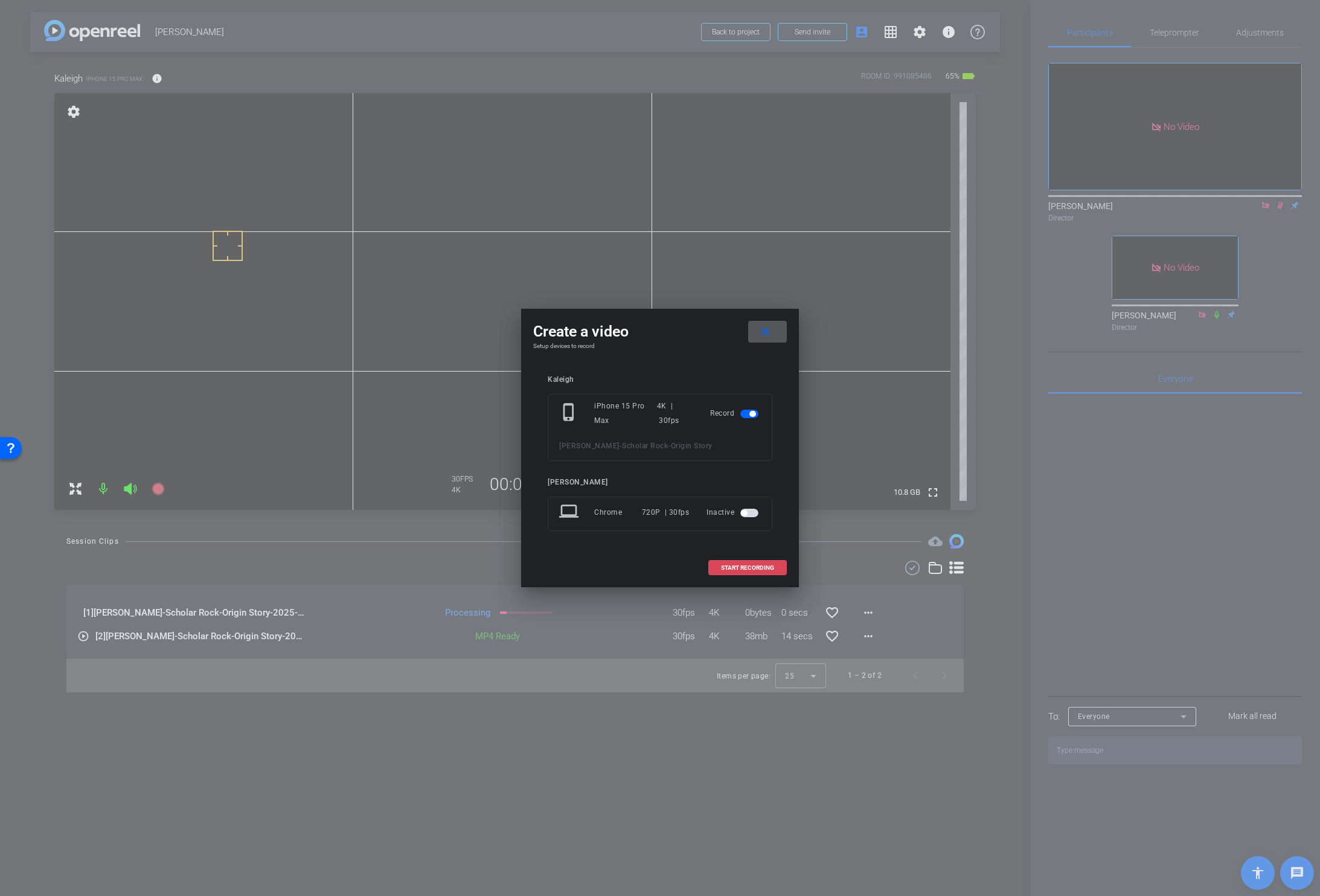
click at [727, 564] on button "START RECORDING" at bounding box center [747, 567] width 78 height 15
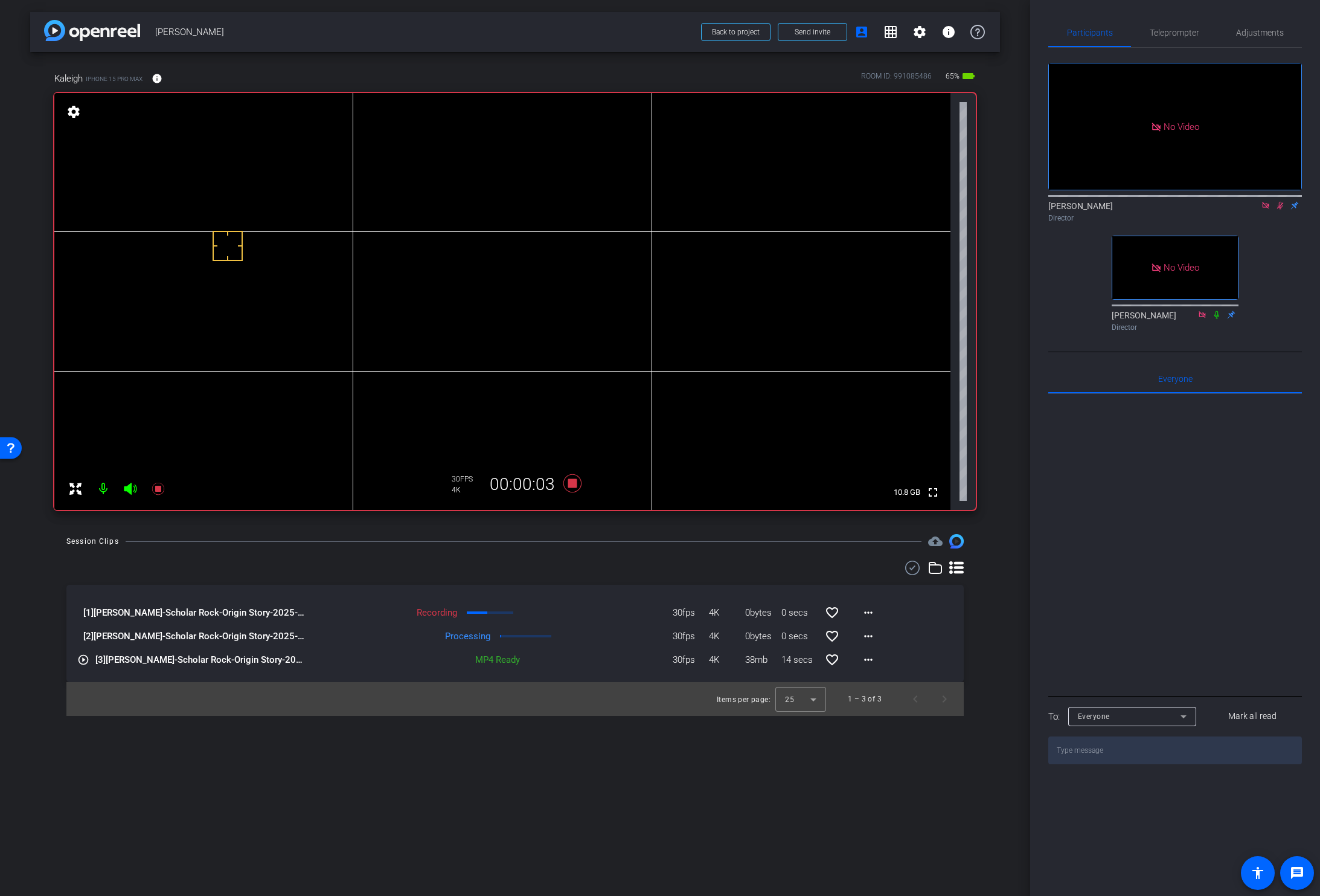
click at [461, 281] on video at bounding box center [503, 302] width 896 height 417
click at [1252, 28] on span "Adjustments" at bounding box center [1260, 32] width 47 height 9
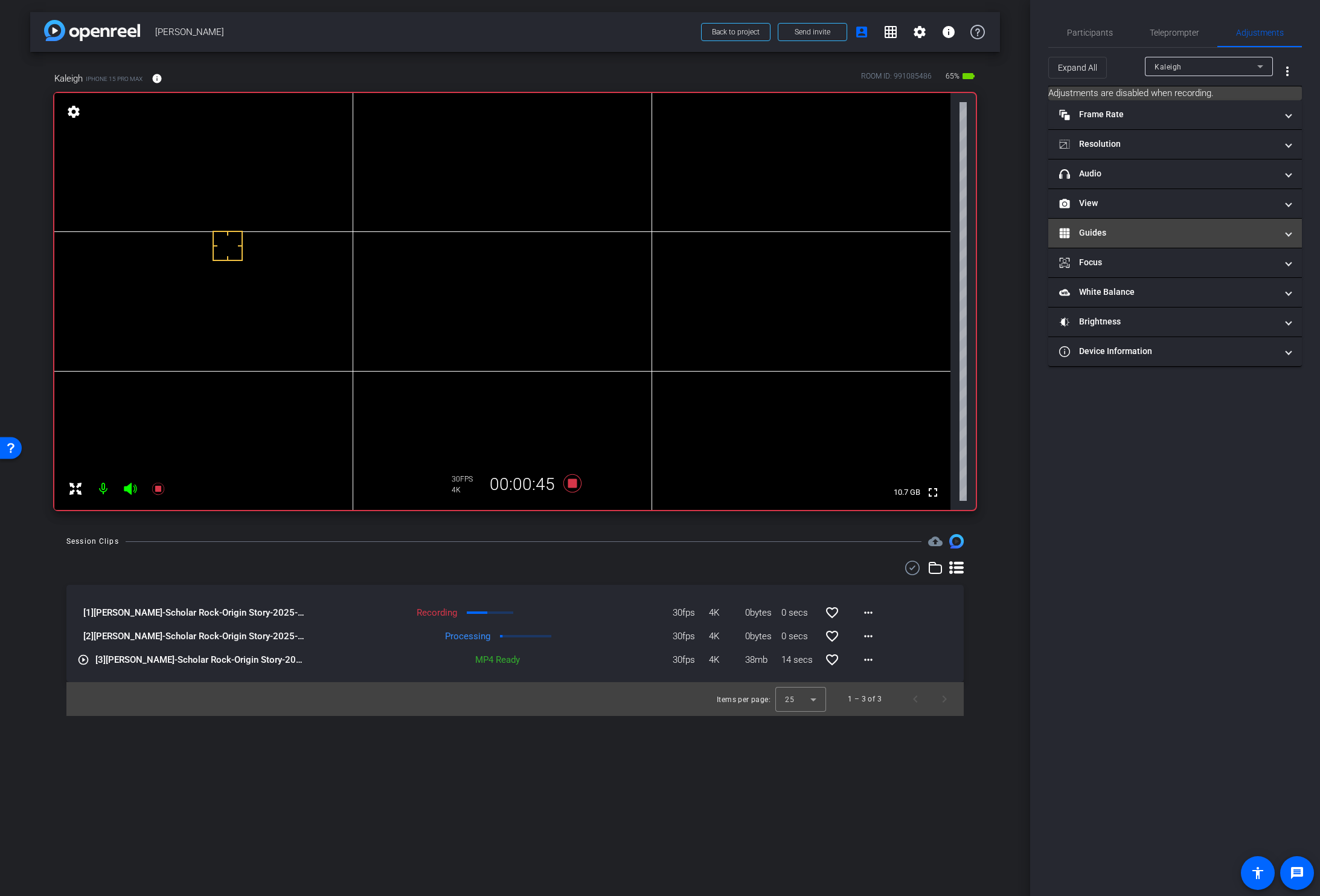
click at [1165, 230] on mat-panel-title "Guides" at bounding box center [1167, 233] width 218 height 13
click at [478, 276] on video at bounding box center [503, 302] width 896 height 417
click at [596, 558] on div "Session Clips cloud_upload [1] Kaleigh Canonico-Scholar Rock-Origin Story-2025-…" at bounding box center [514, 625] width 969 height 182
click at [646, 554] on div "Session Clips cloud_upload [1] Kaleigh Canonico-Scholar Rock-Origin Story-2025-…" at bounding box center [514, 625] width 969 height 182
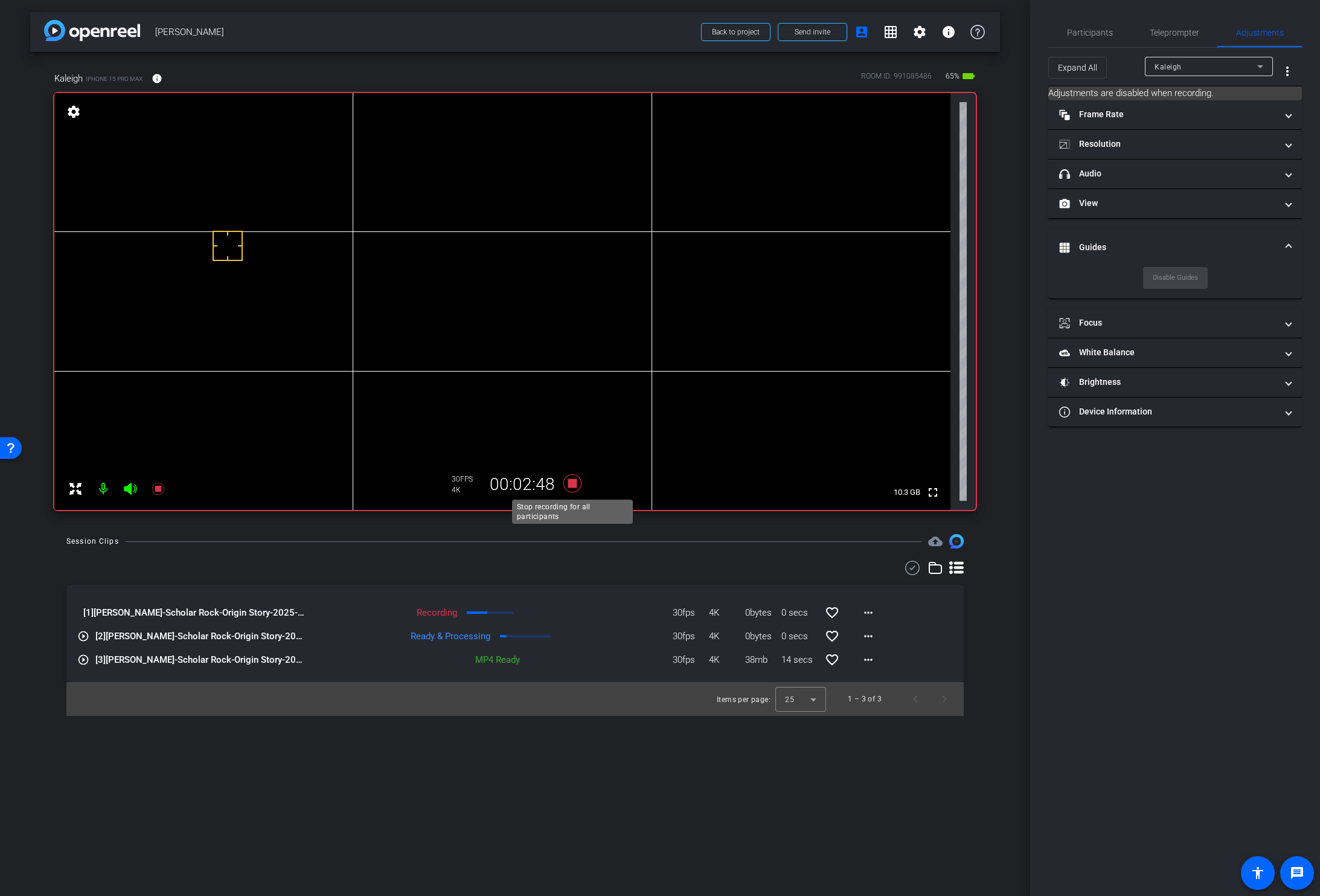
click at [577, 483] on icon at bounding box center [572, 483] width 29 height 21
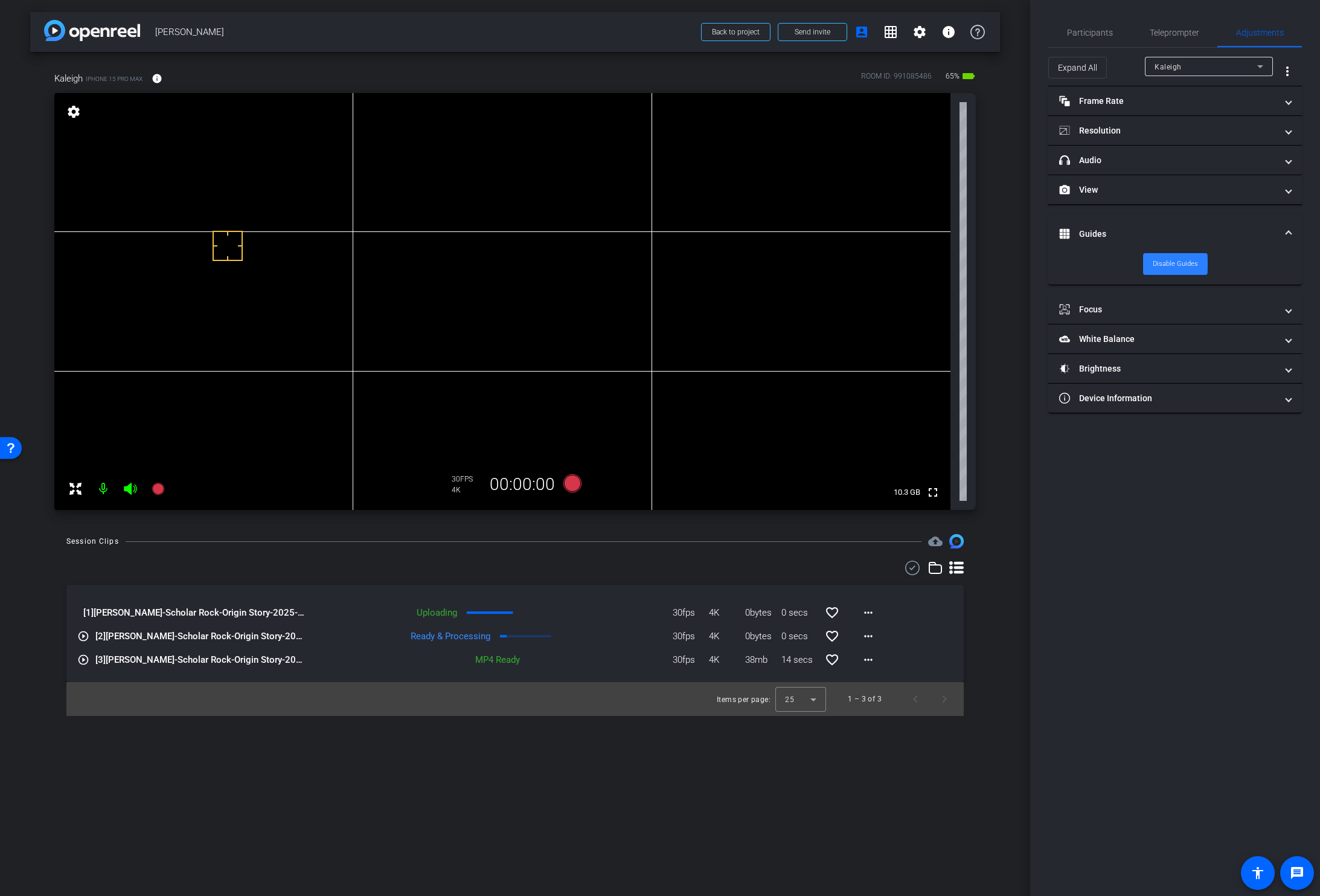
click at [1159, 264] on span "Disable Guides" at bounding box center [1175, 264] width 45 height 18
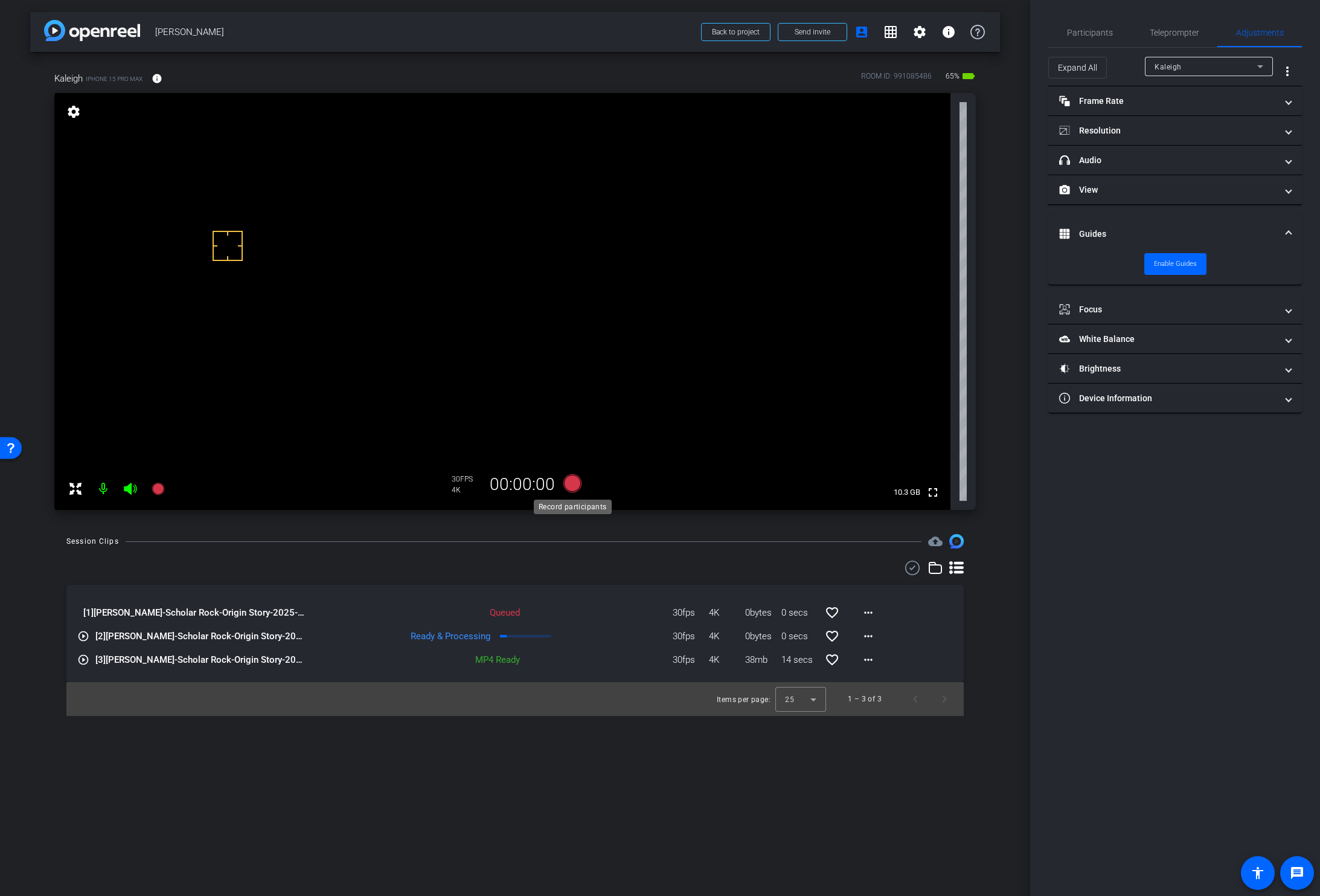
click at [572, 481] on icon at bounding box center [572, 483] width 18 height 18
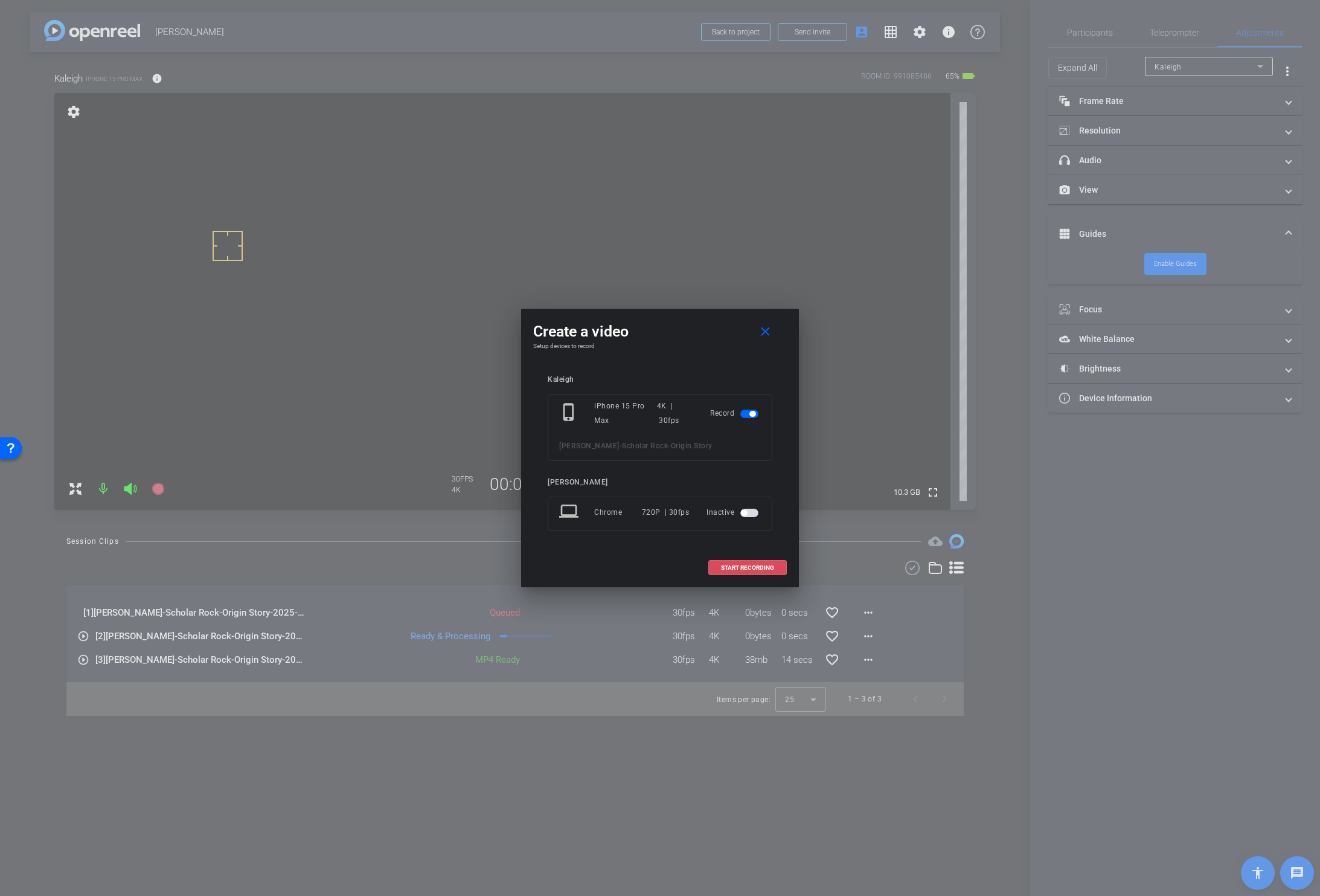
click at [745, 564] on span "START RECORDING" at bounding box center [747, 568] width 53 height 6
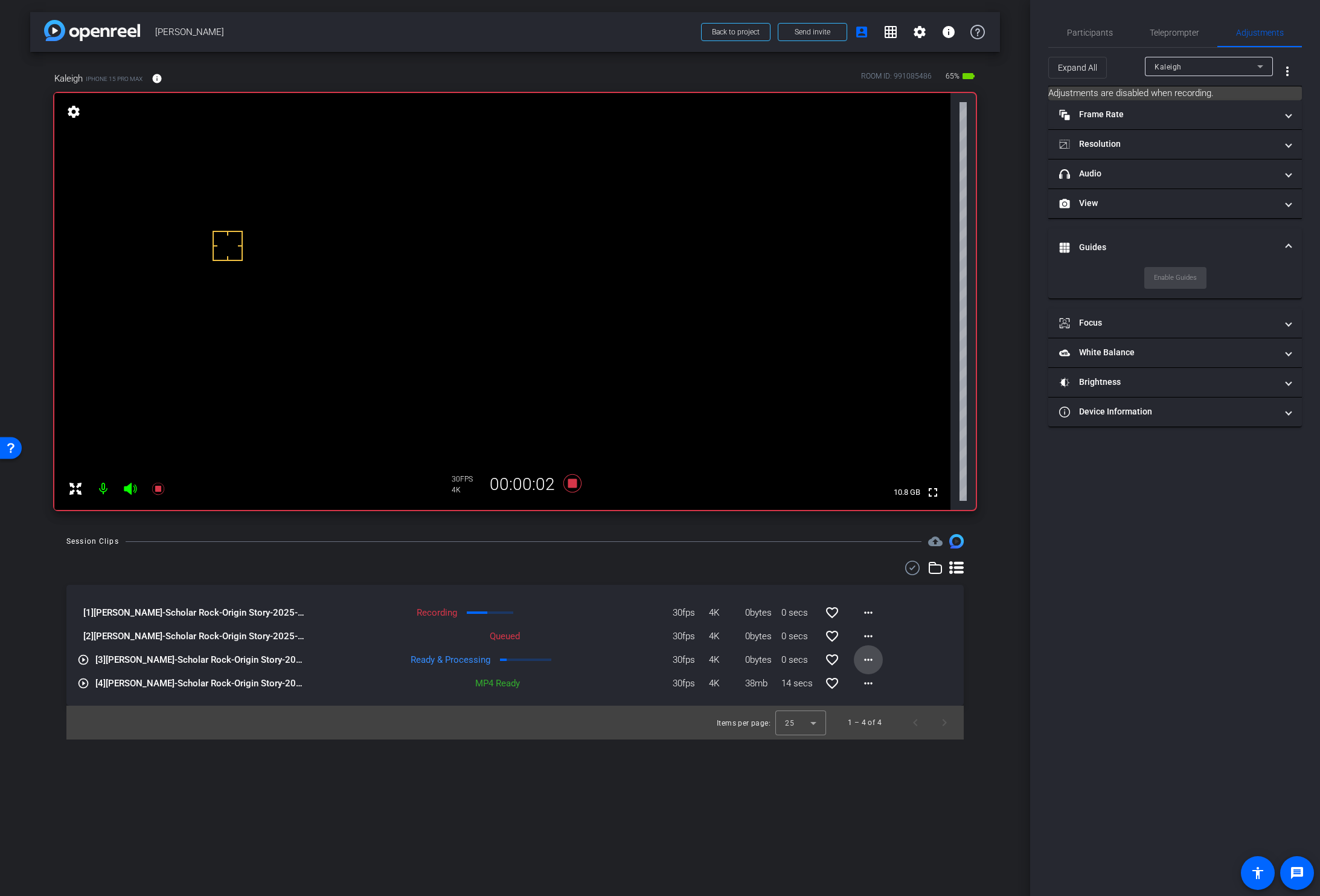
click at [867, 660] on mat-icon "more_horiz" at bounding box center [868, 659] width 14 height 14
click at [878, 679] on span "Download Original" at bounding box center [900, 685] width 73 height 14
click at [1087, 33] on span "Participants" at bounding box center [1090, 32] width 46 height 9
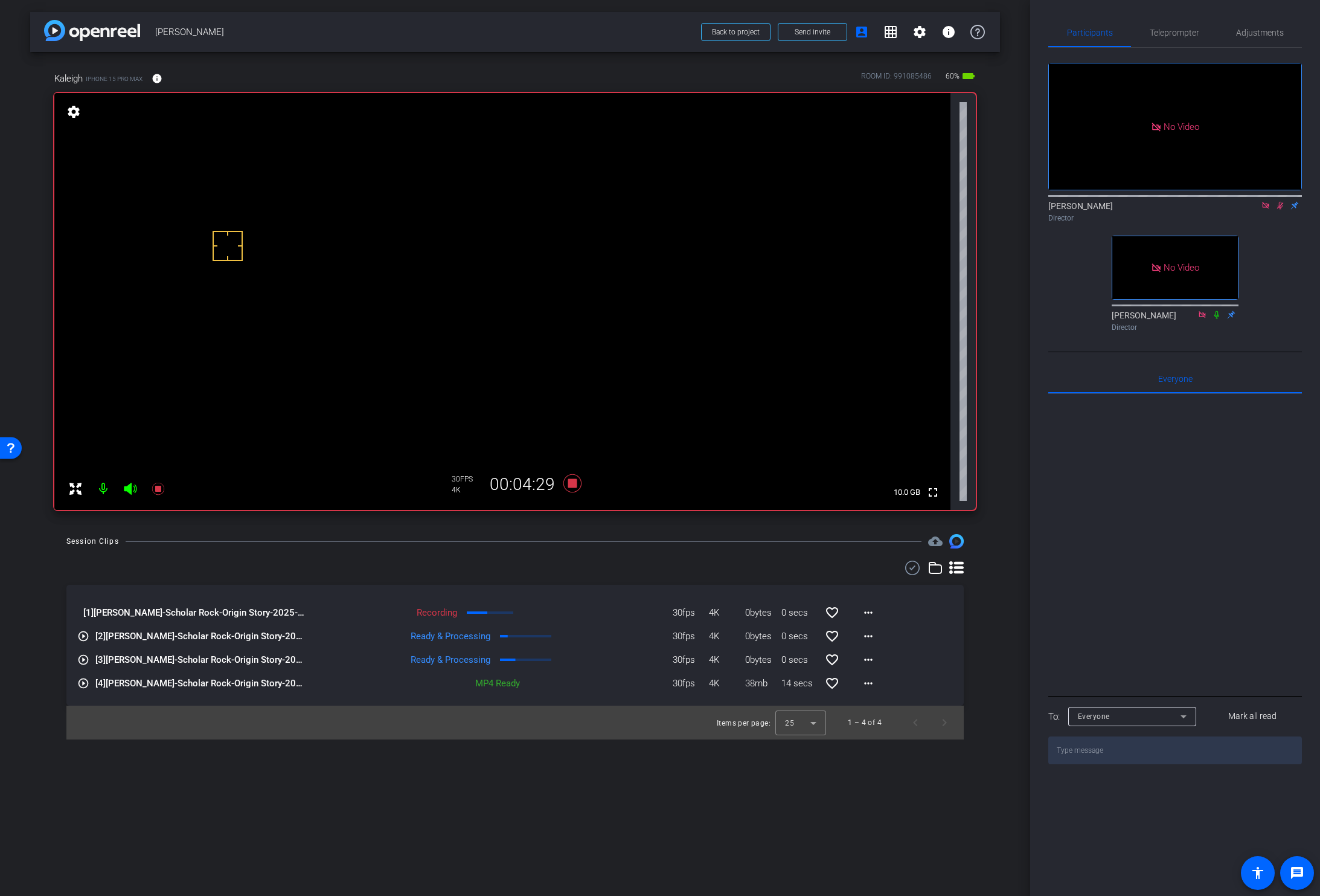
click at [460, 309] on video at bounding box center [503, 302] width 896 height 417
click at [461, 325] on video at bounding box center [503, 302] width 896 height 417
click at [867, 636] on mat-icon "more_horiz" at bounding box center [868, 636] width 14 height 14
click at [881, 659] on span "Download Original" at bounding box center [900, 661] width 73 height 14
click at [613, 540] on div "Session Clips cloud_upload" at bounding box center [515, 541] width 897 height 14
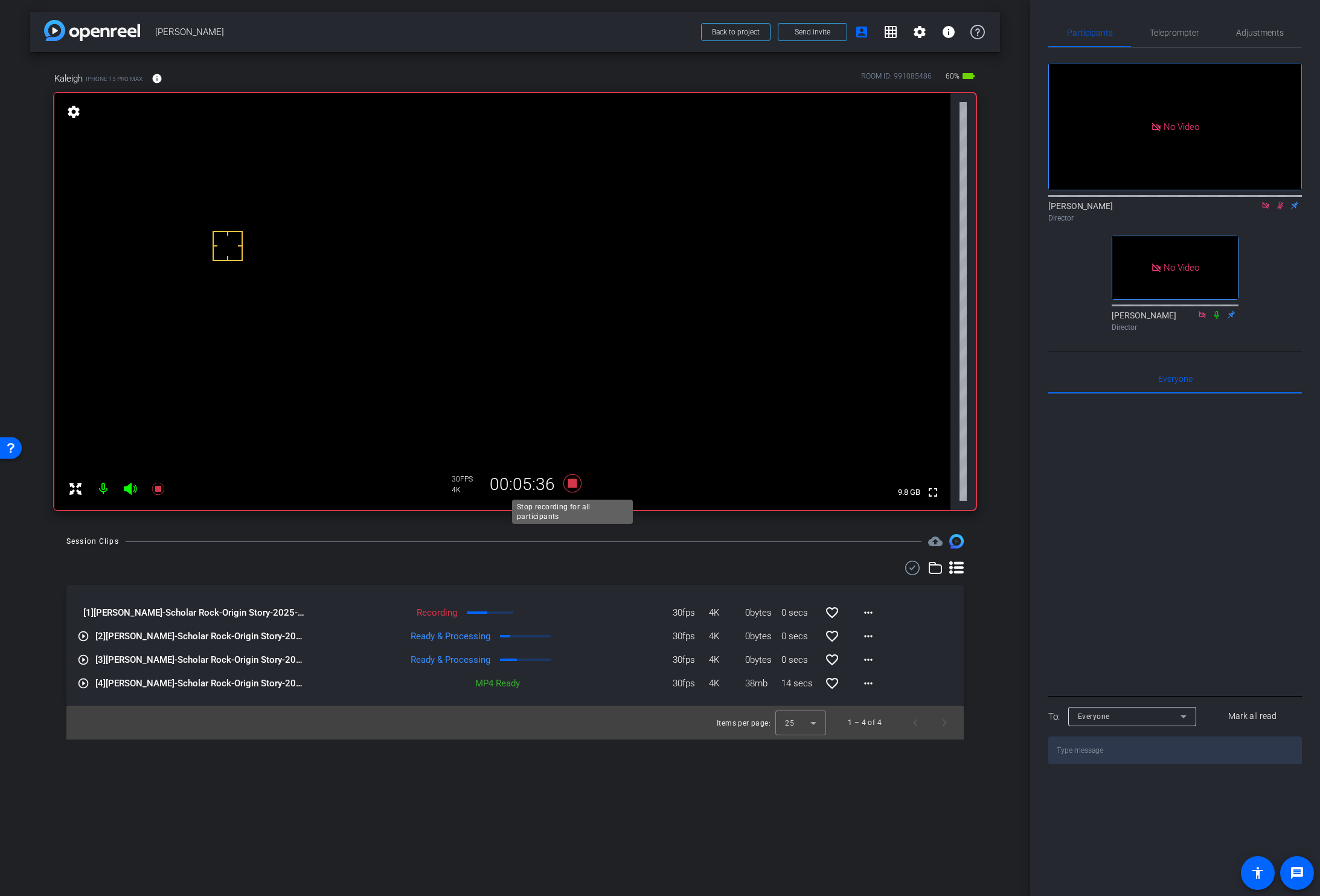
click at [571, 483] on icon at bounding box center [572, 483] width 18 height 18
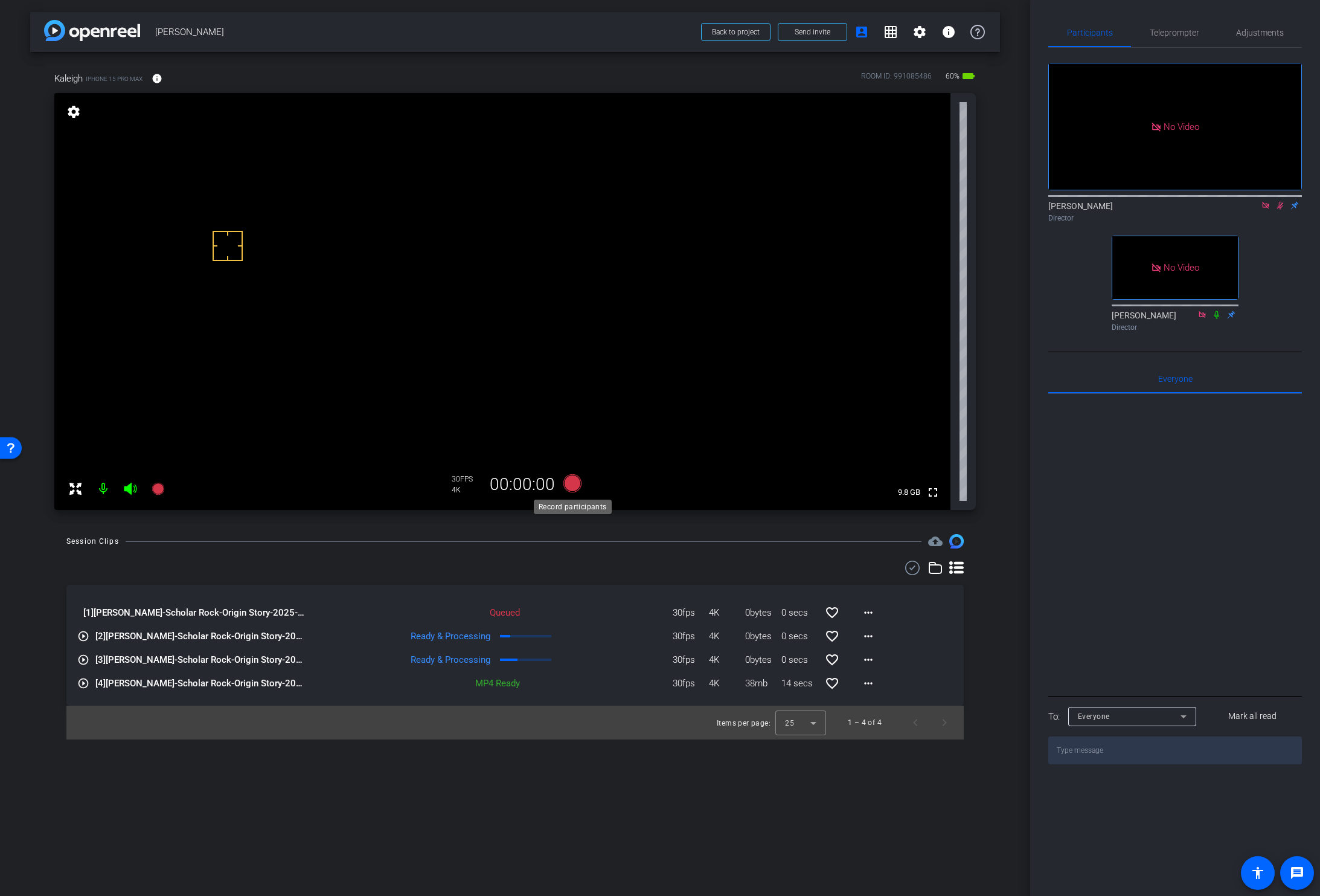
click at [571, 483] on icon at bounding box center [572, 483] width 18 height 18
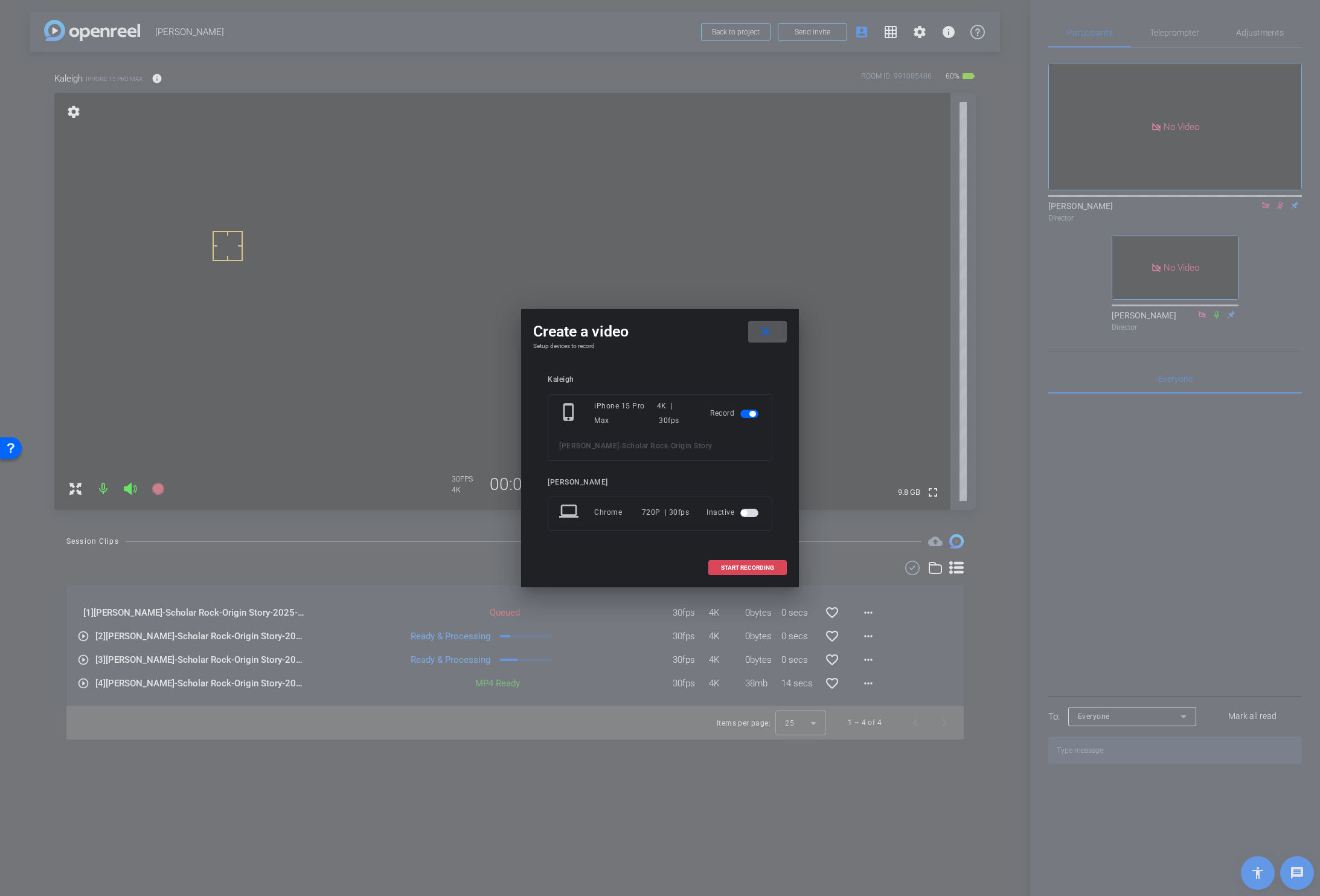
click at [760, 566] on span "START RECORDING" at bounding box center [747, 568] width 53 height 6
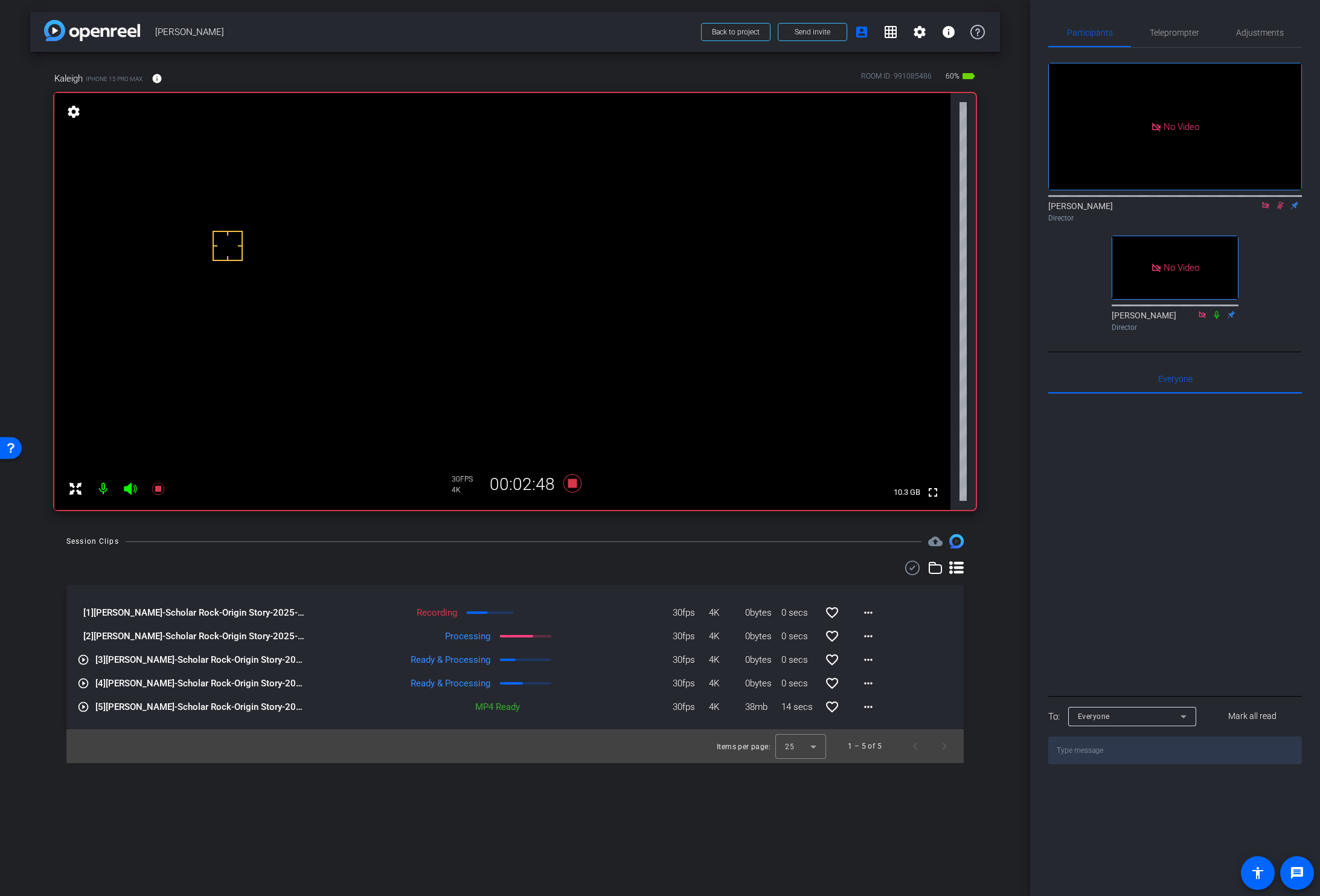
click at [470, 294] on video at bounding box center [503, 302] width 896 height 417
click at [582, 533] on div "arrow_back Kaleigh Canonico Back to project Send invite account_box grid_on set…" at bounding box center [515, 448] width 1030 height 896
click at [571, 484] on icon at bounding box center [572, 483] width 18 height 18
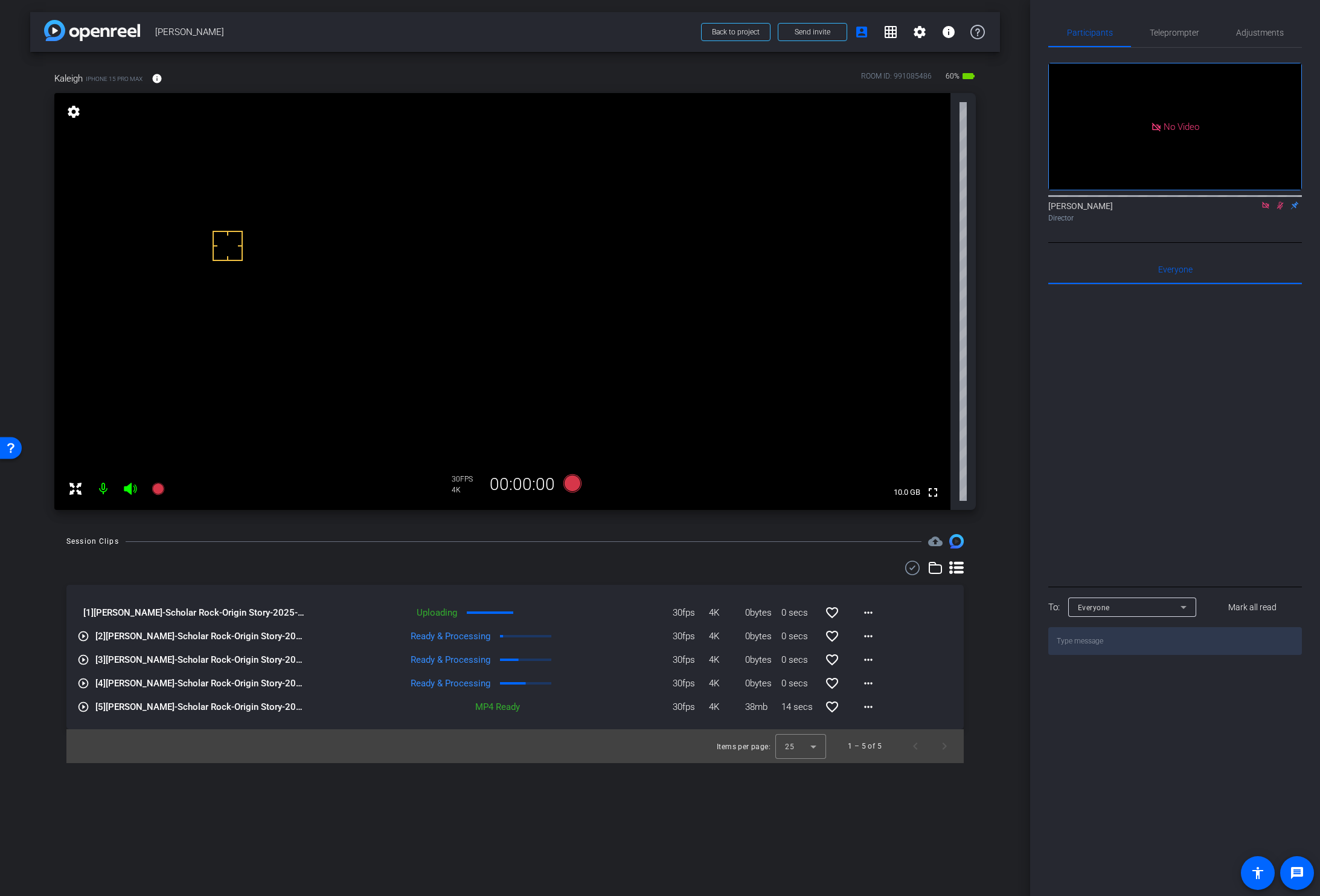
click at [1001, 474] on div "arrow_back Kaleigh Canonico Back to project Send invite account_box grid_on set…" at bounding box center [515, 448] width 1030 height 896
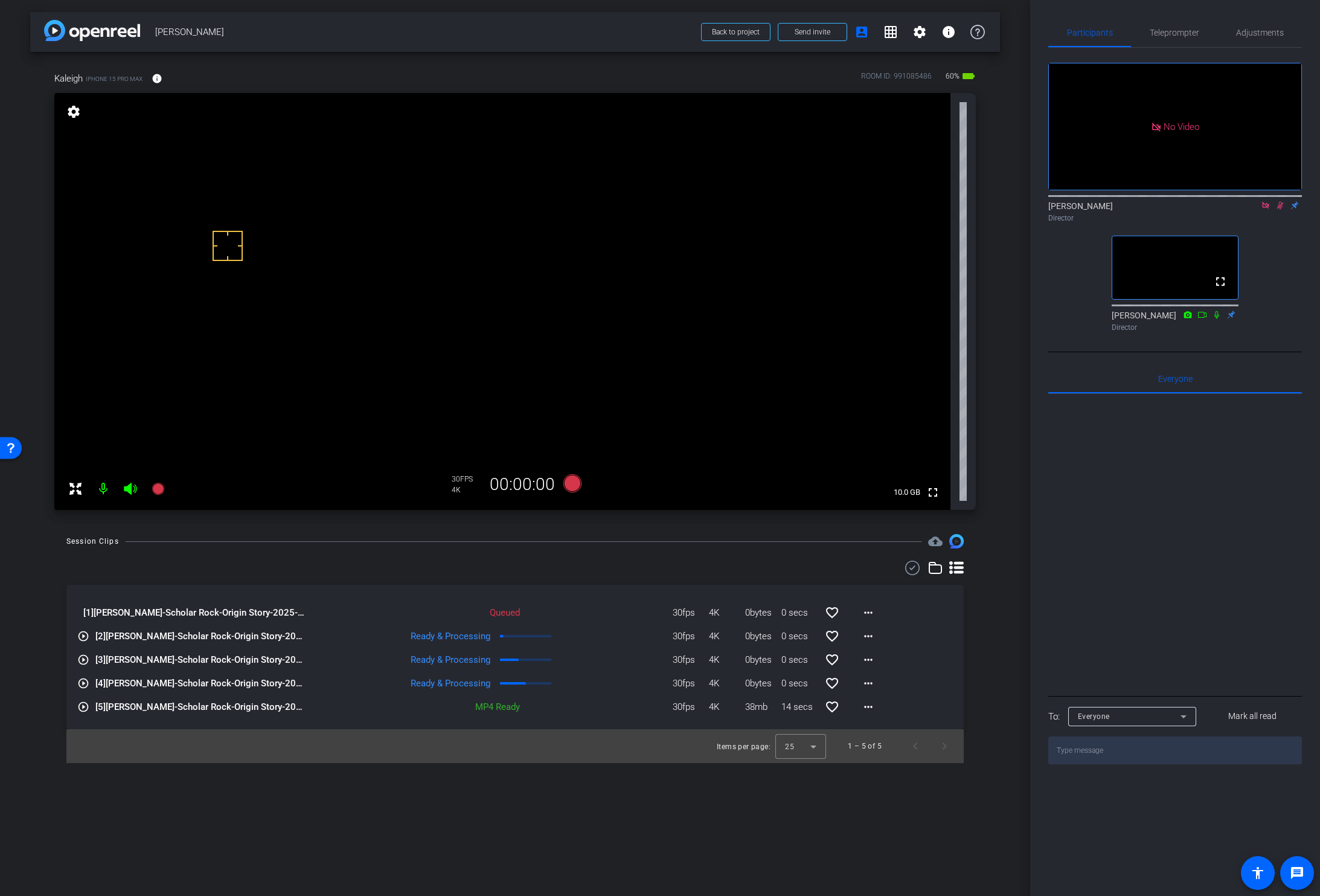
click at [1280, 202] on icon at bounding box center [1280, 206] width 6 height 8
click at [1006, 403] on div "arrow_back Kaleigh Canonico Back to project Send invite account_box grid_on set…" at bounding box center [515, 448] width 1030 height 896
click at [868, 639] on mat-icon "more_horiz" at bounding box center [868, 636] width 14 height 14
click at [871, 658] on span "Download Original" at bounding box center [900, 661] width 73 height 14
click at [1269, 213] on div "Director" at bounding box center [1175, 218] width 253 height 11
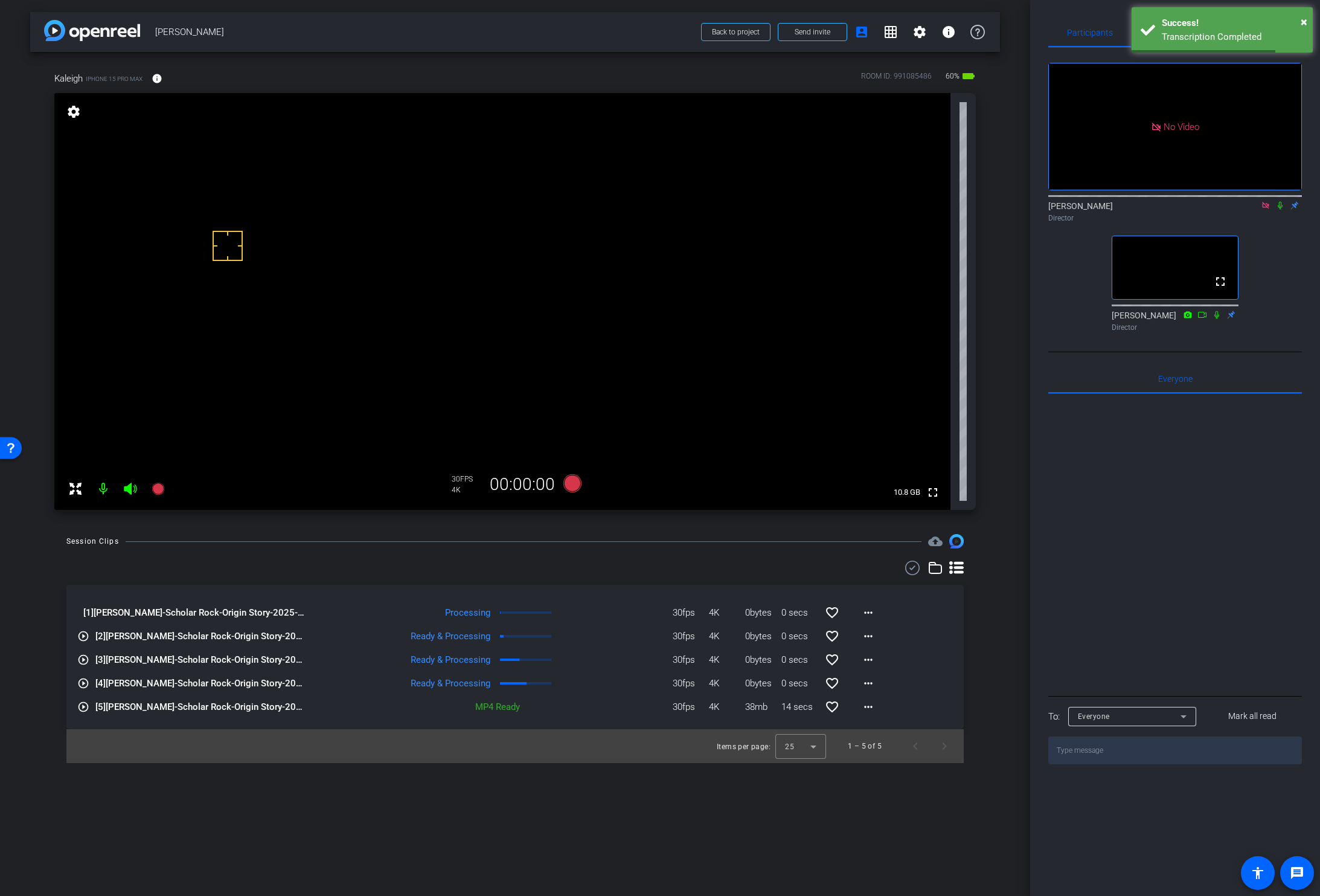
click at [1265, 201] on icon at bounding box center [1265, 205] width 9 height 9
click at [1007, 351] on div "arrow_back Kaleigh Canonico Back to project Send invite account_box grid_on set…" at bounding box center [515, 448] width 1030 height 896
click at [991, 611] on div "Session Clips cloud_upload [1] Kaleigh Canonico-Scholar Rock-Origin Story-2025-…" at bounding box center [514, 648] width 969 height 229
click at [993, 602] on div "Session Clips cloud_upload [1] Kaleigh Canonico-Scholar Rock-Origin Story-2025-…" at bounding box center [514, 648] width 969 height 229
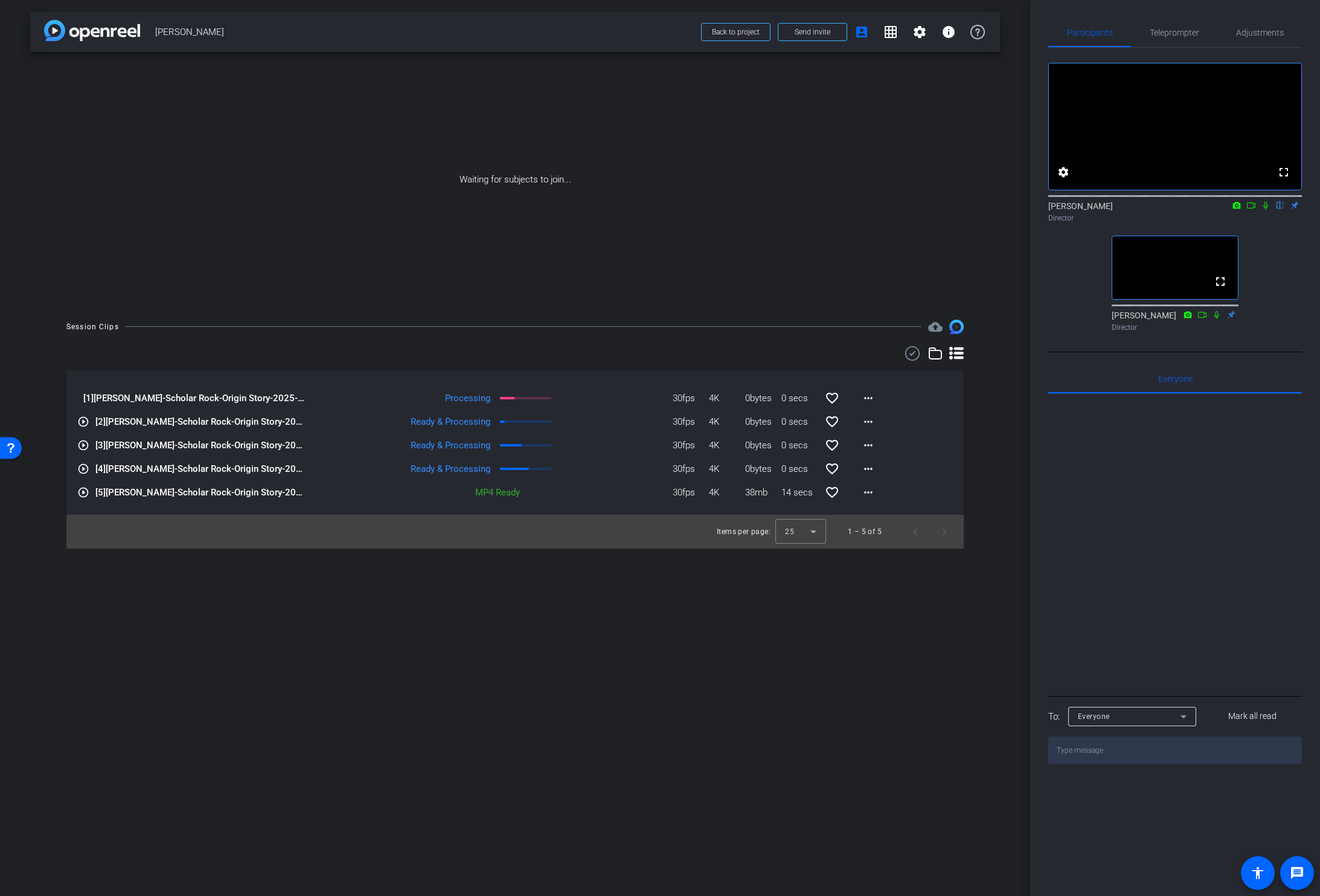
click at [981, 394] on div "Session Clips cloud_upload [1] Kaleigh Canonico-Scholar Rock-Origin Story-2025-…" at bounding box center [514, 434] width 969 height 229
click at [990, 382] on div "Session Clips cloud_upload [1] Kaleigh Canonico-Scholar Rock-Origin Story-2025-…" at bounding box center [514, 434] width 969 height 229
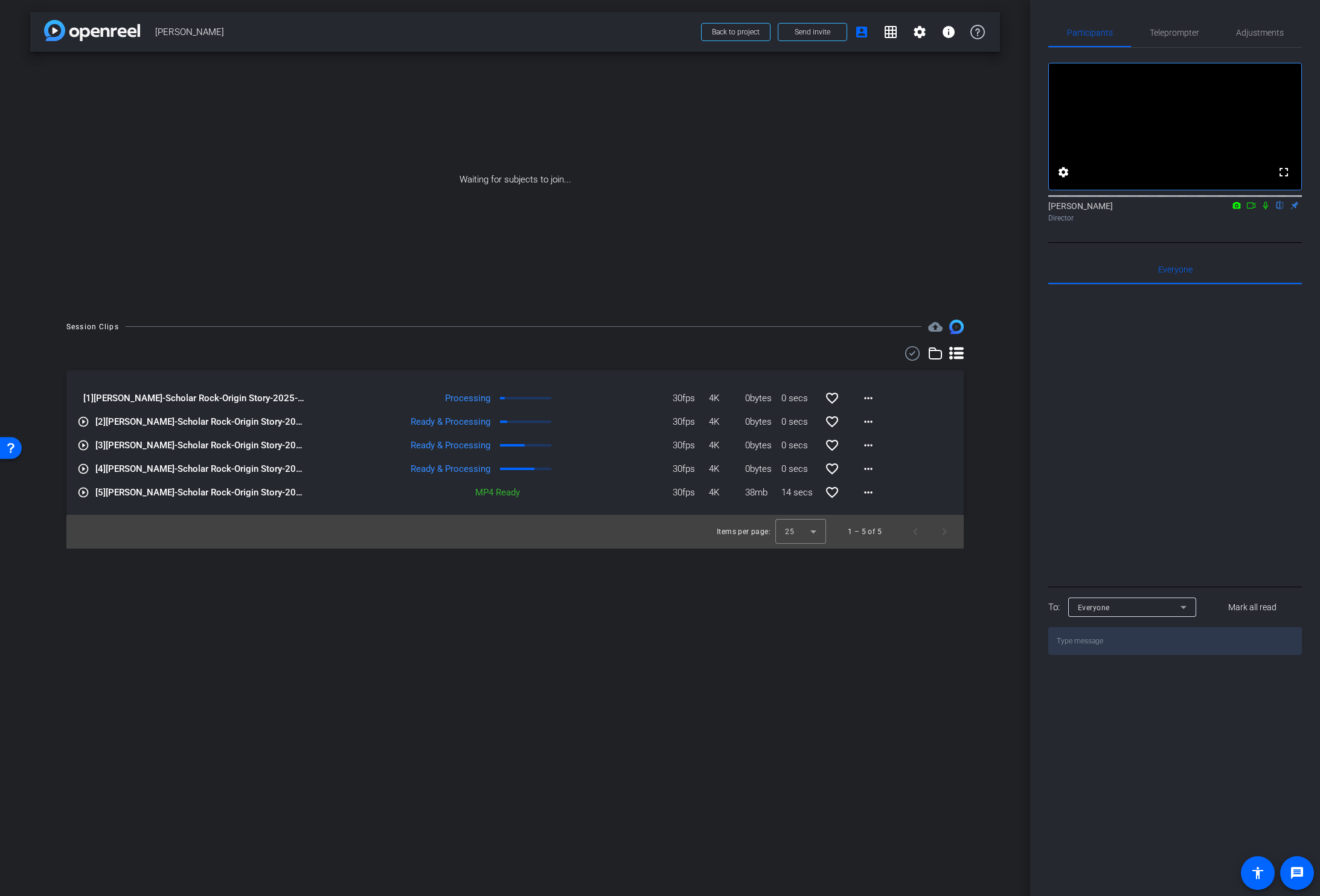
click at [1250, 210] on icon at bounding box center [1251, 205] width 9 height 9
click at [1280, 210] on icon at bounding box center [1280, 205] width 9 height 9
click at [868, 396] on mat-icon "more_horiz" at bounding box center [868, 398] width 14 height 14
click at [887, 423] on span "Download Original" at bounding box center [900, 423] width 73 height 14
click at [726, 29] on span "Back to project" at bounding box center [736, 32] width 47 height 9
